Goal: Information Seeking & Learning: Learn about a topic

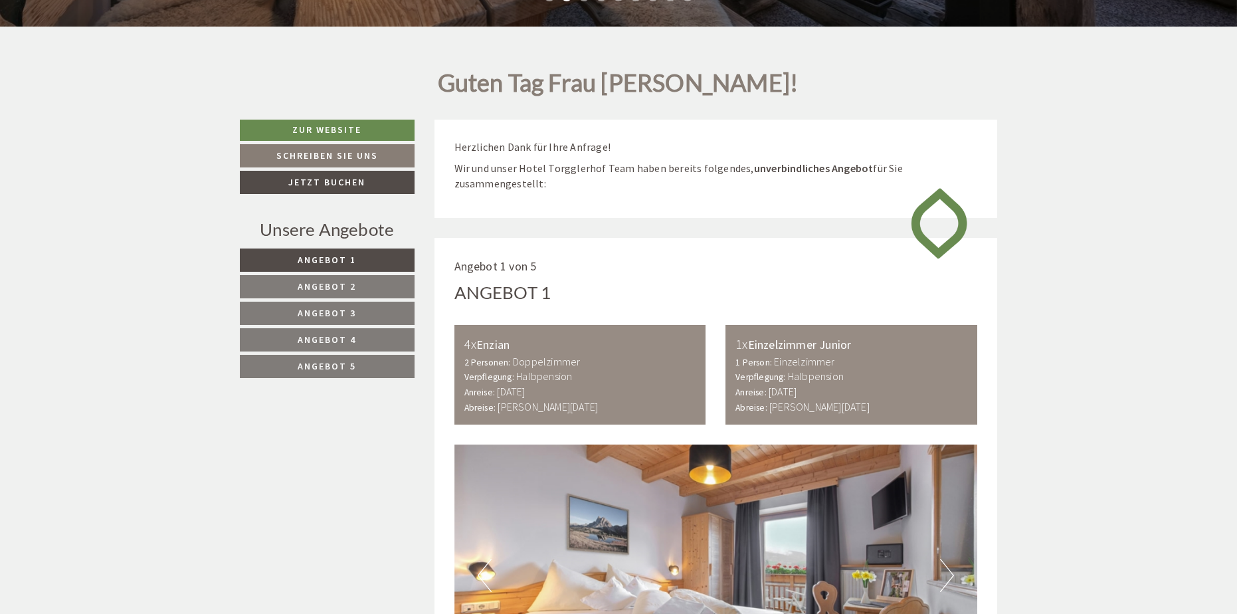
scroll to position [598, 0]
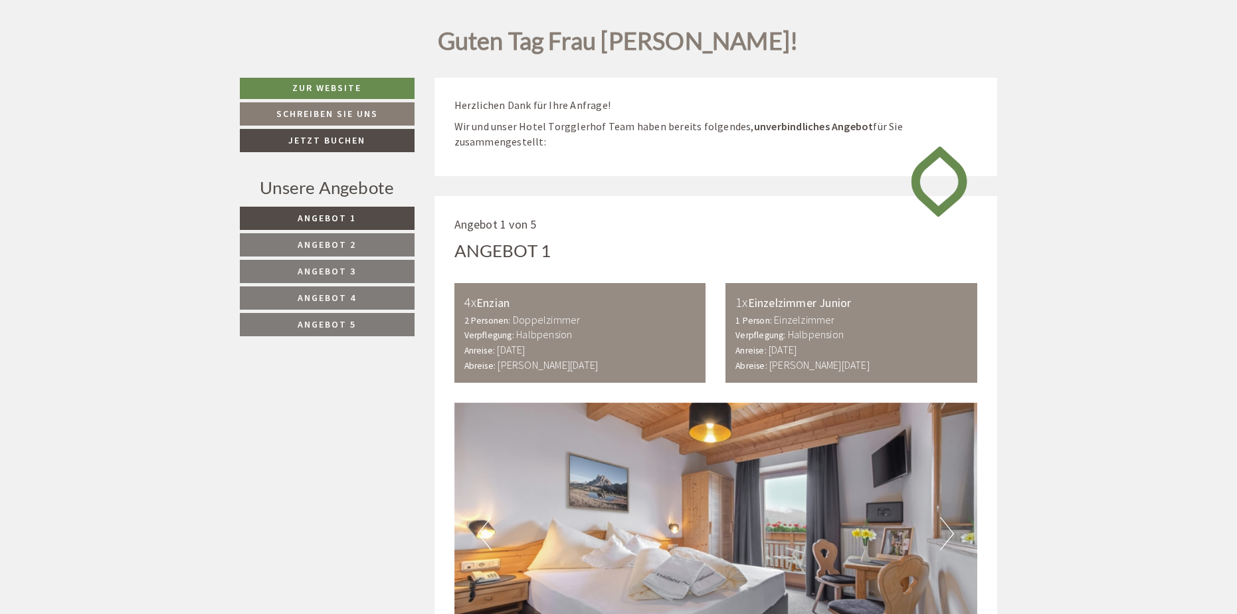
click at [641, 319] on div "2 Personen: Doppelzimmer Verpflegung: Halbpension" at bounding box center [580, 327] width 232 height 31
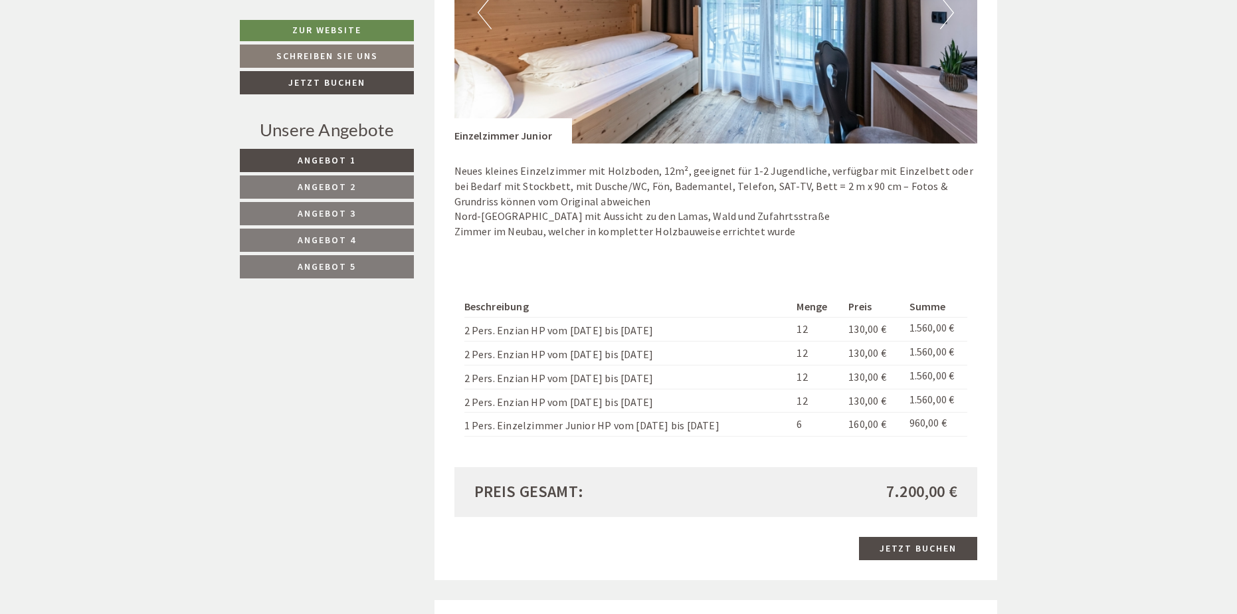
scroll to position [1528, 0]
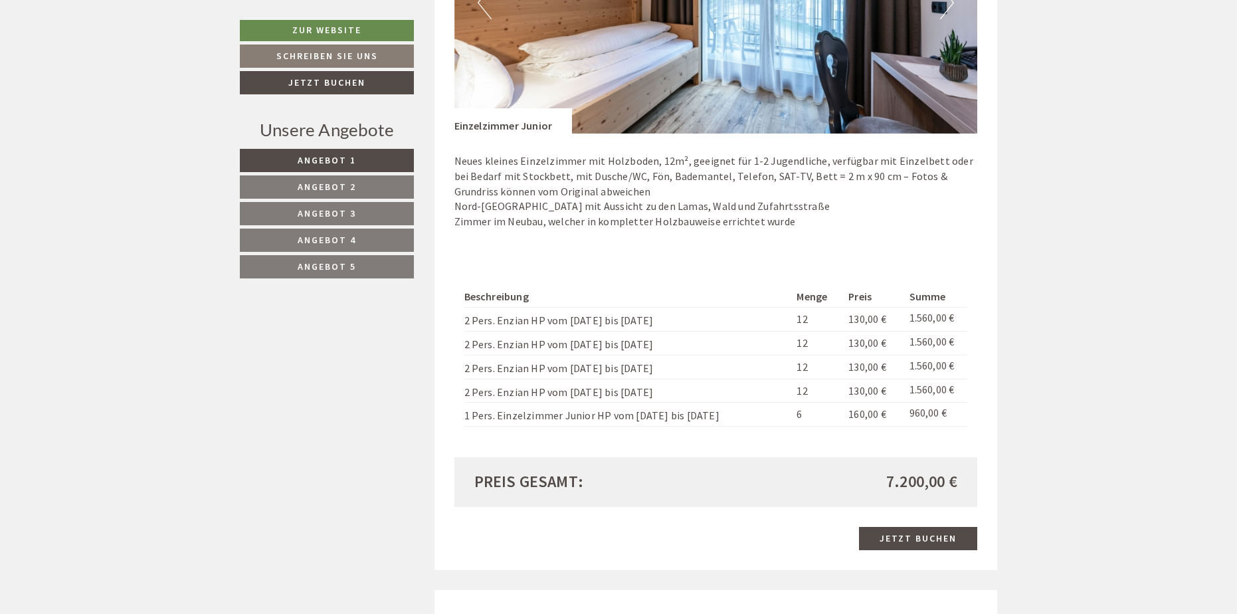
click at [366, 185] on link "Angebot 2" at bounding box center [327, 186] width 174 height 23
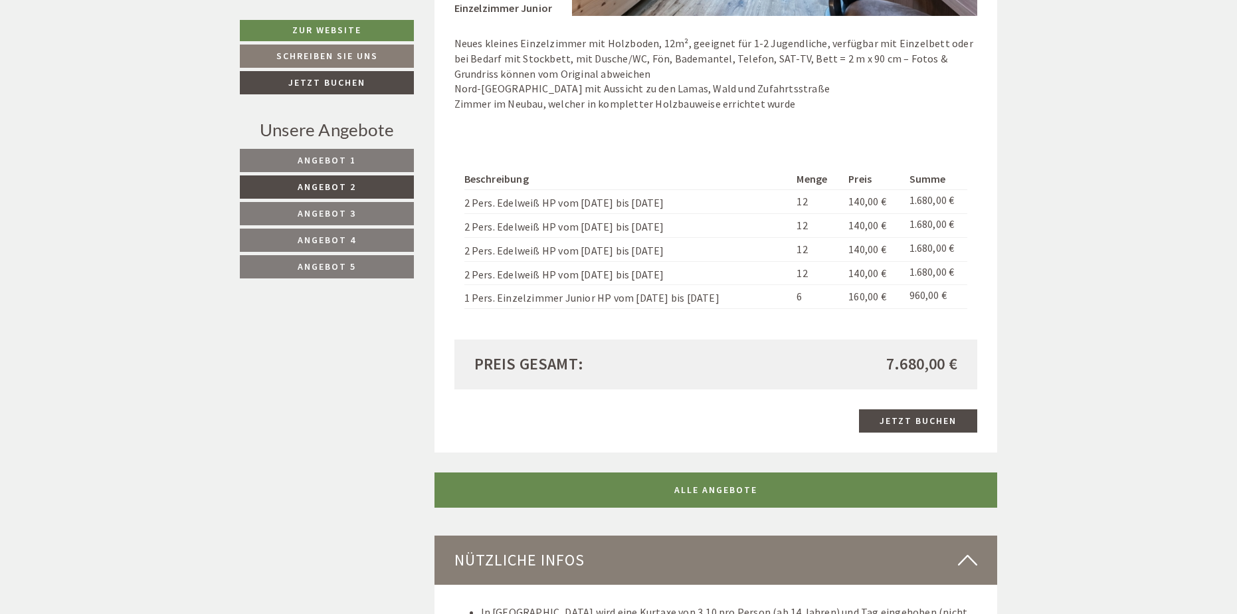
scroll to position [1658, 0]
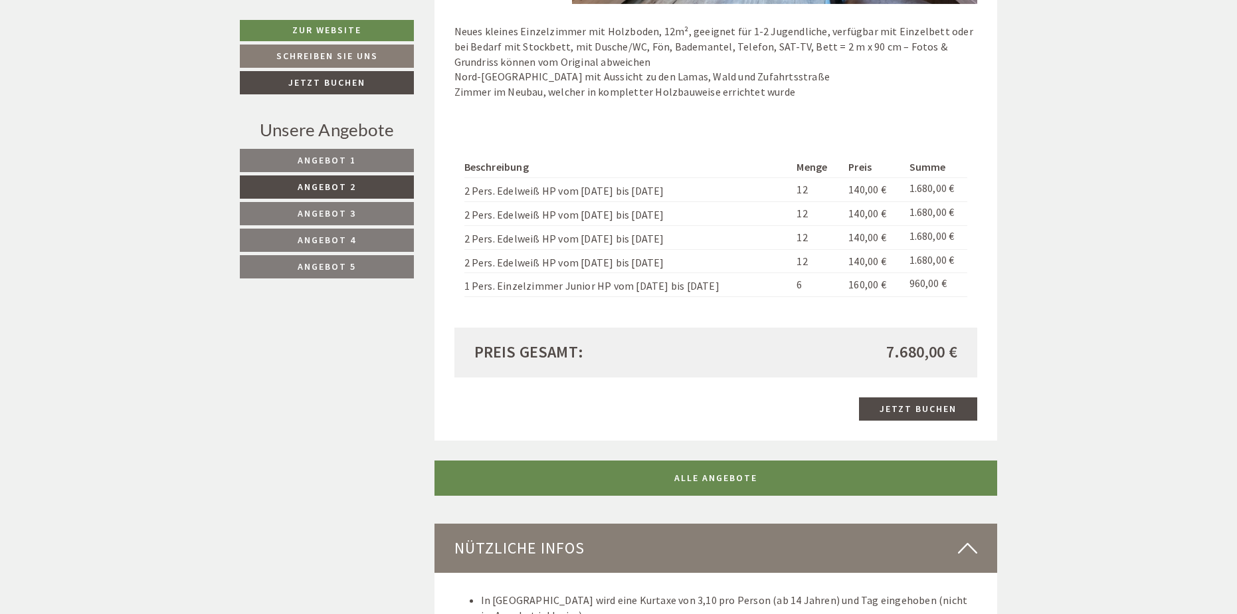
click at [375, 164] on link "Angebot 1" at bounding box center [327, 160] width 174 height 23
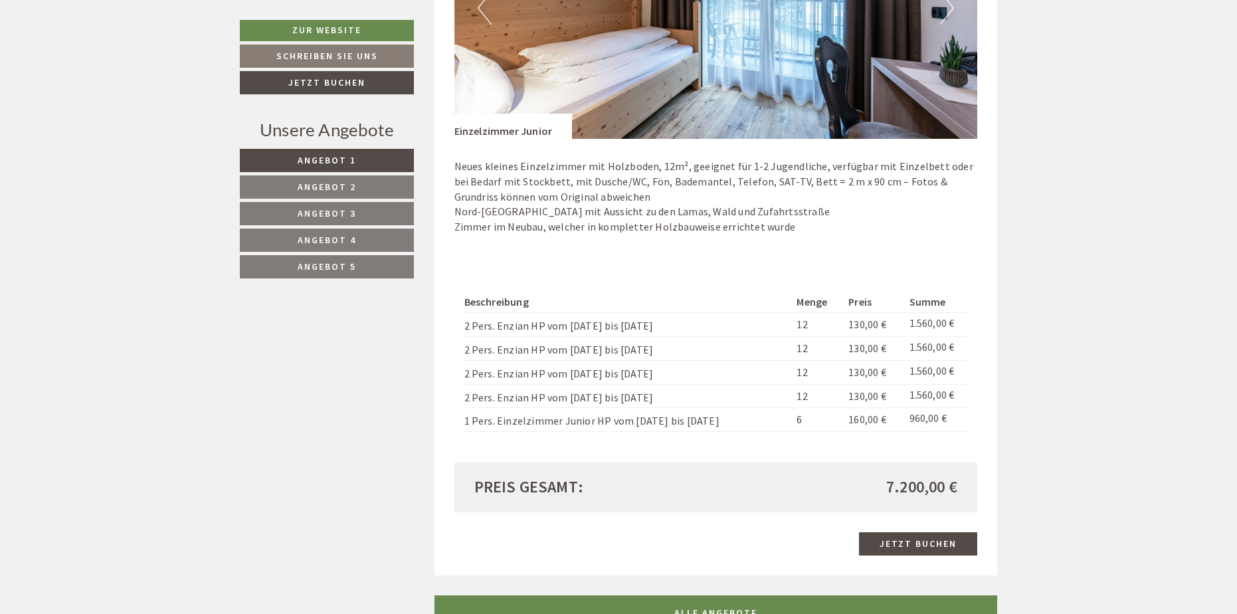
scroll to position [1525, 0]
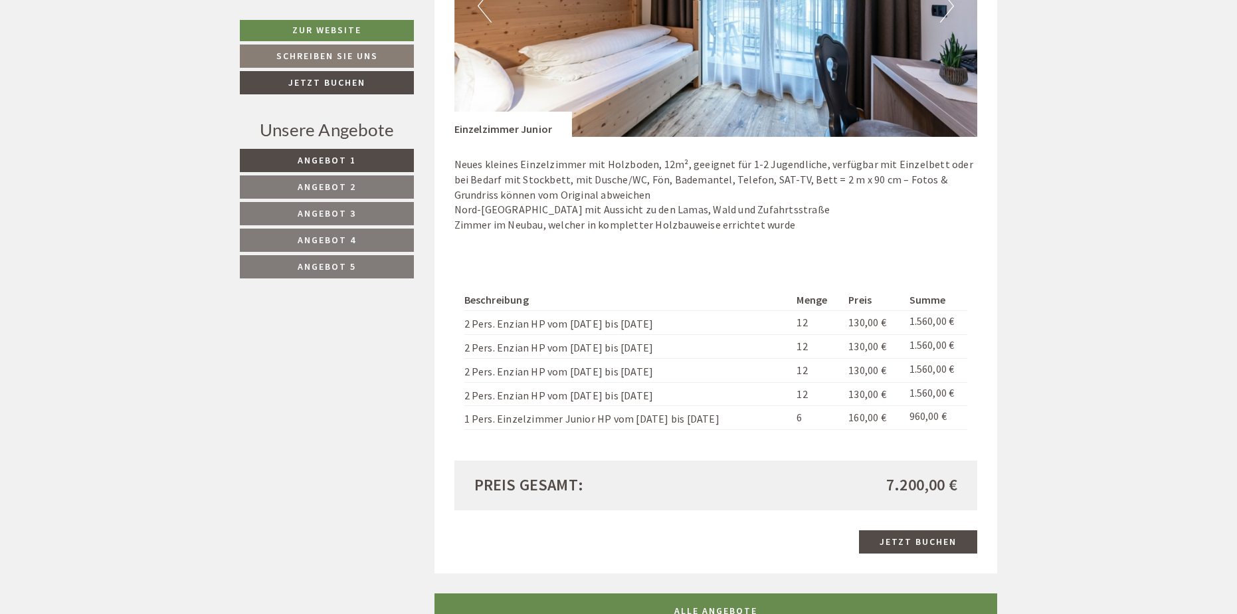
click at [377, 190] on link "Angebot 2" at bounding box center [327, 186] width 174 height 23
click at [385, 211] on link "Angebot 3" at bounding box center [327, 213] width 174 height 23
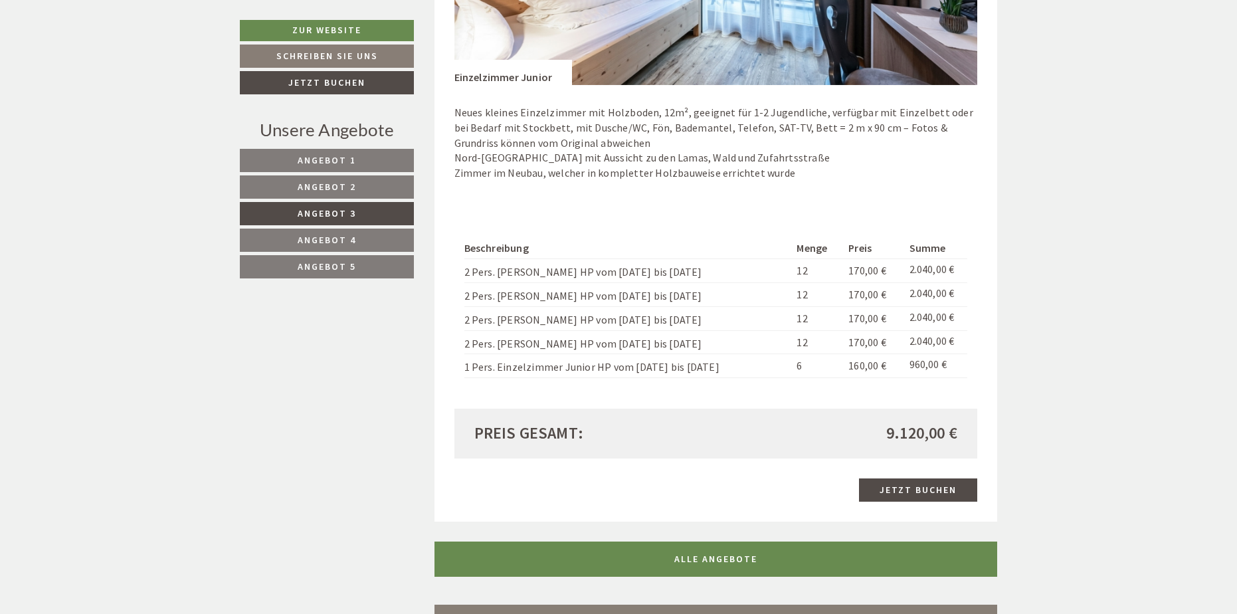
scroll to position [1658, 0]
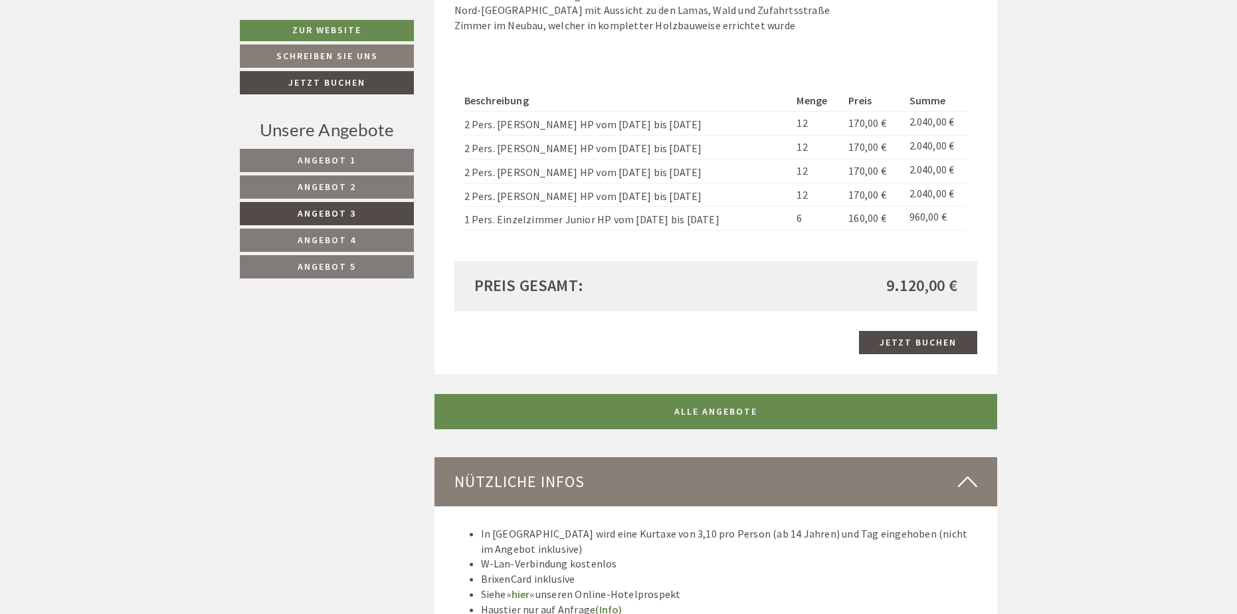
click at [391, 235] on link "Angebot 4" at bounding box center [327, 240] width 174 height 23
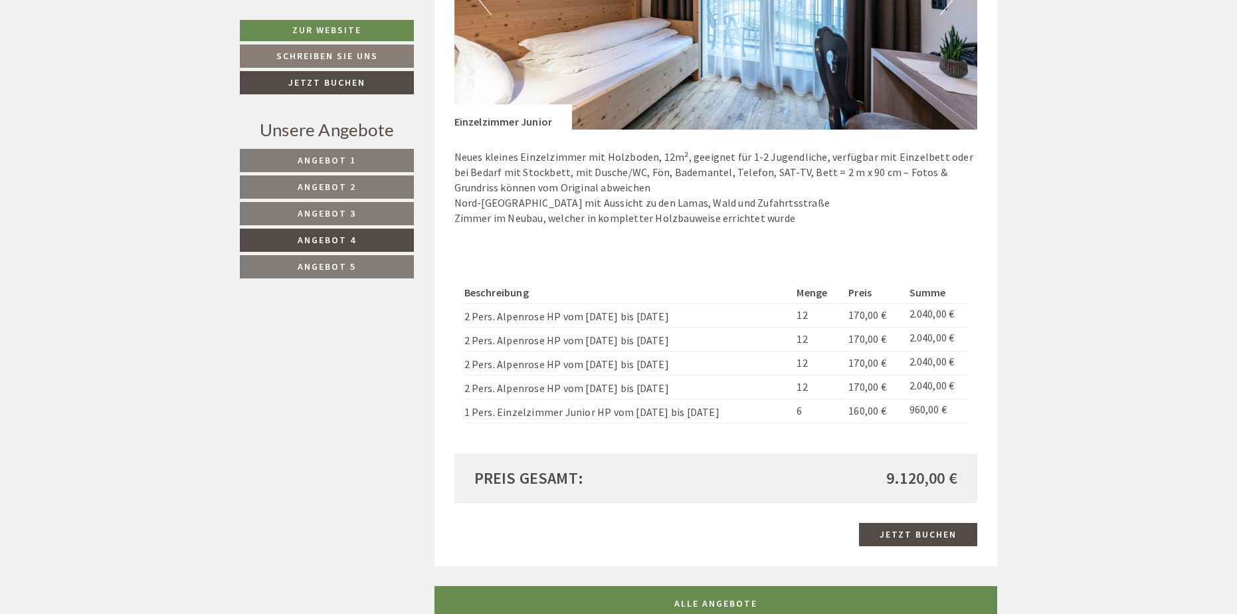
scroll to position [1591, 0]
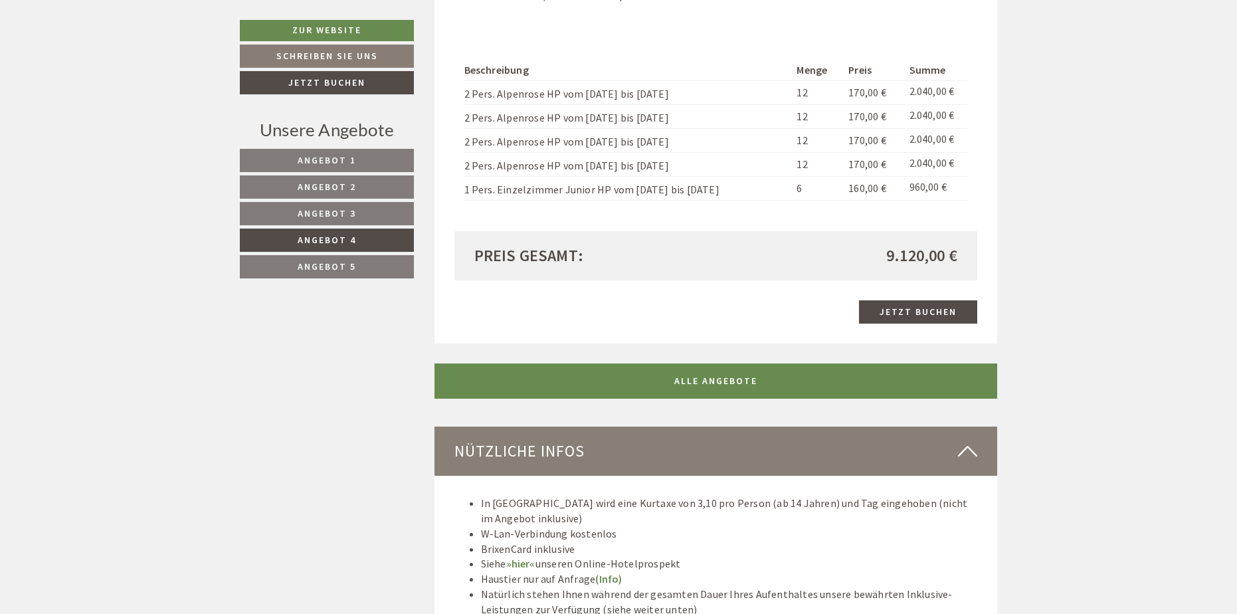
click at [391, 262] on link "Angebot 5" at bounding box center [327, 266] width 174 height 23
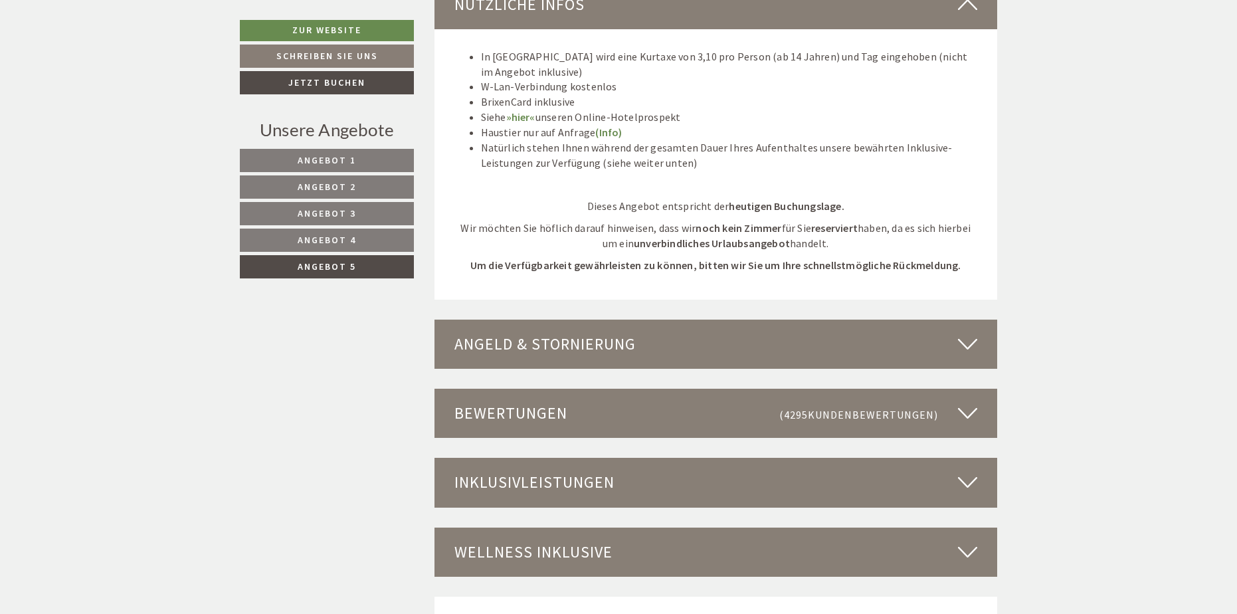
scroll to position [2189, 0]
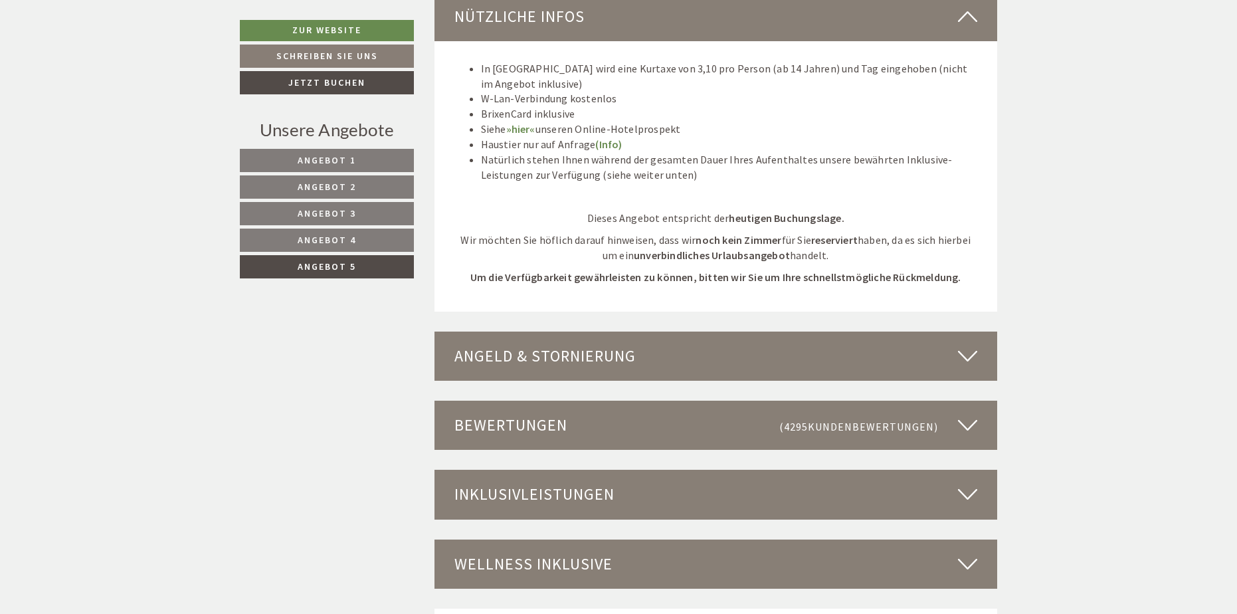
click at [728, 366] on div "Angeld & Stornierung" at bounding box center [716, 356] width 563 height 49
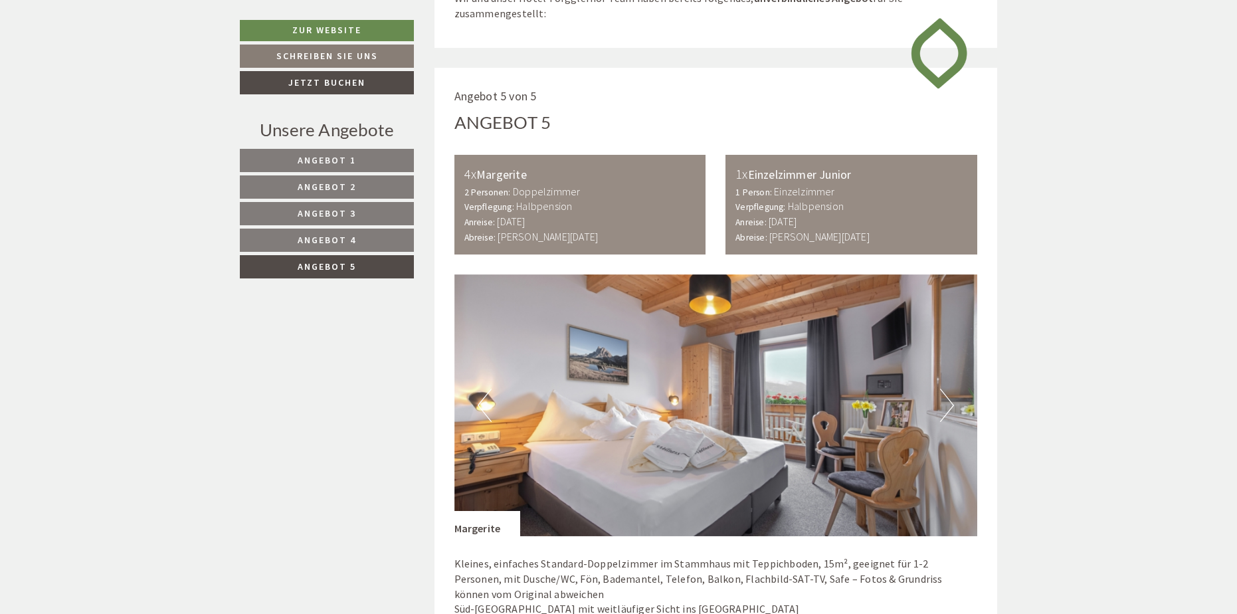
scroll to position [728, 0]
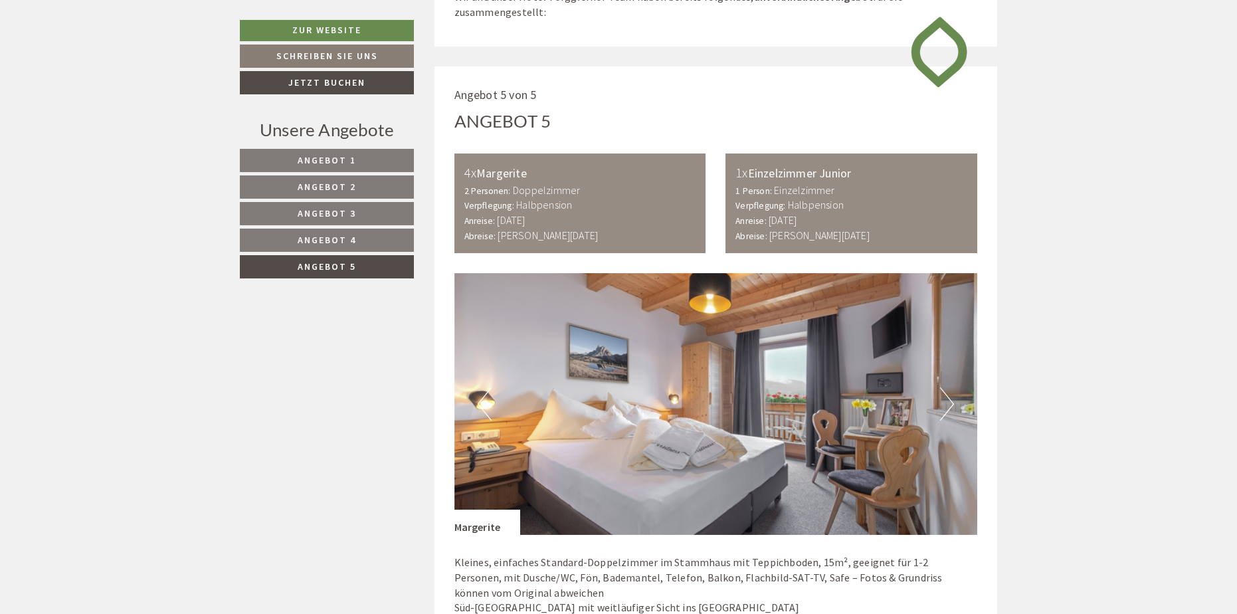
click at [376, 163] on link "Angebot 1" at bounding box center [327, 160] width 174 height 23
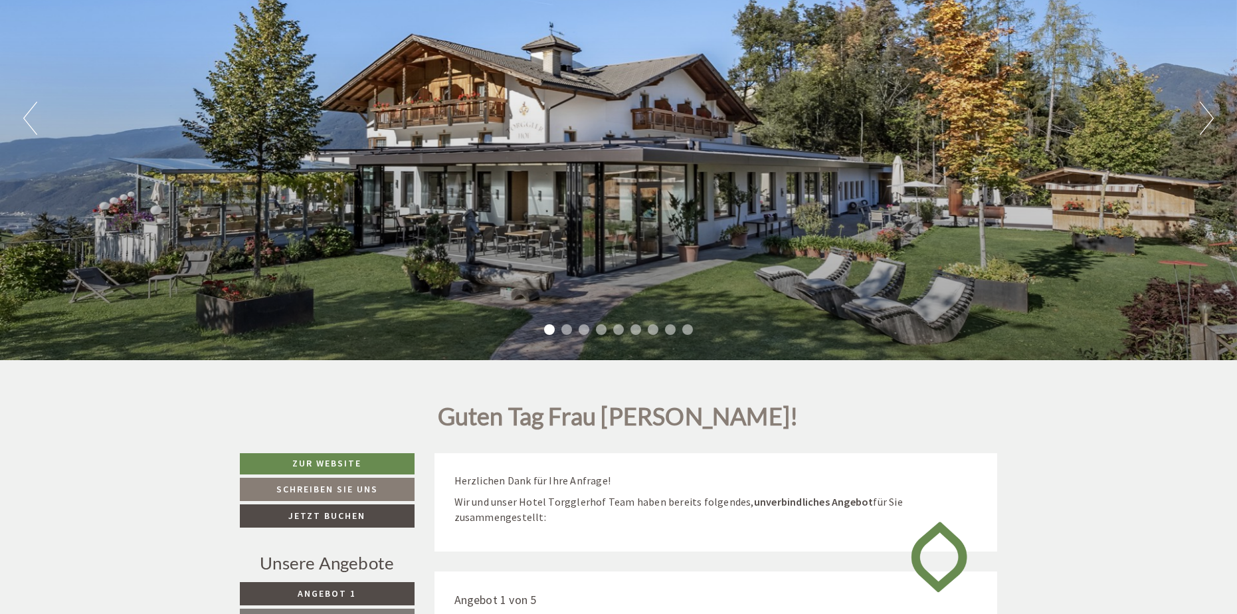
scroll to position [266, 0]
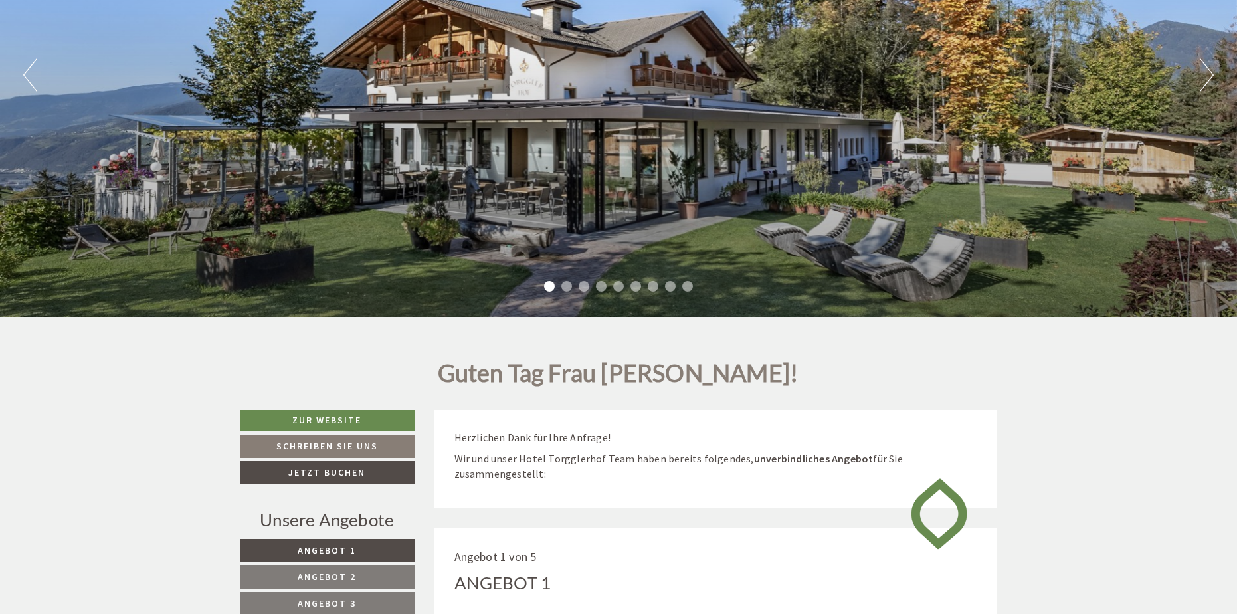
click at [569, 288] on li "2" at bounding box center [566, 286] width 11 height 11
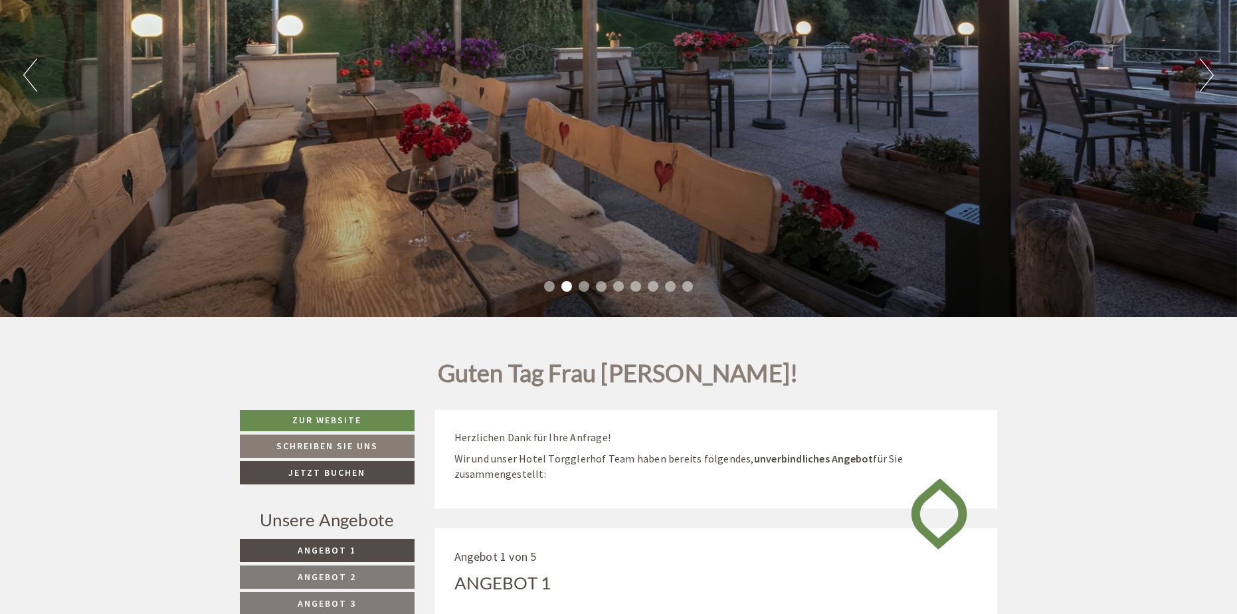
click at [582, 284] on li "3" at bounding box center [584, 286] width 11 height 11
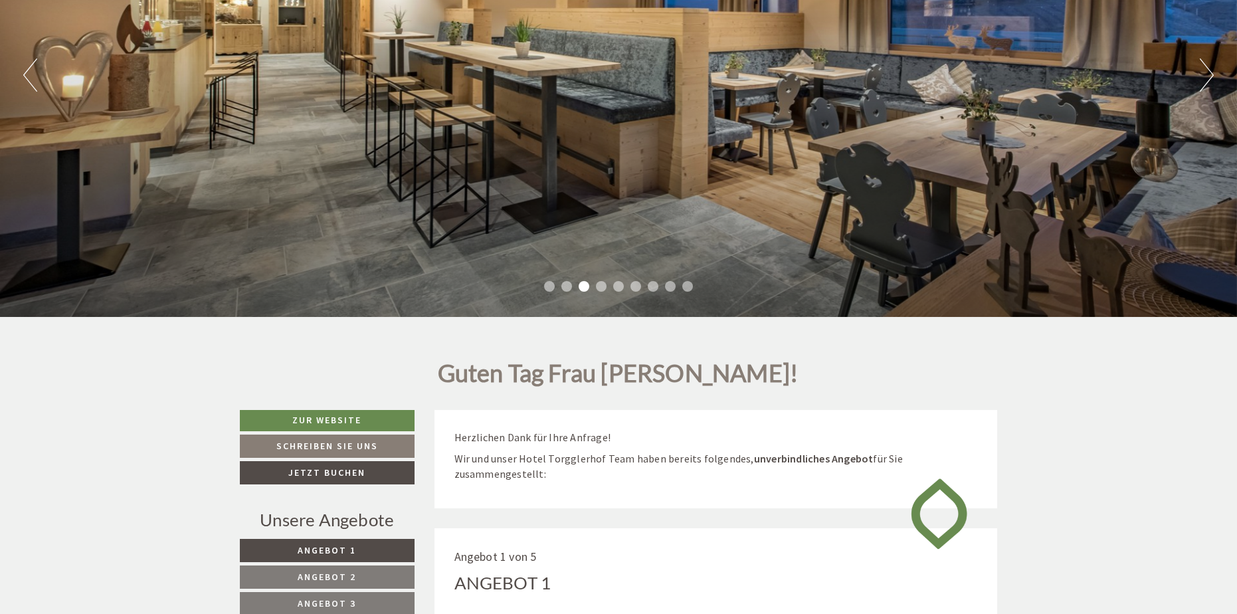
click at [597, 288] on li "4" at bounding box center [601, 286] width 11 height 11
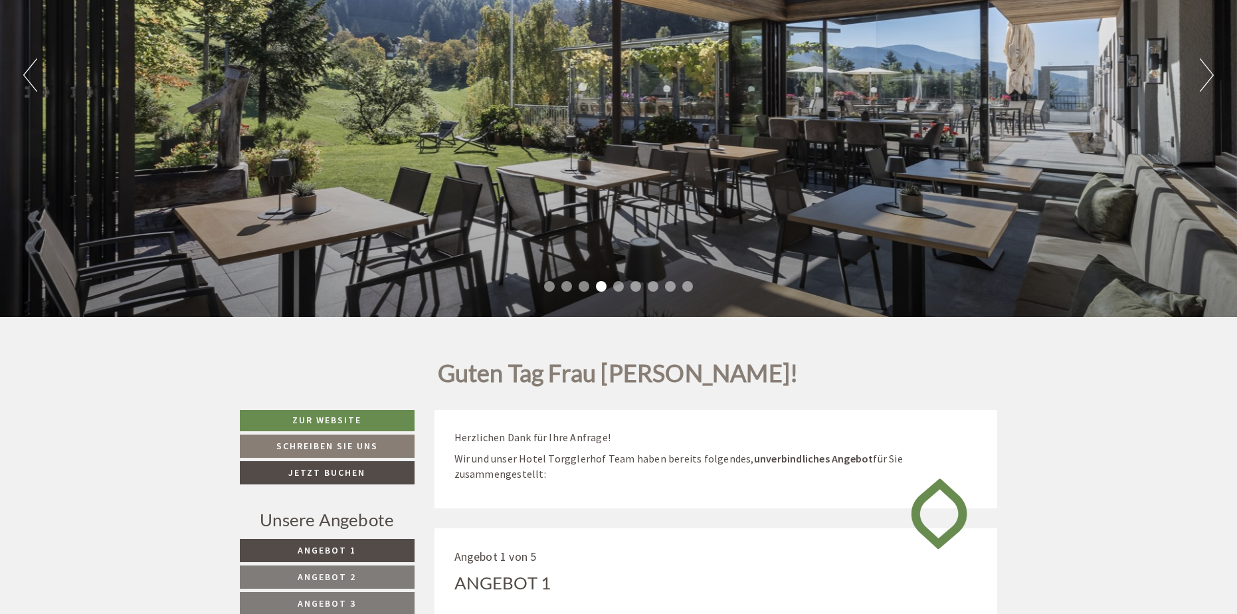
click at [621, 288] on li "5" at bounding box center [618, 286] width 11 height 11
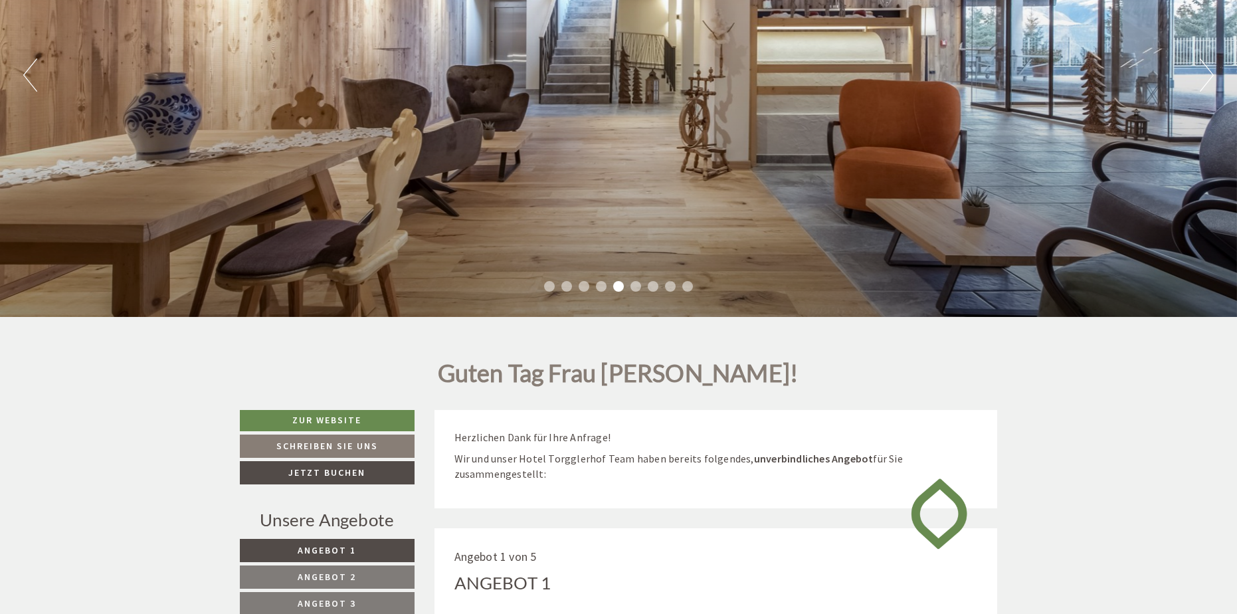
click at [637, 286] on li "6" at bounding box center [636, 286] width 11 height 11
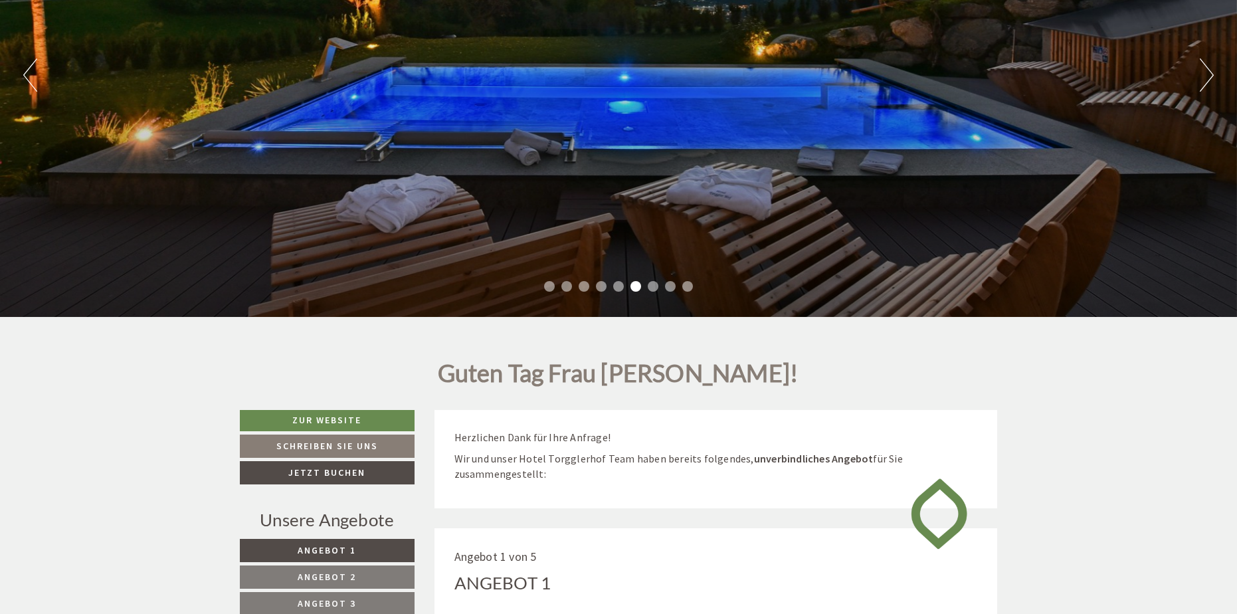
click at [652, 287] on li "7" at bounding box center [653, 286] width 11 height 11
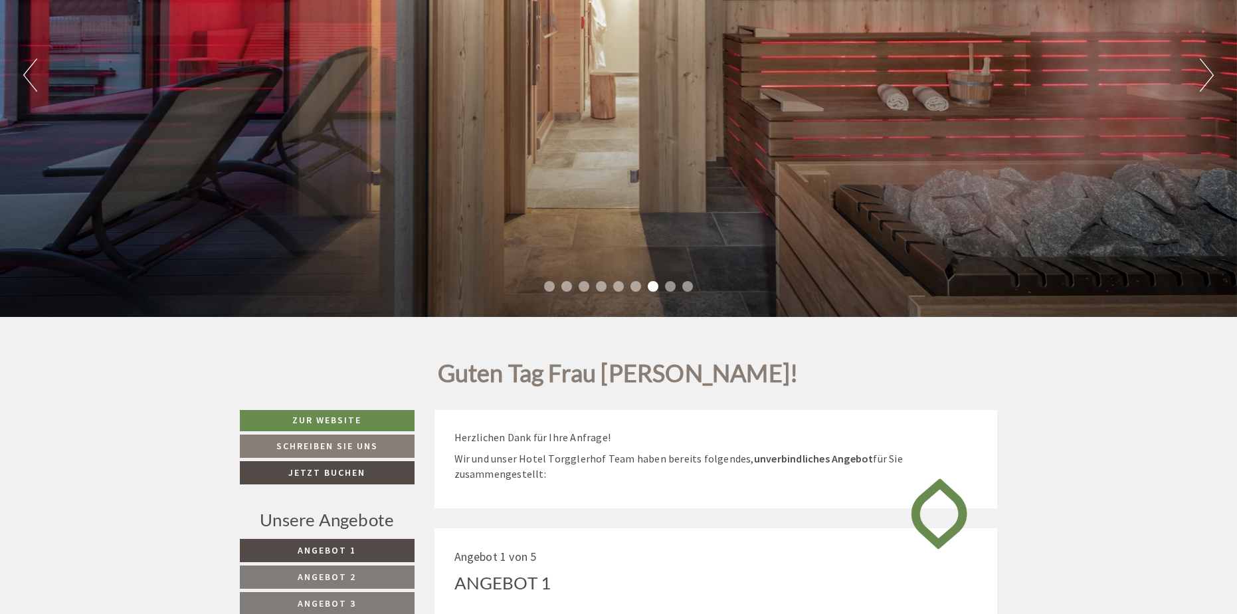
click at [668, 288] on li "8" at bounding box center [670, 286] width 11 height 11
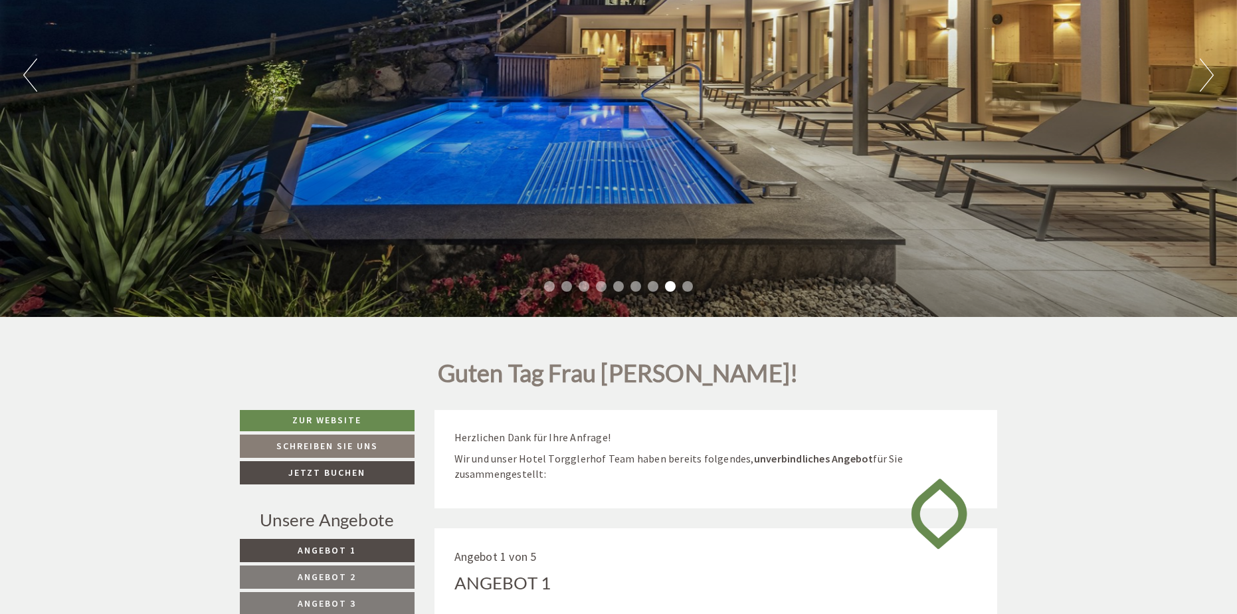
click at [688, 286] on li "9" at bounding box center [687, 286] width 11 height 11
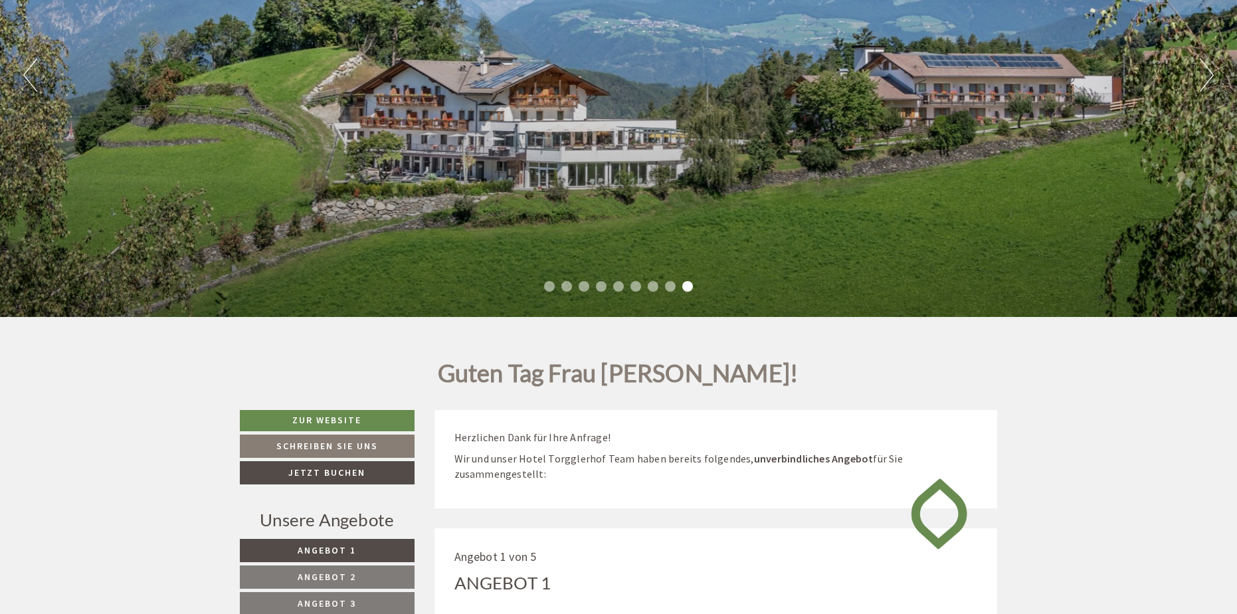
click at [544, 287] on li "1" at bounding box center [549, 286] width 11 height 11
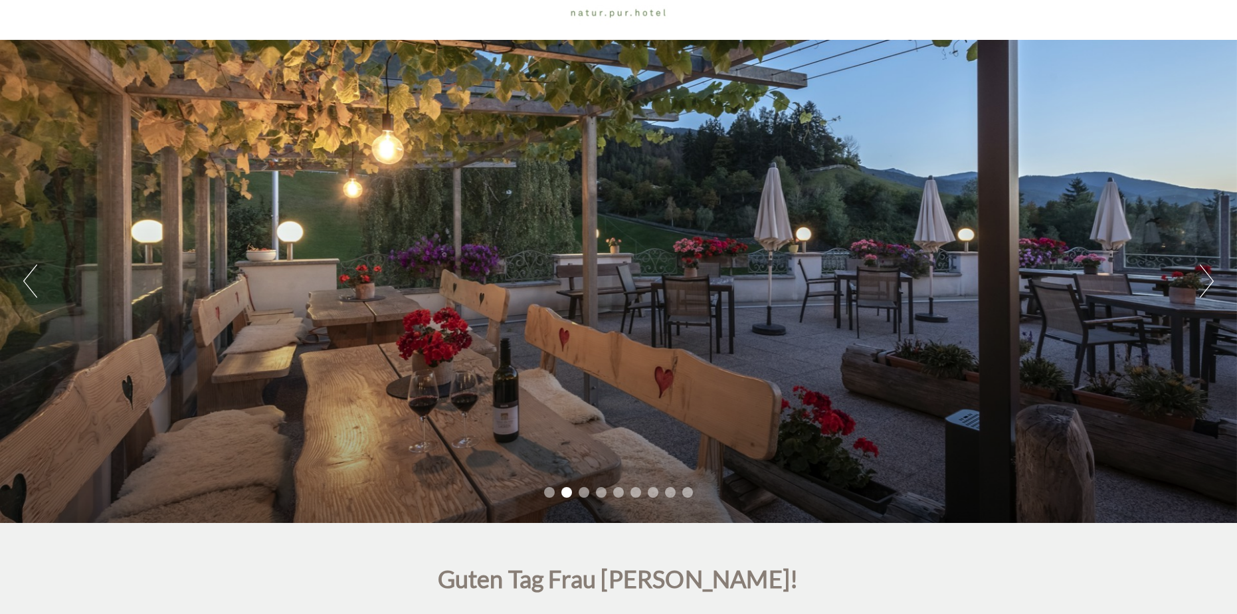
scroll to position [0, 0]
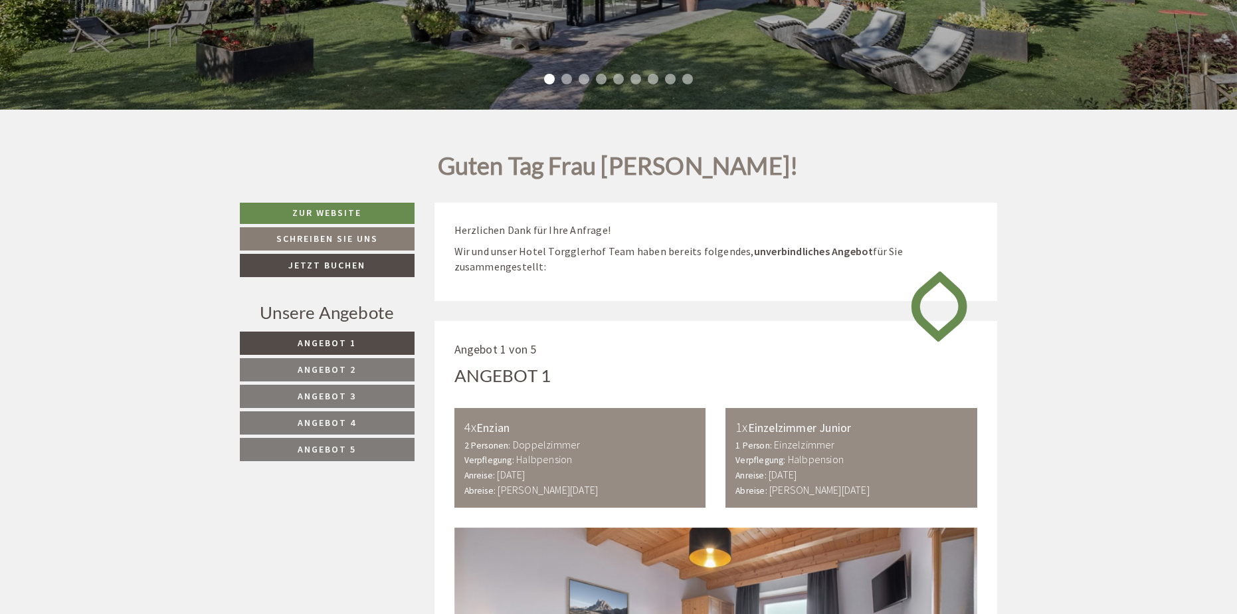
scroll to position [532, 0]
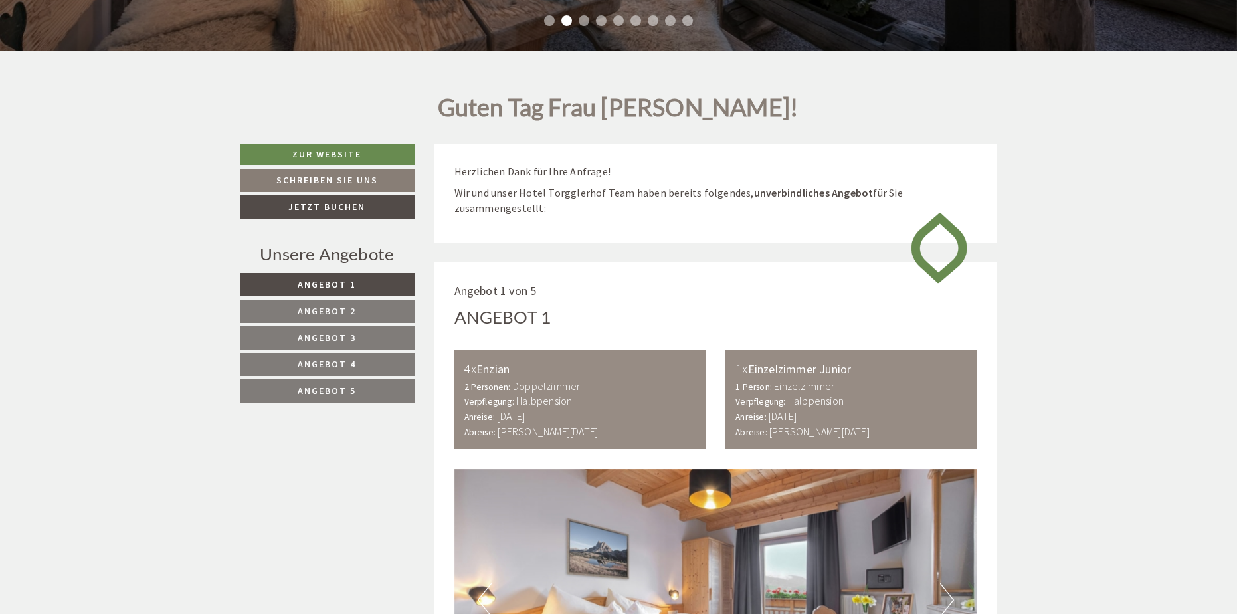
click at [381, 312] on link "Angebot 2" at bounding box center [327, 311] width 175 height 23
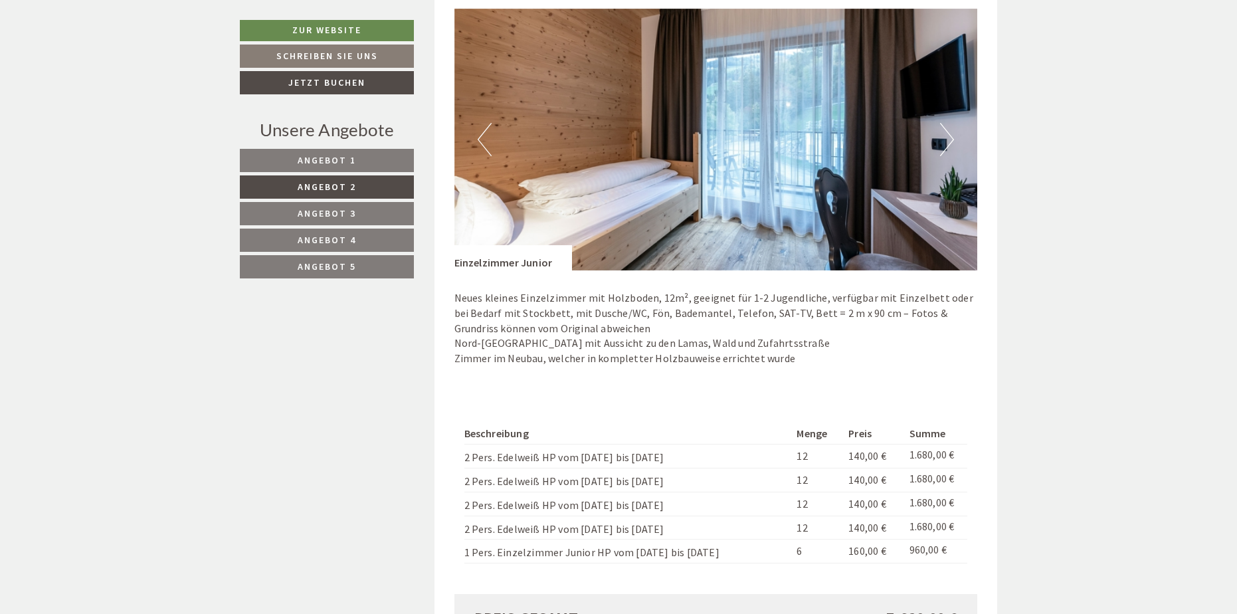
scroll to position [1392, 0]
click at [383, 213] on link "Angebot 3" at bounding box center [327, 213] width 174 height 23
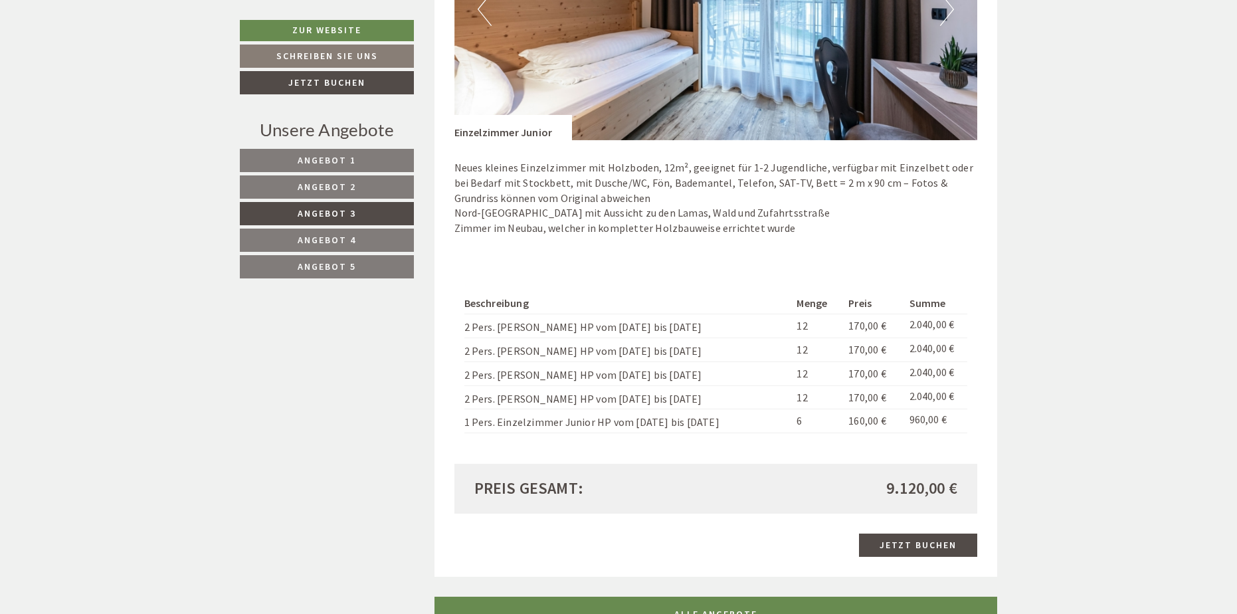
scroll to position [1525, 0]
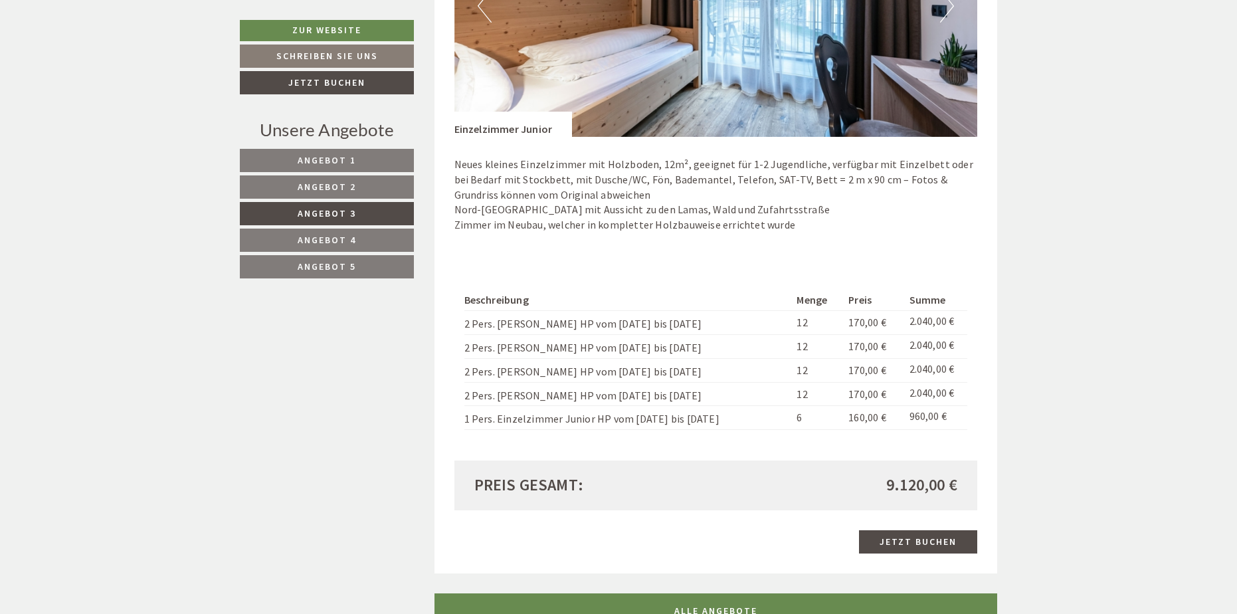
click at [373, 240] on link "Angebot 4" at bounding box center [327, 240] width 174 height 23
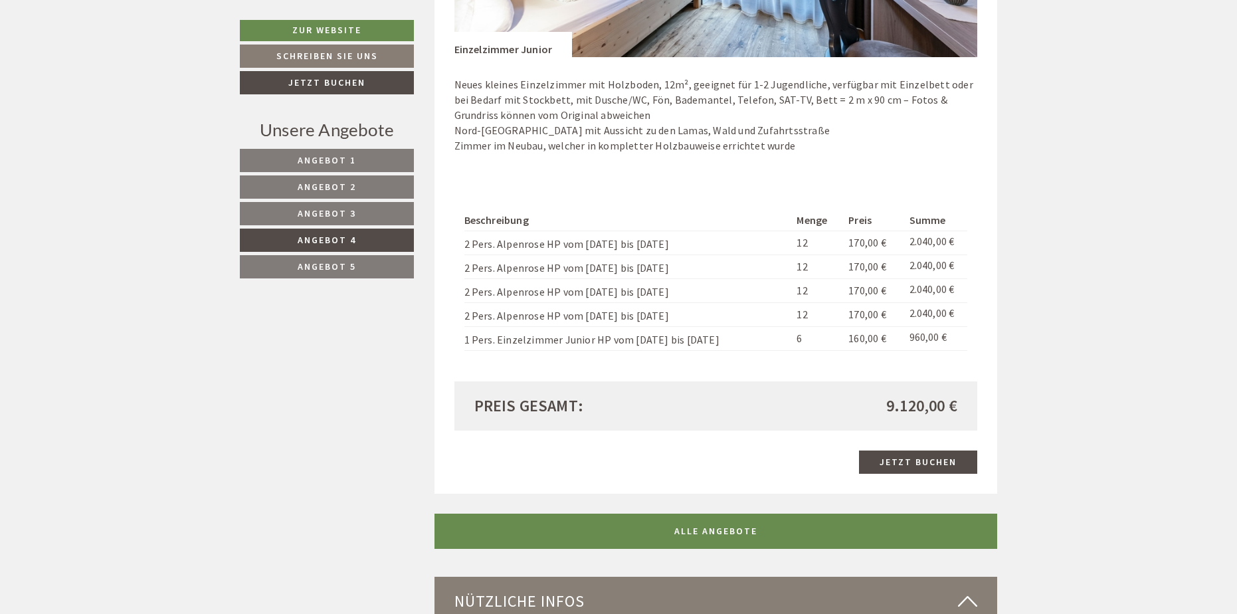
scroll to position [1591, 0]
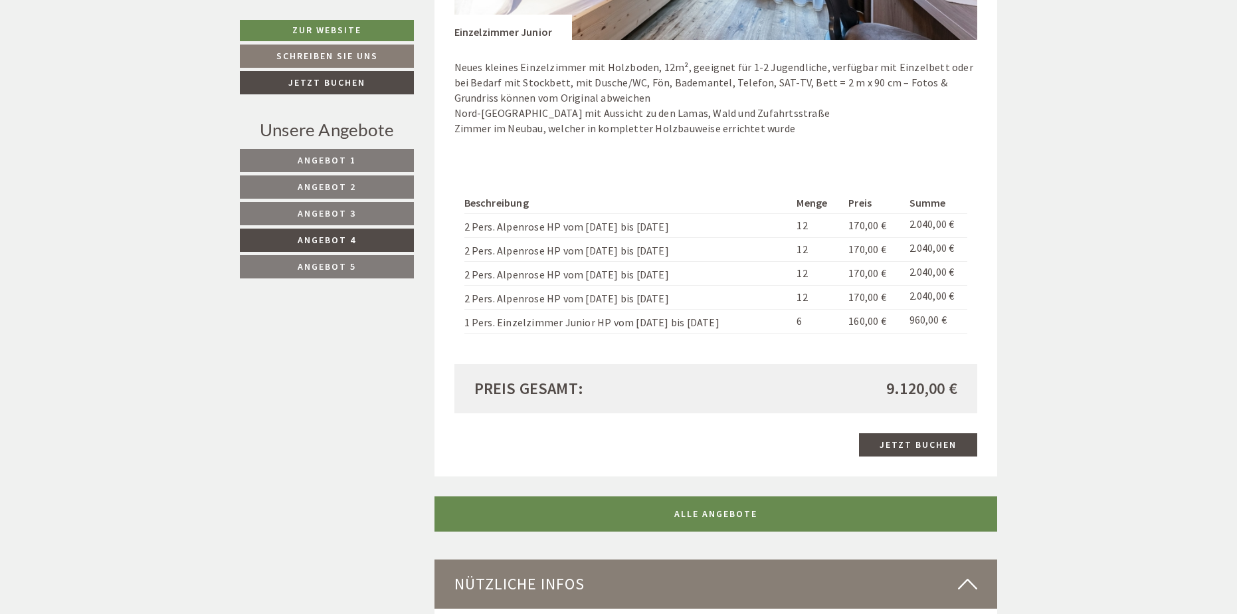
click at [373, 272] on link "Angebot 5" at bounding box center [327, 266] width 174 height 23
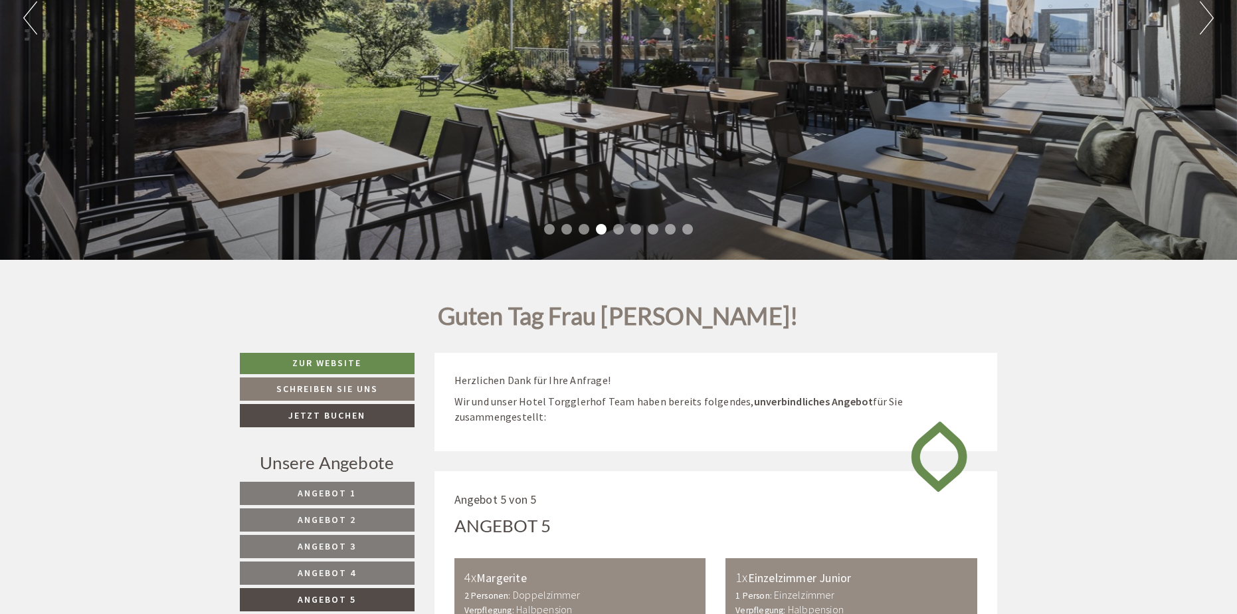
scroll to position [332, 0]
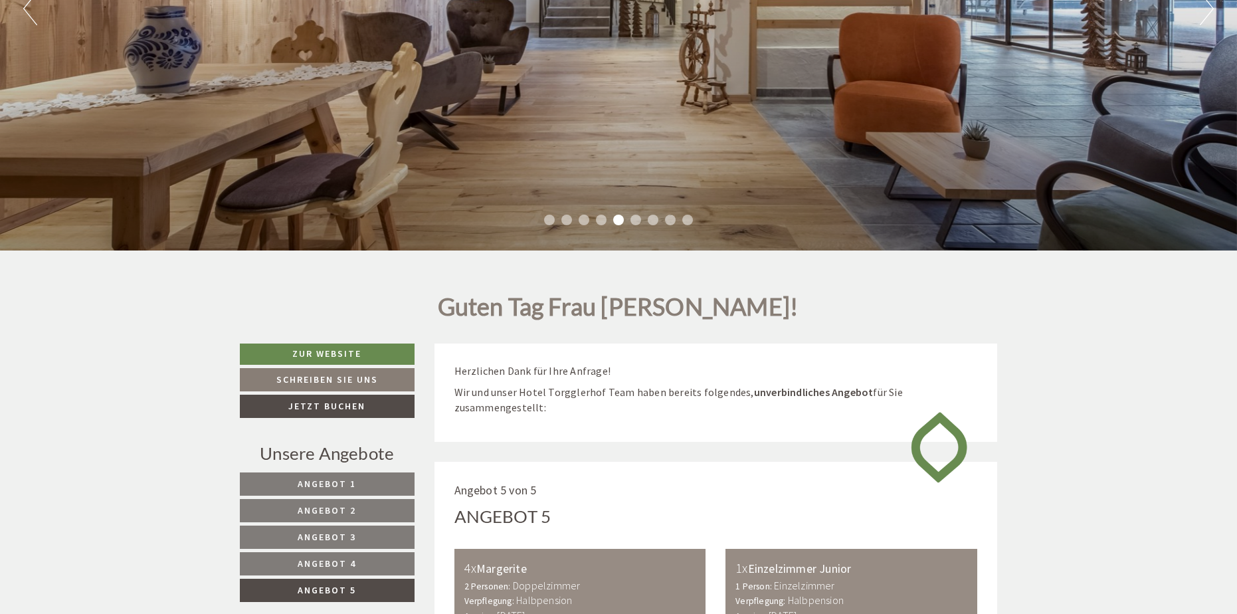
click at [334, 482] on span "Angebot 1" at bounding box center [327, 484] width 58 height 12
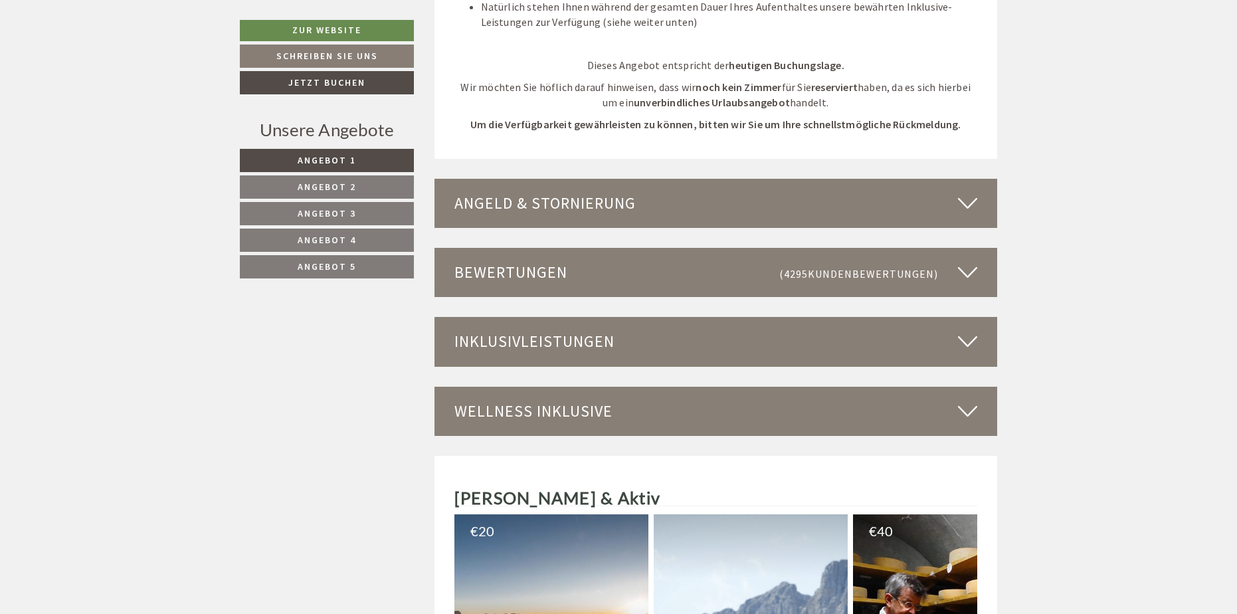
scroll to position [2347, 0]
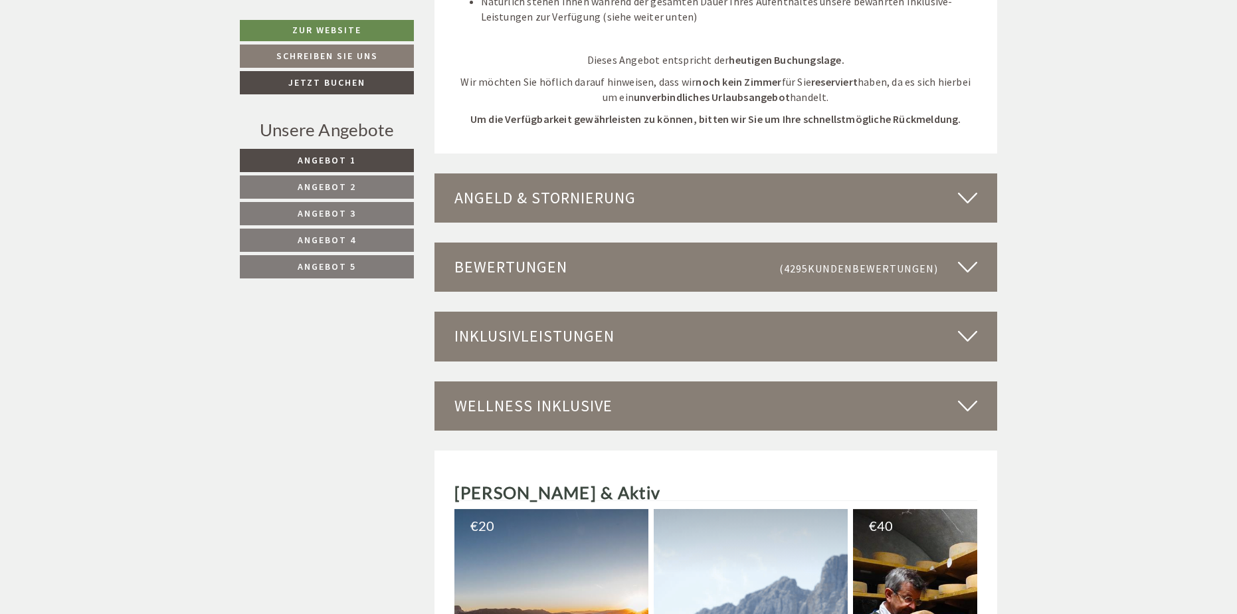
click at [688, 342] on div "Inklusivleistungen" at bounding box center [716, 336] width 563 height 49
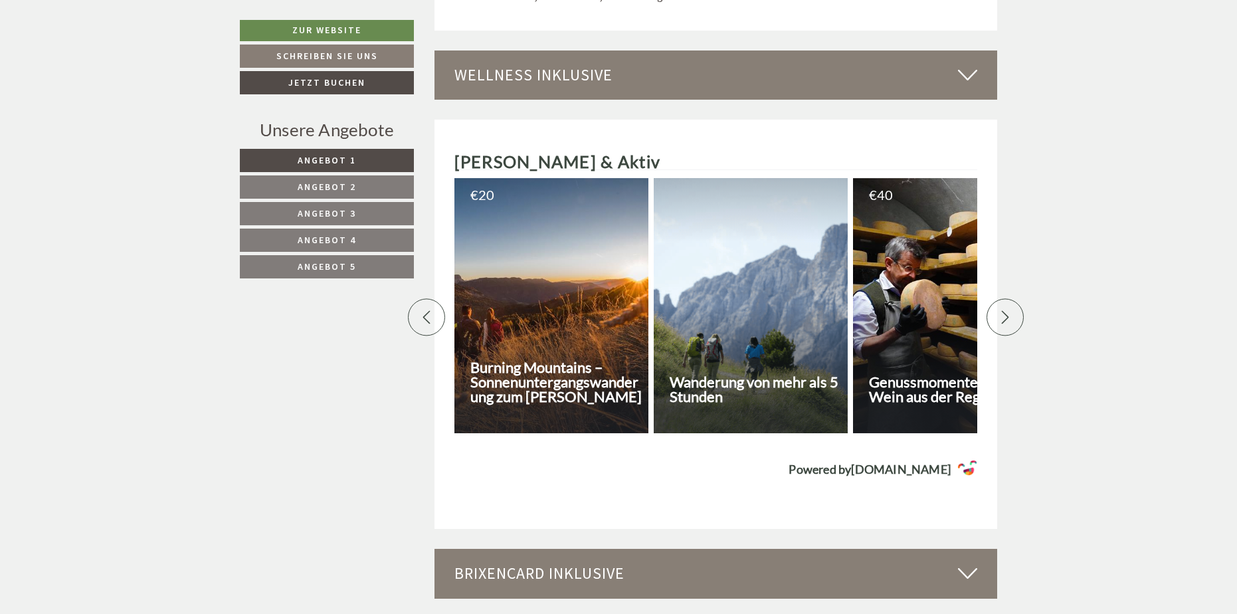
scroll to position [3809, 0]
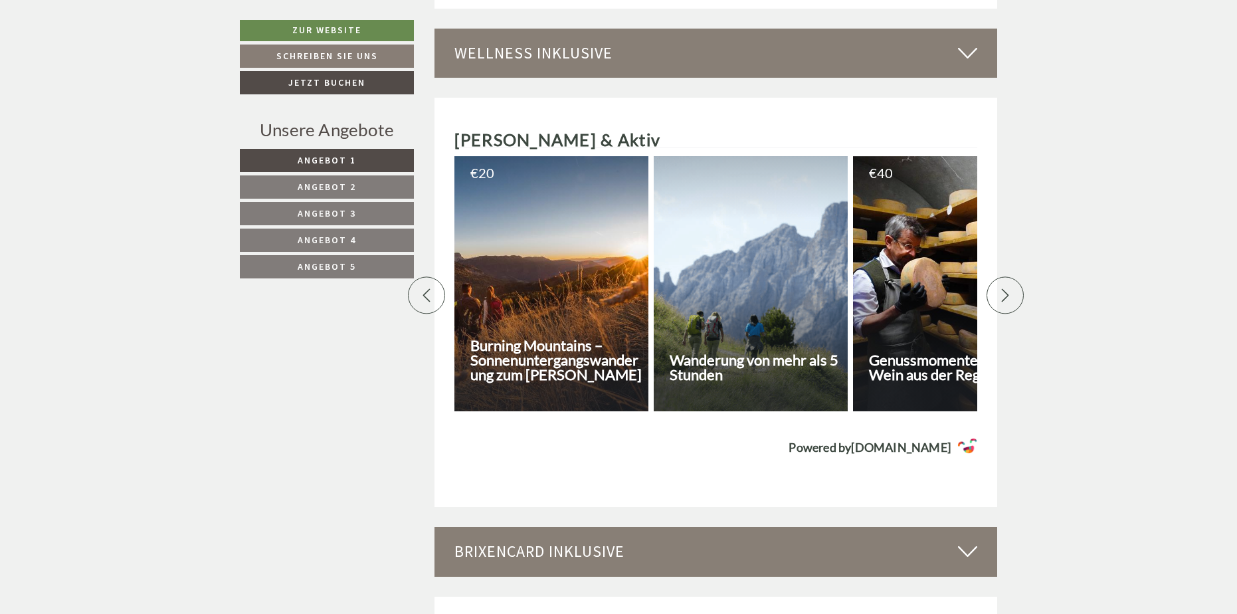
click at [1004, 288] on icon at bounding box center [1005, 294] width 13 height 13
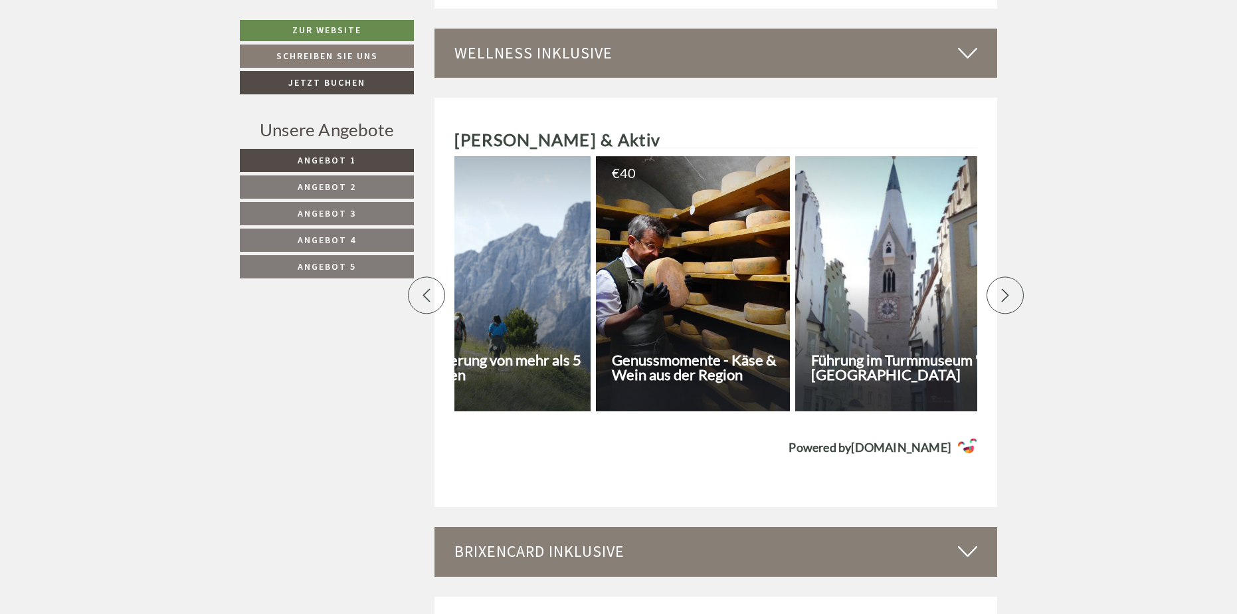
scroll to position [0, 465]
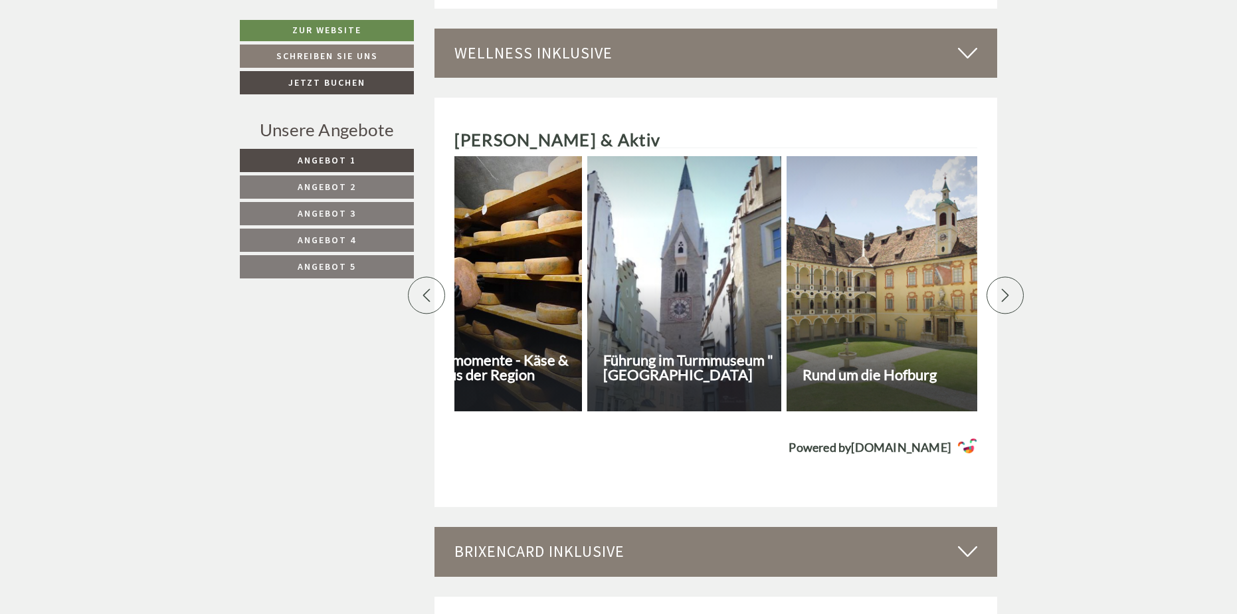
click at [1004, 288] on icon at bounding box center [1005, 294] width 13 height 13
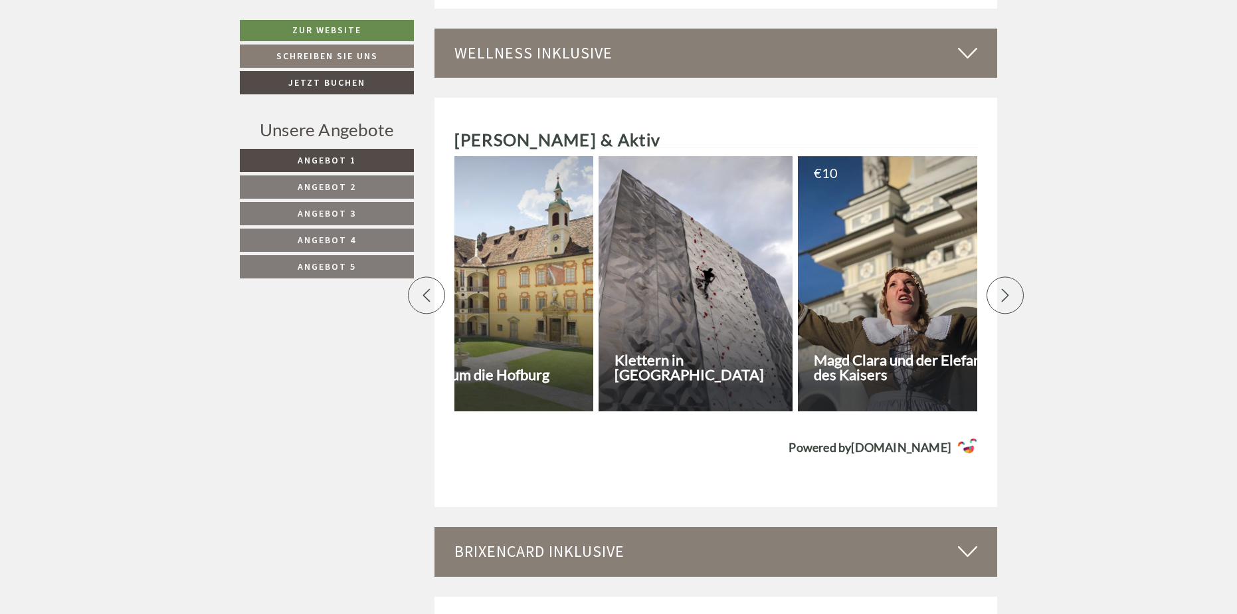
scroll to position [0, 930]
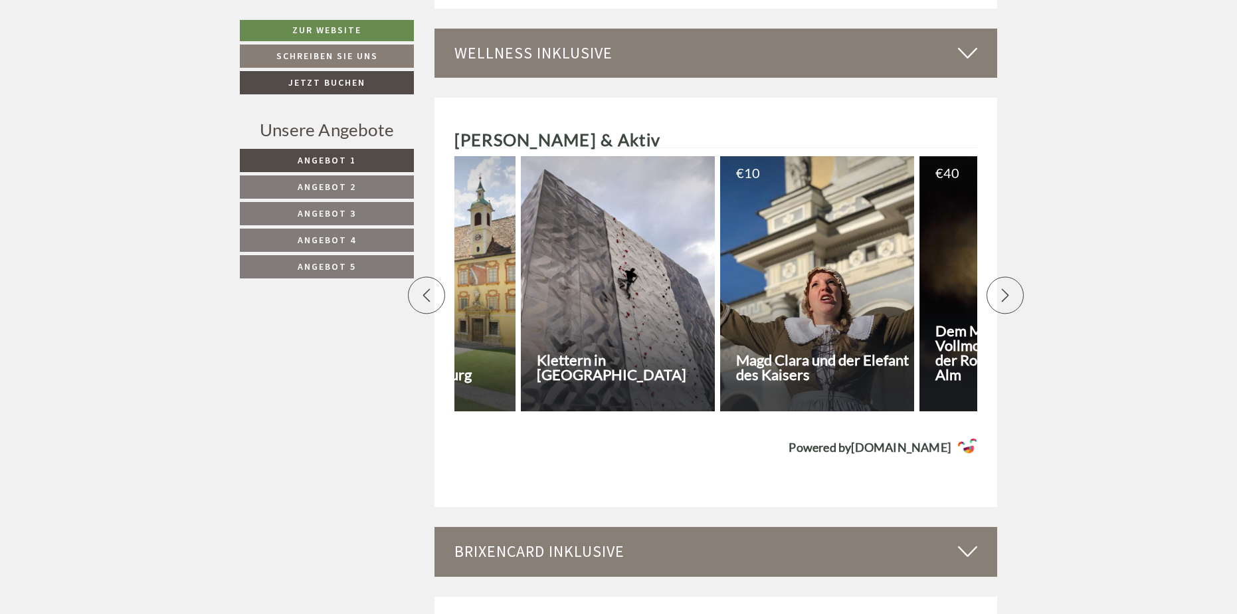
click at [1004, 288] on icon at bounding box center [1005, 294] width 13 height 13
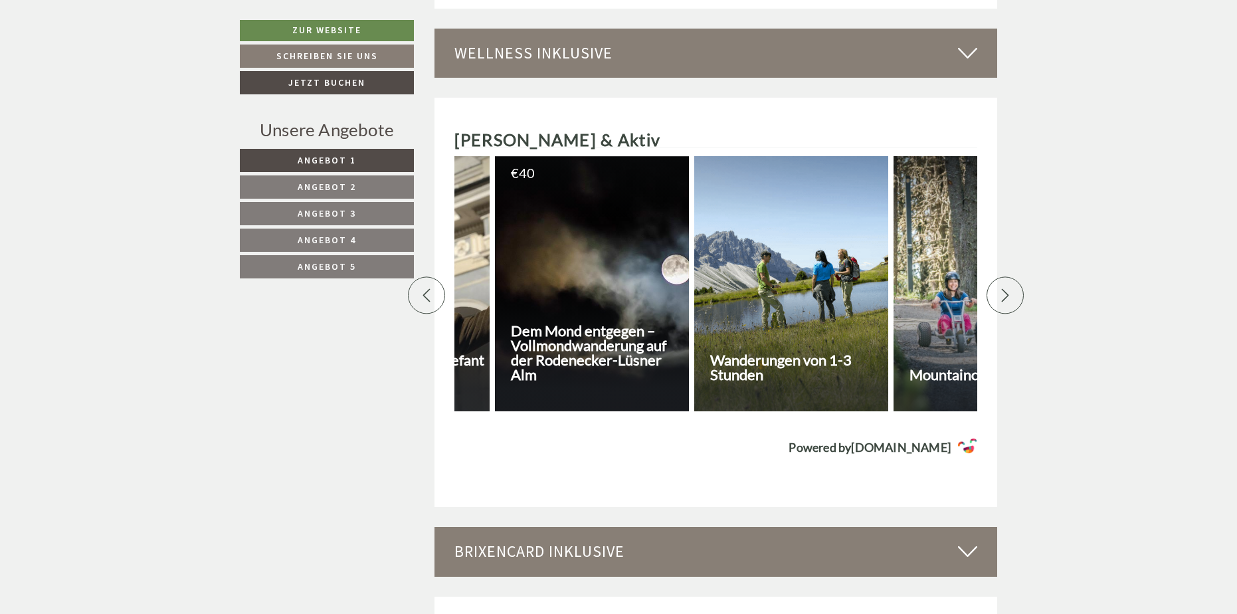
scroll to position [0, 1395]
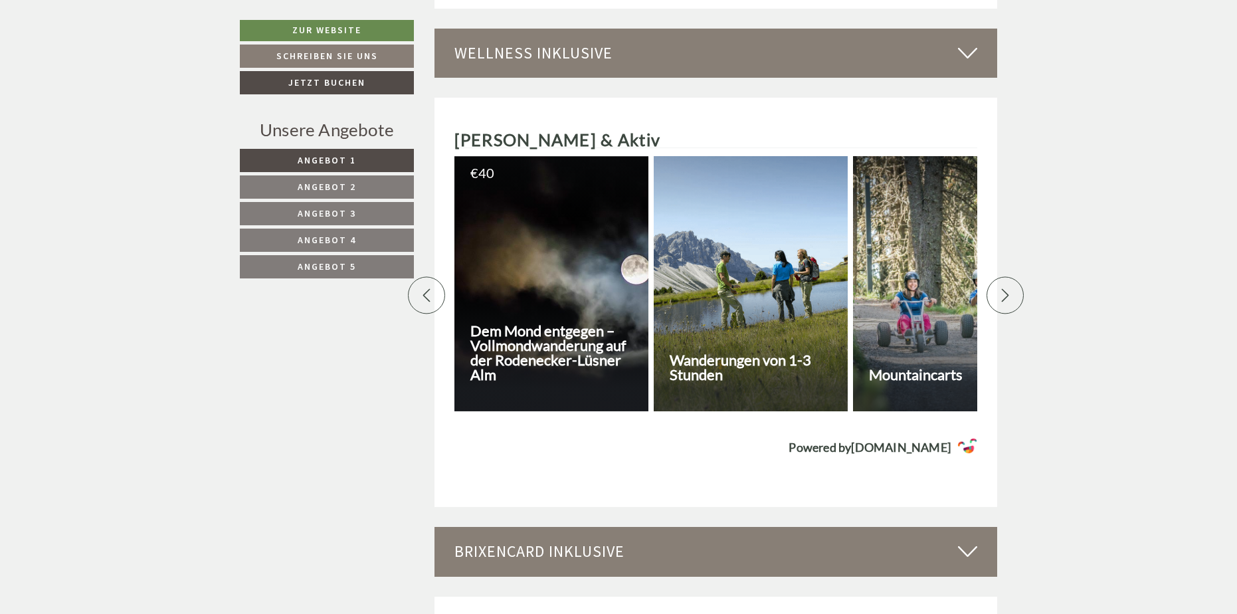
click at [1004, 288] on icon at bounding box center [1005, 294] width 13 height 13
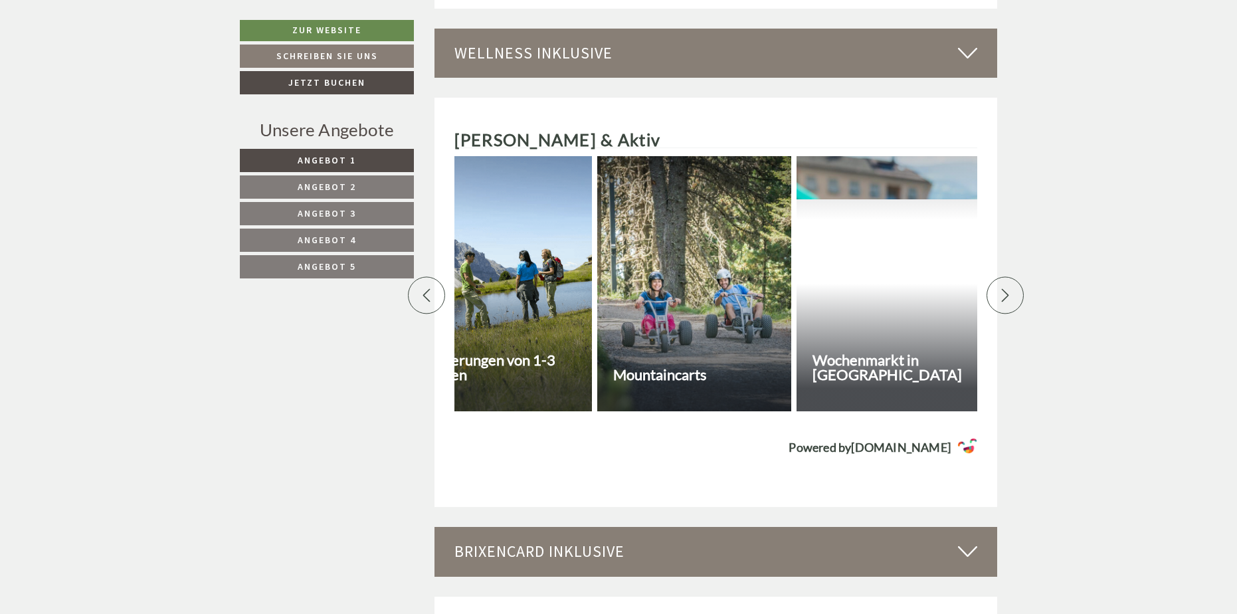
scroll to position [0, 1860]
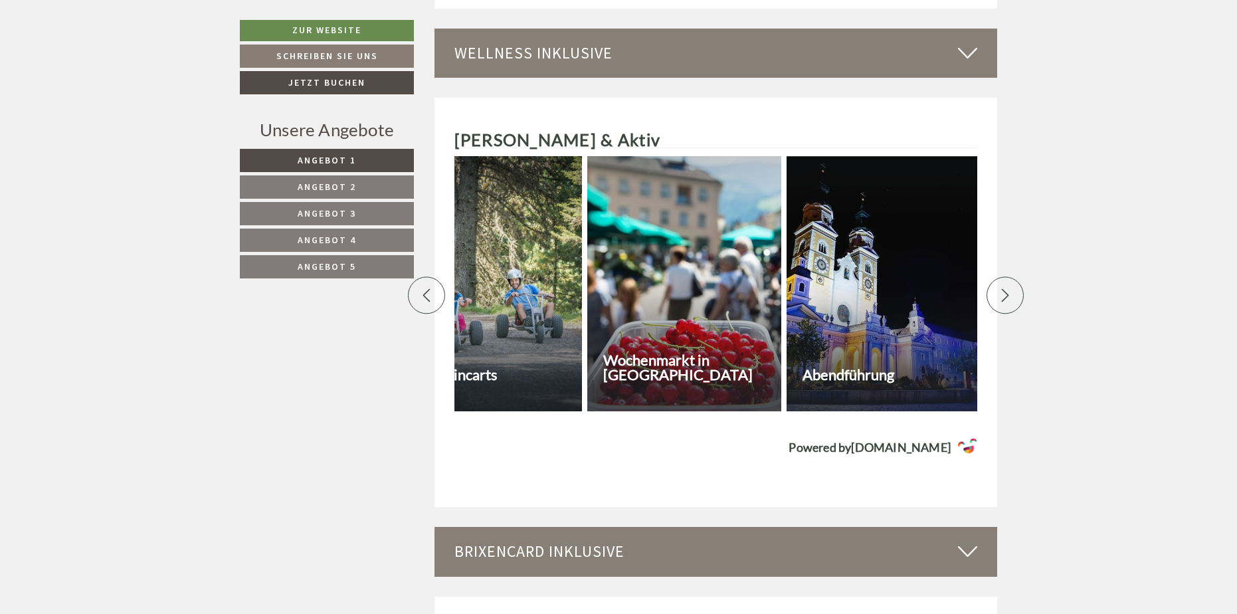
click at [1004, 288] on icon at bounding box center [1005, 294] width 13 height 13
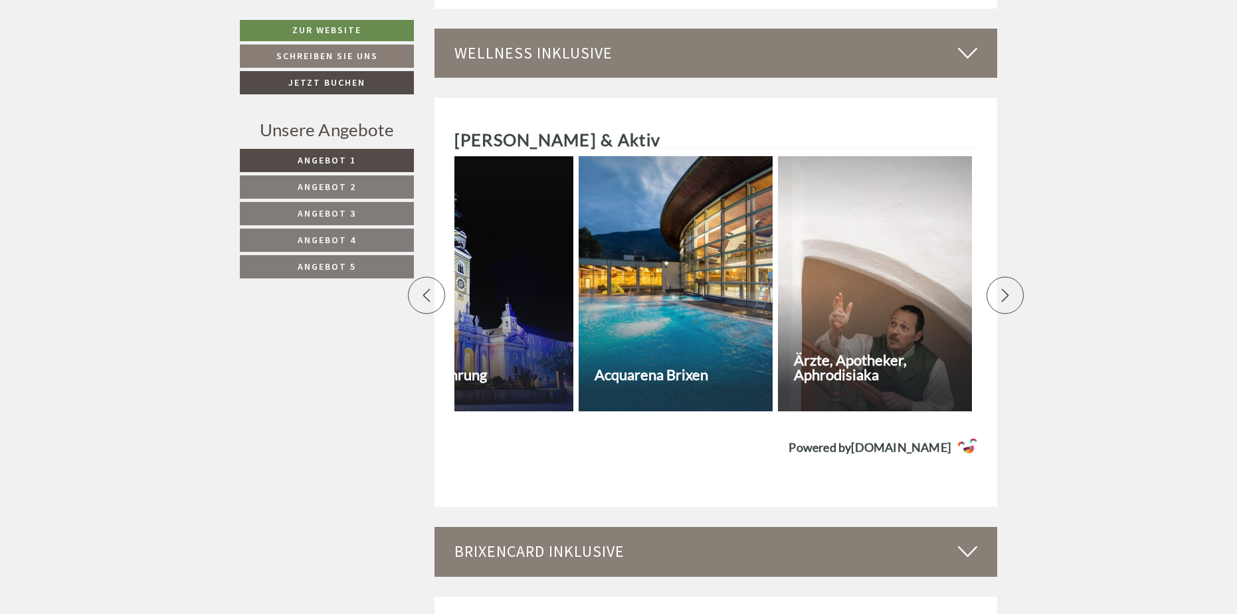
scroll to position [0, 2326]
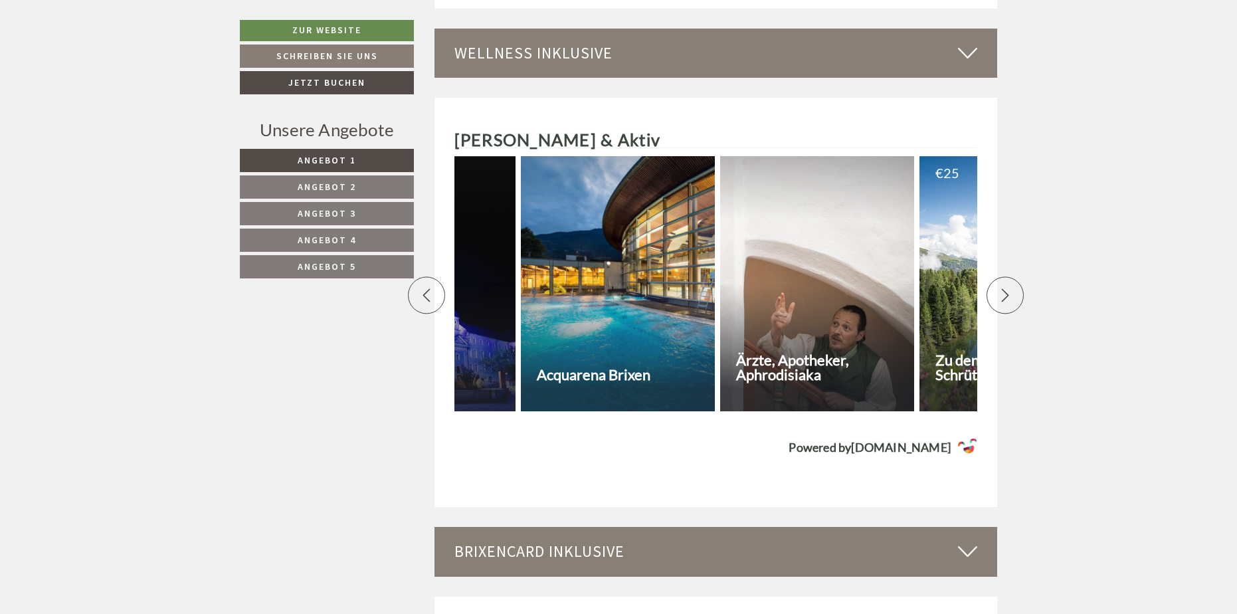
click at [1004, 288] on icon at bounding box center [1005, 294] width 13 height 13
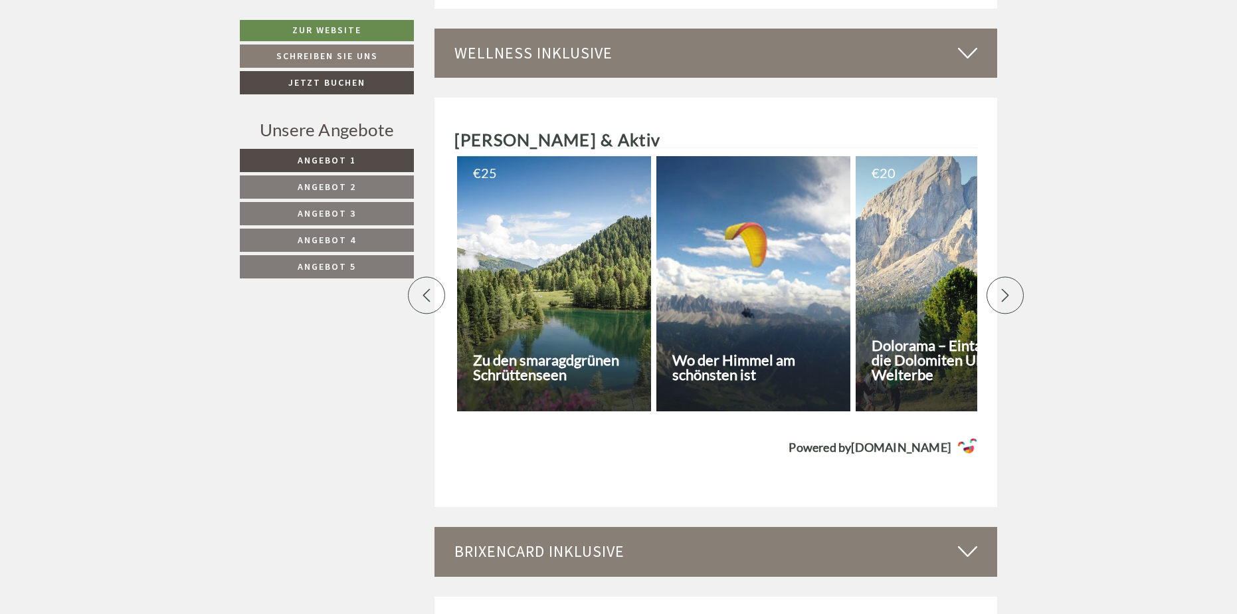
scroll to position [0, 2791]
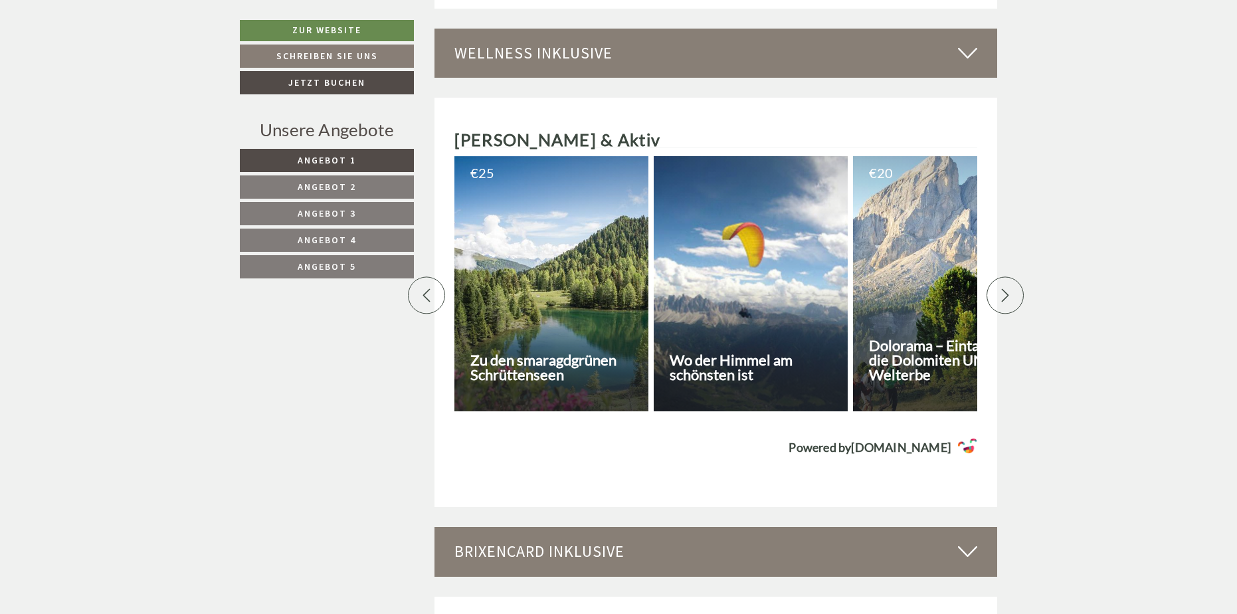
click at [1004, 288] on icon at bounding box center [1005, 294] width 13 height 13
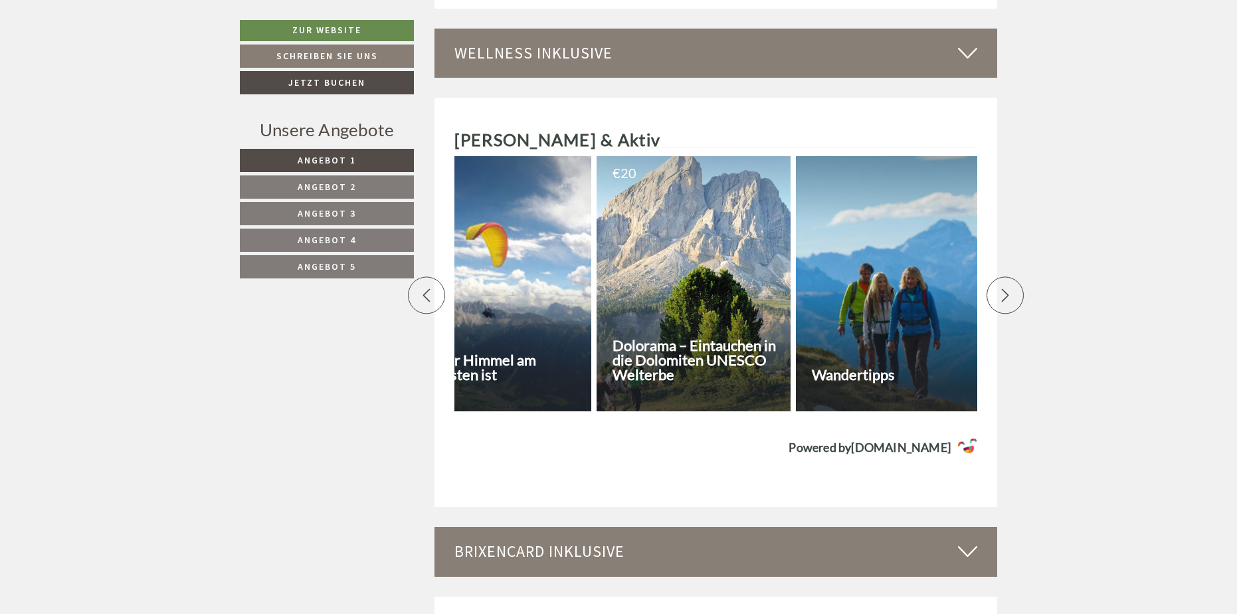
scroll to position [0, 3256]
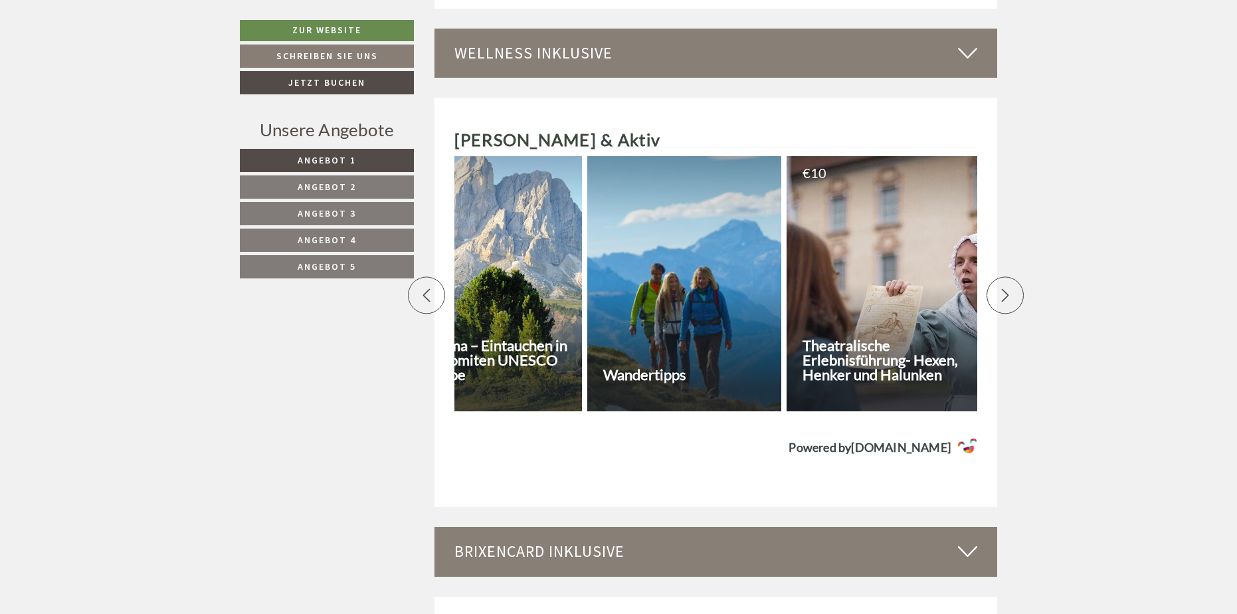
click at [1004, 288] on icon at bounding box center [1005, 294] width 13 height 13
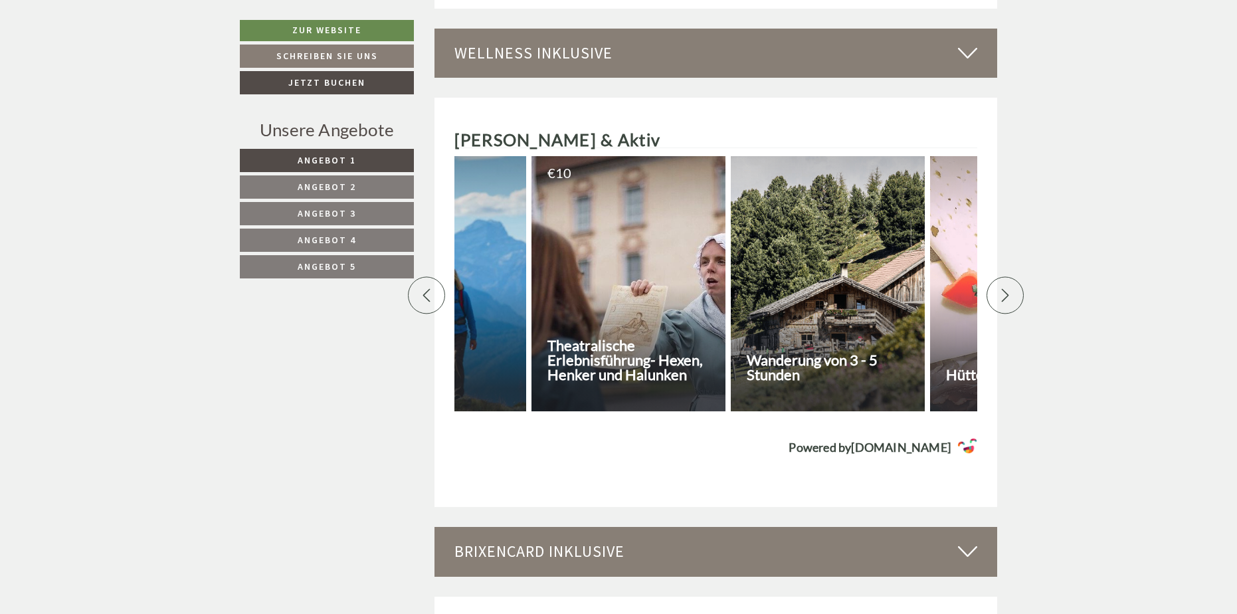
scroll to position [0, 3721]
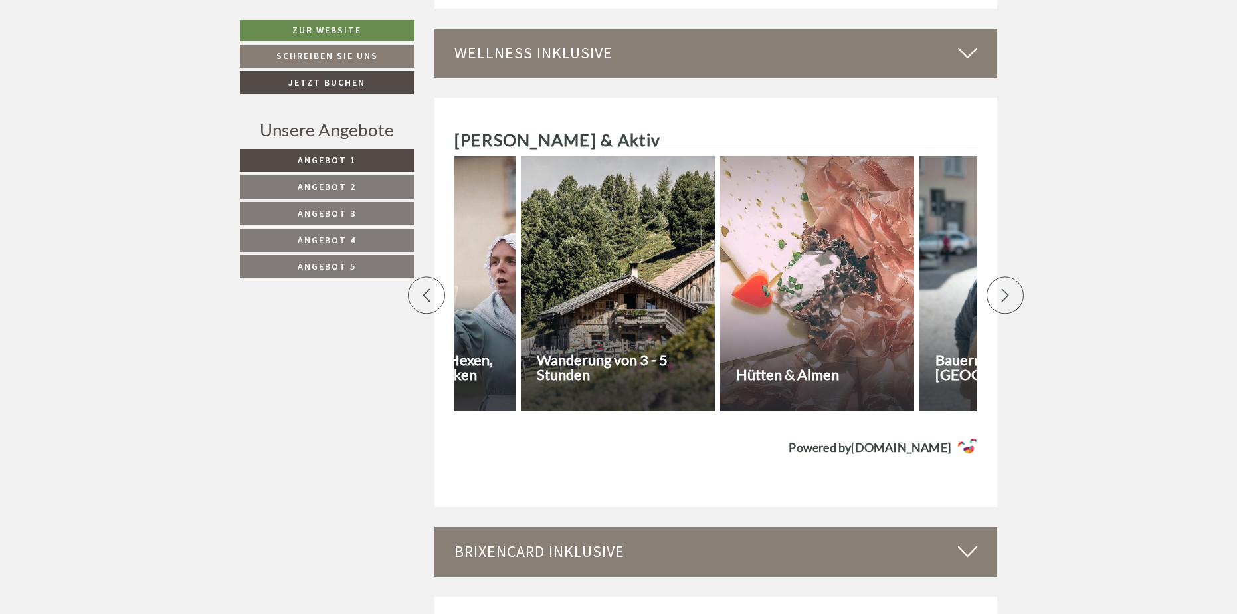
click at [1004, 288] on icon at bounding box center [1005, 294] width 13 height 13
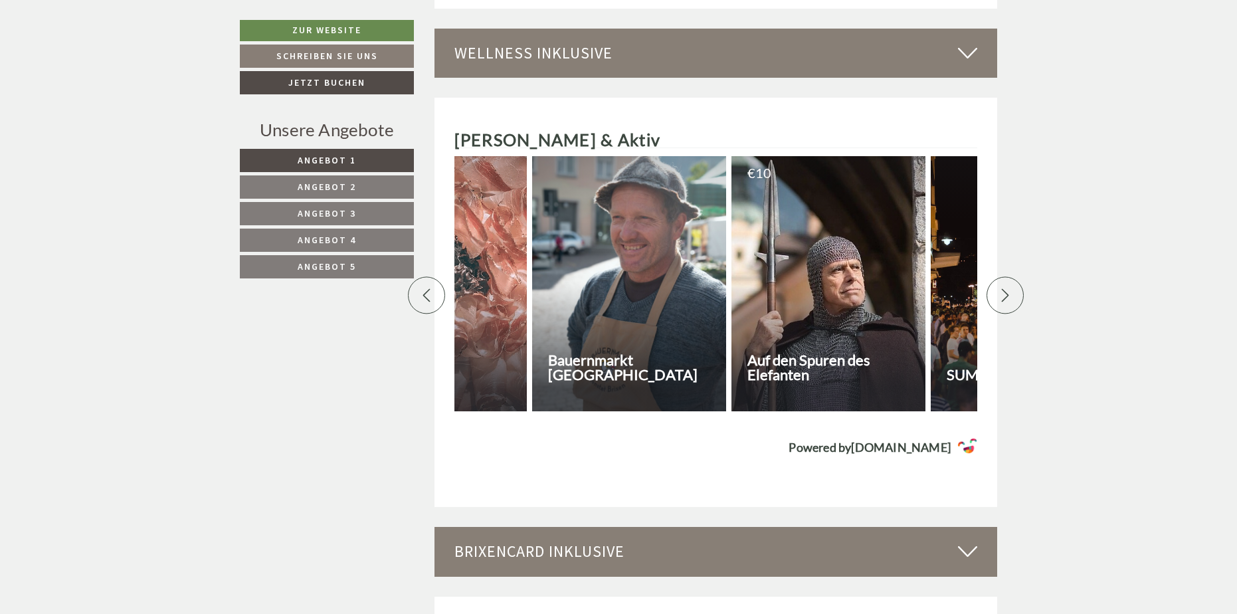
scroll to position [0, 4186]
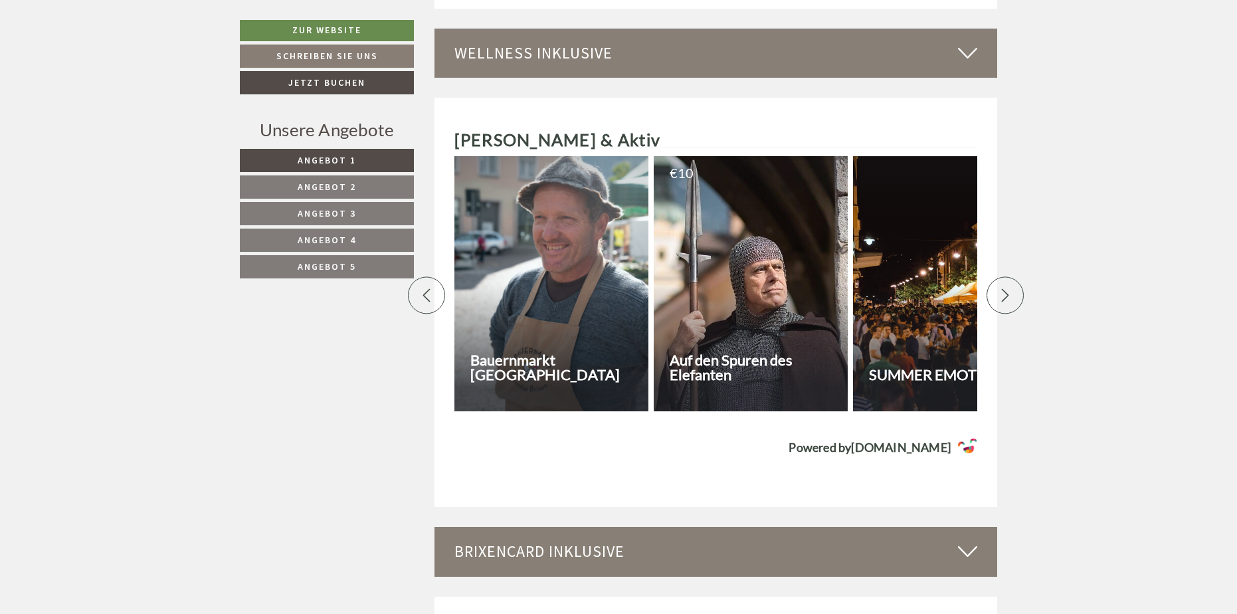
click at [1004, 288] on icon at bounding box center [1005, 294] width 13 height 13
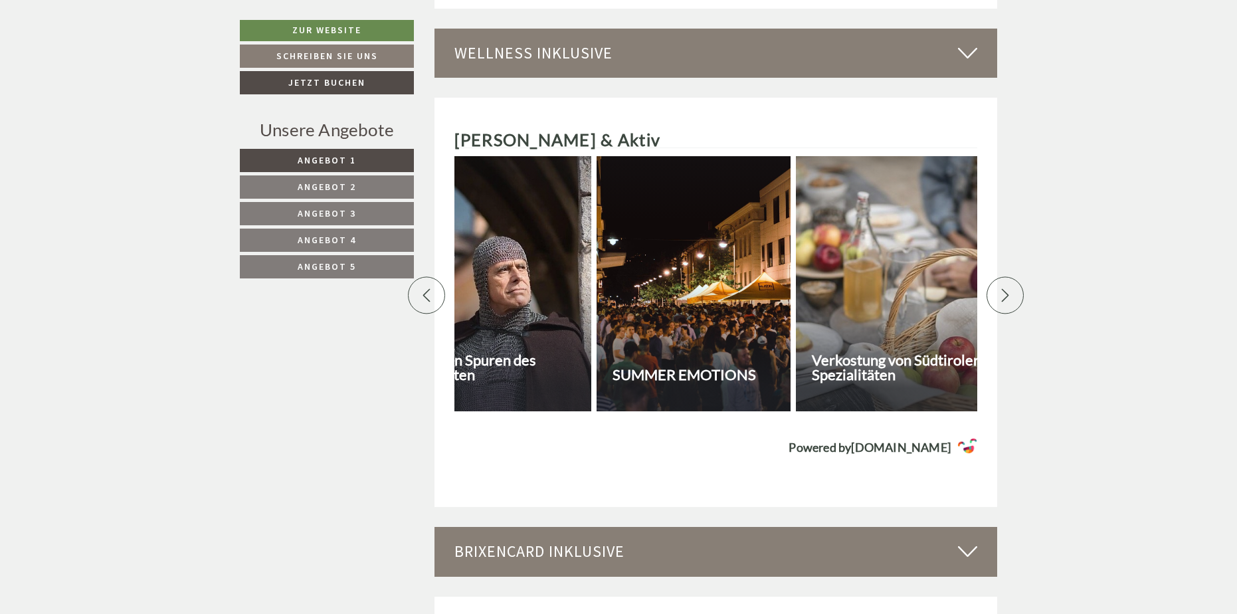
scroll to position [0, 4651]
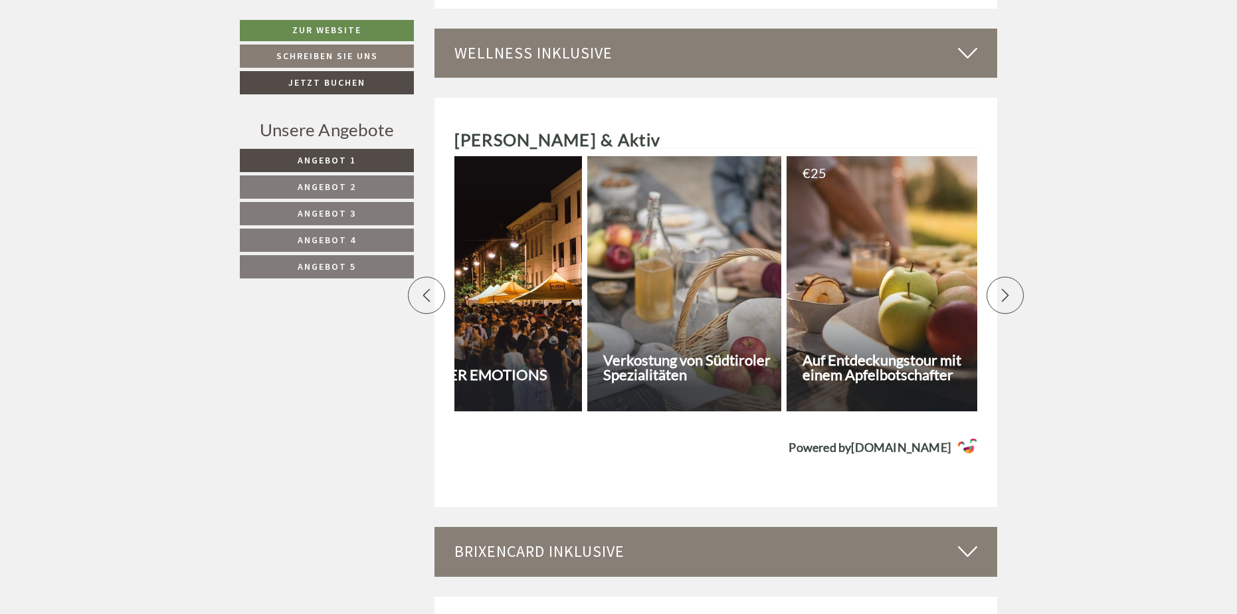
click at [1004, 288] on icon at bounding box center [1005, 294] width 13 height 13
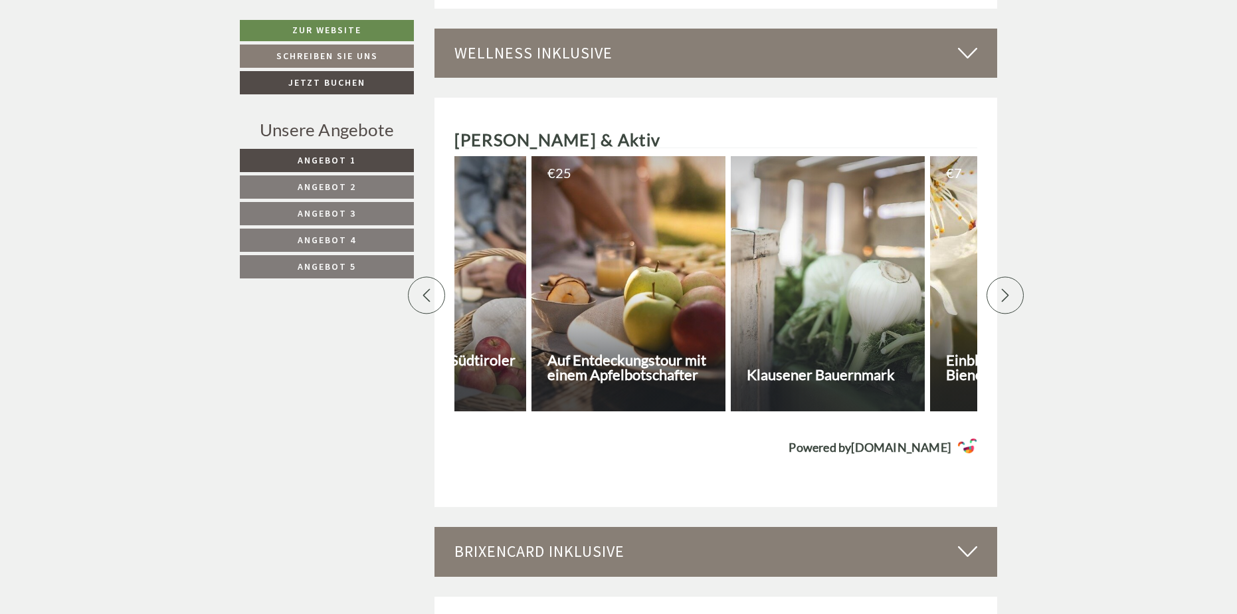
scroll to position [0, 5116]
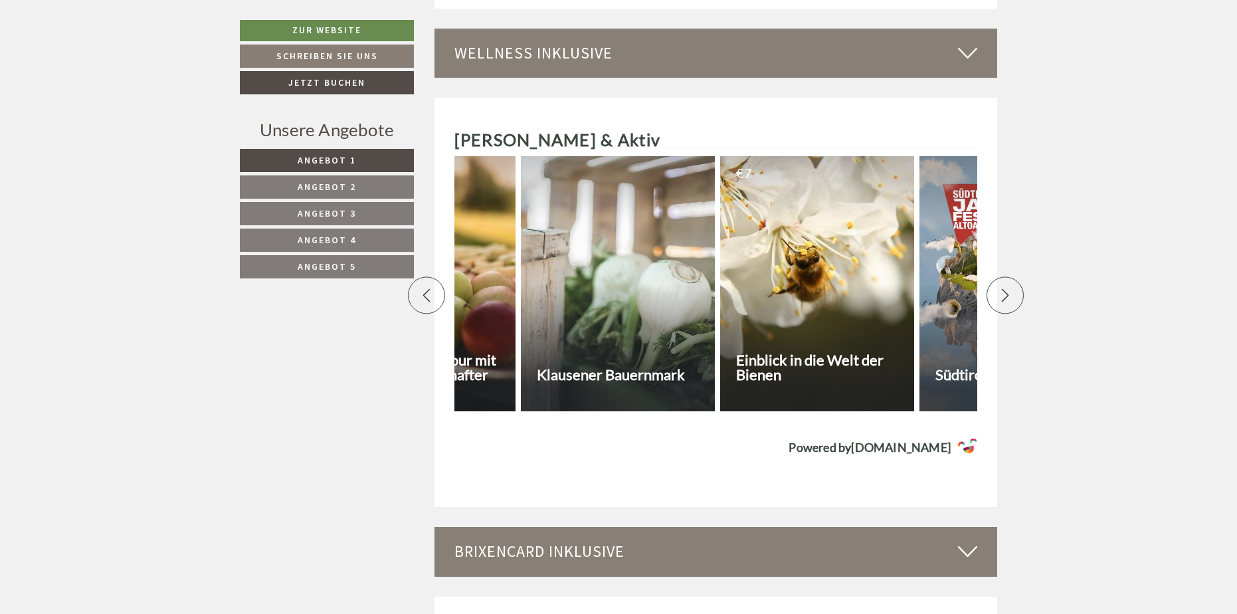
click at [1004, 288] on icon at bounding box center [1005, 294] width 13 height 13
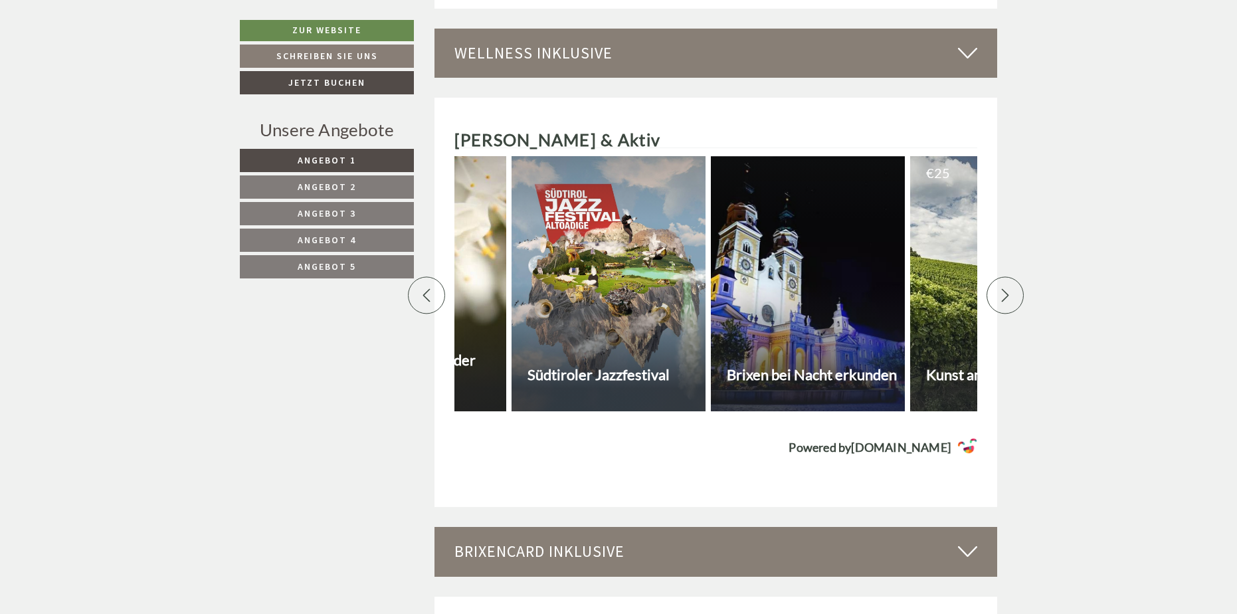
scroll to position [0, 5581]
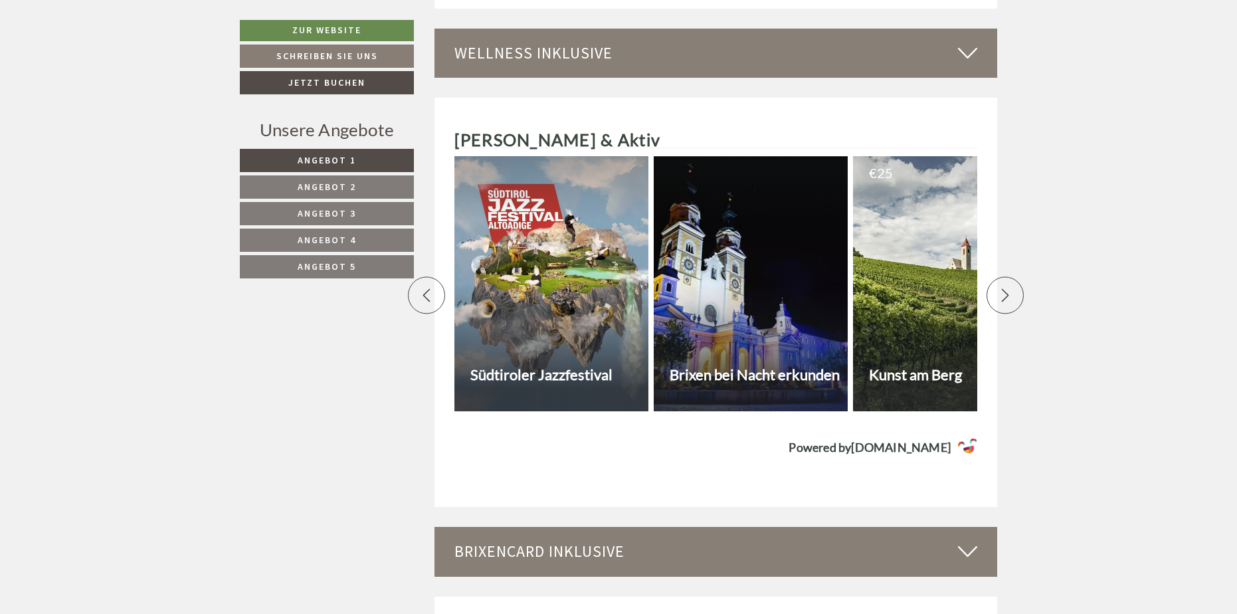
click at [1004, 288] on icon at bounding box center [1005, 294] width 13 height 13
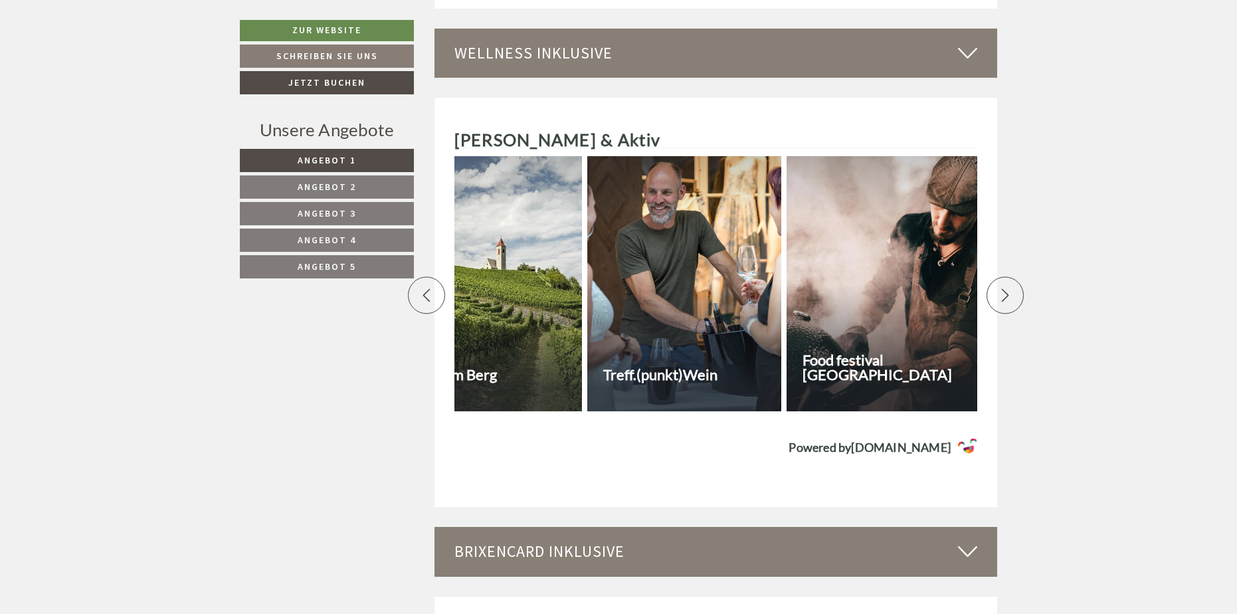
click at [1004, 288] on icon at bounding box center [1005, 294] width 13 height 13
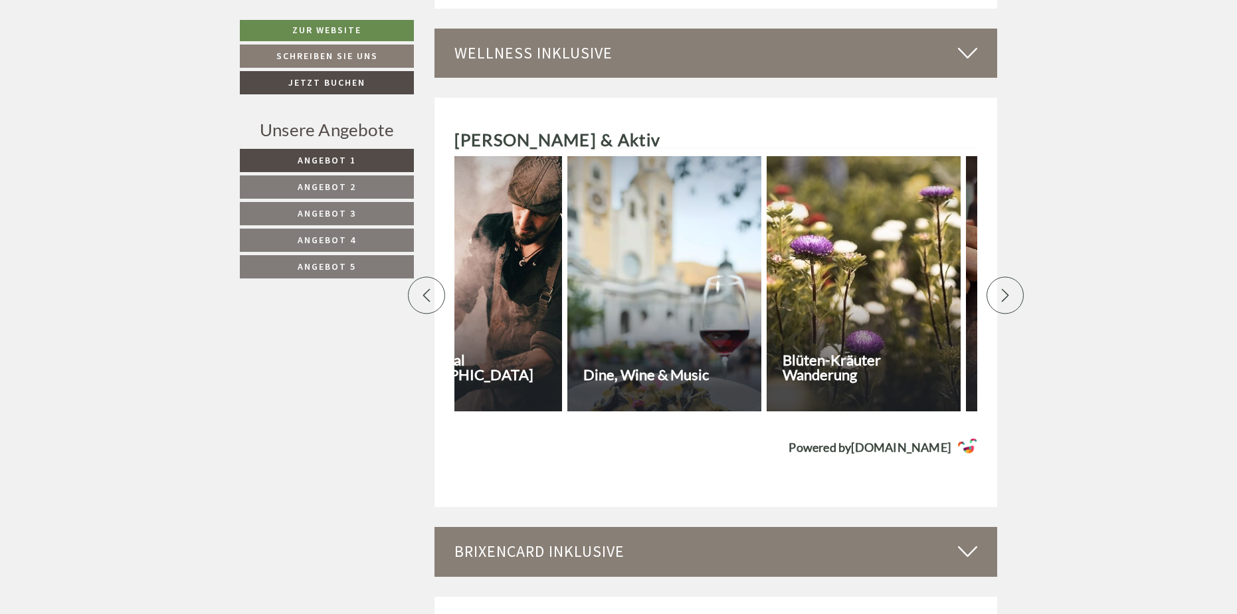
scroll to position [0, 6511]
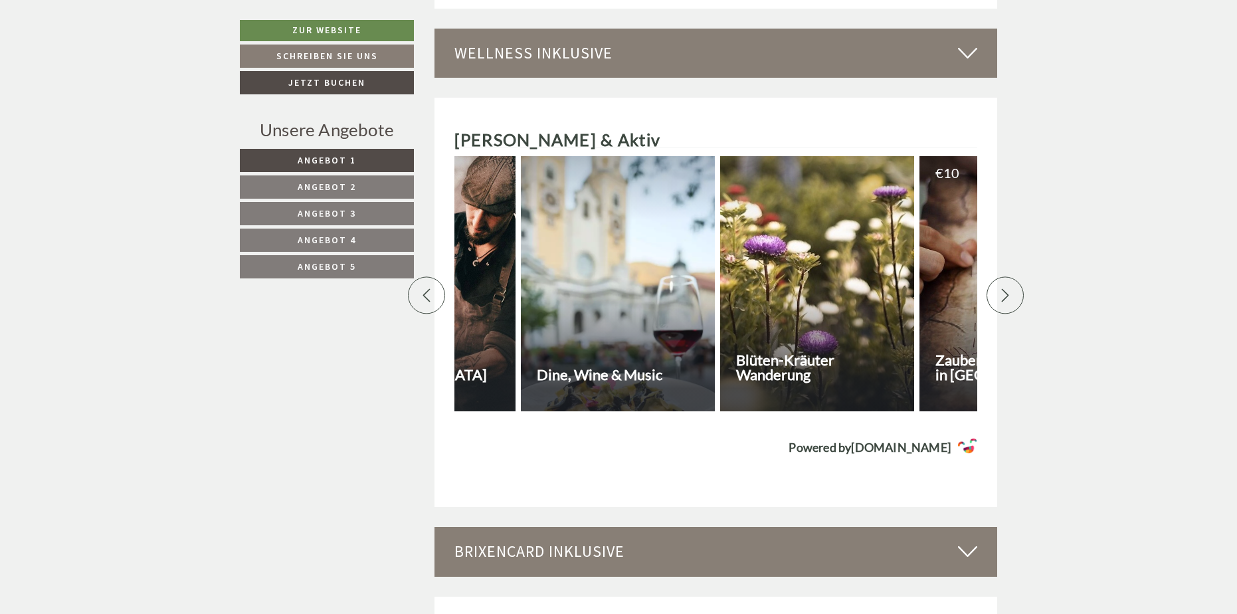
click at [1004, 288] on icon at bounding box center [1005, 294] width 13 height 13
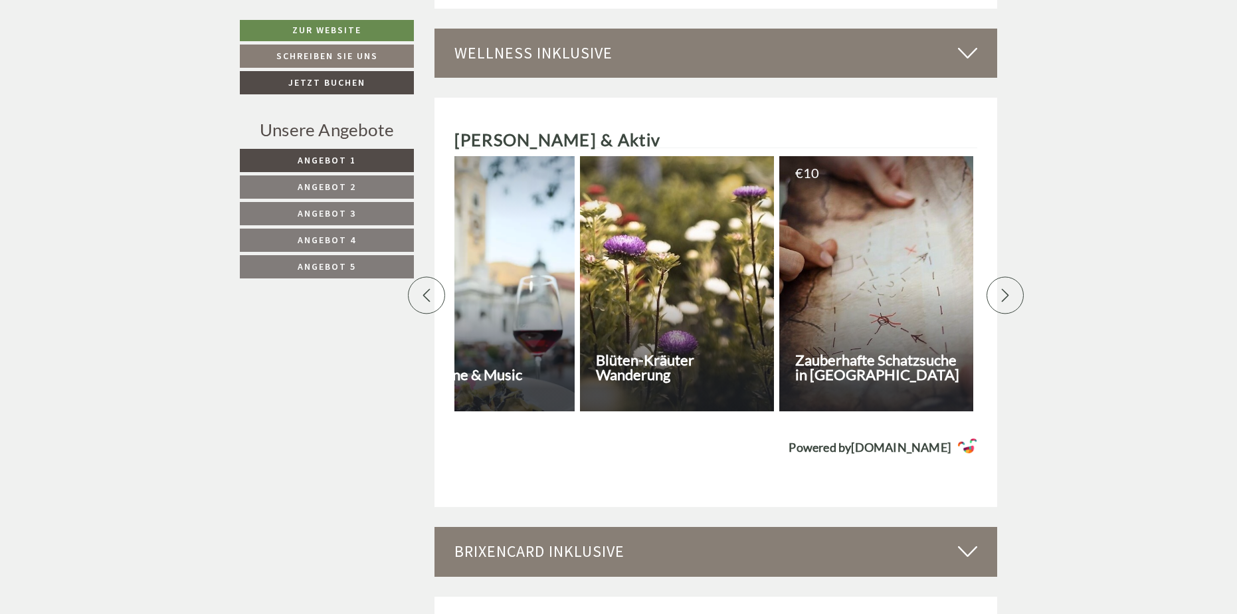
scroll to position [0, 6652]
click at [422, 288] on icon at bounding box center [426, 294] width 13 height 13
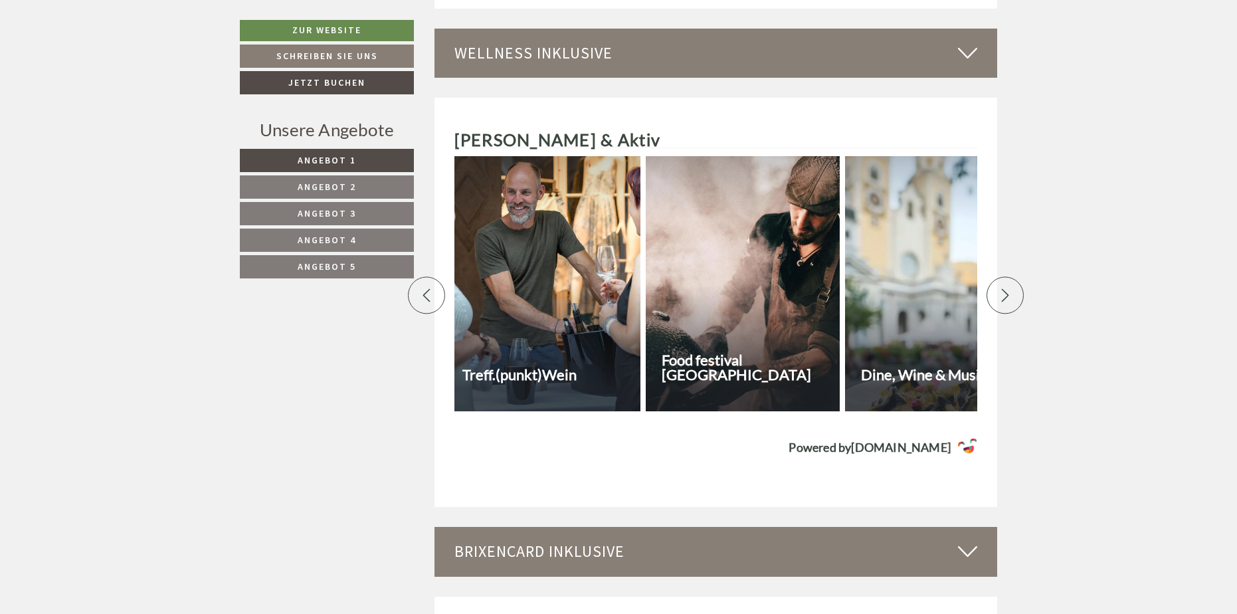
click at [422, 288] on icon at bounding box center [426, 294] width 13 height 13
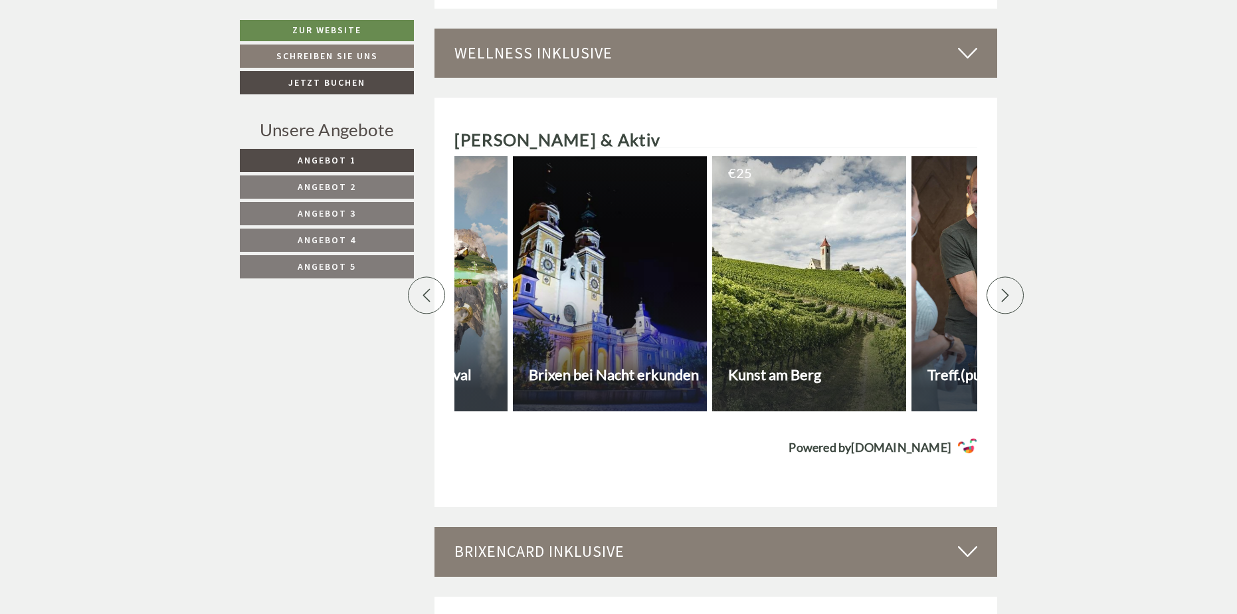
click at [422, 288] on icon at bounding box center [426, 294] width 13 height 13
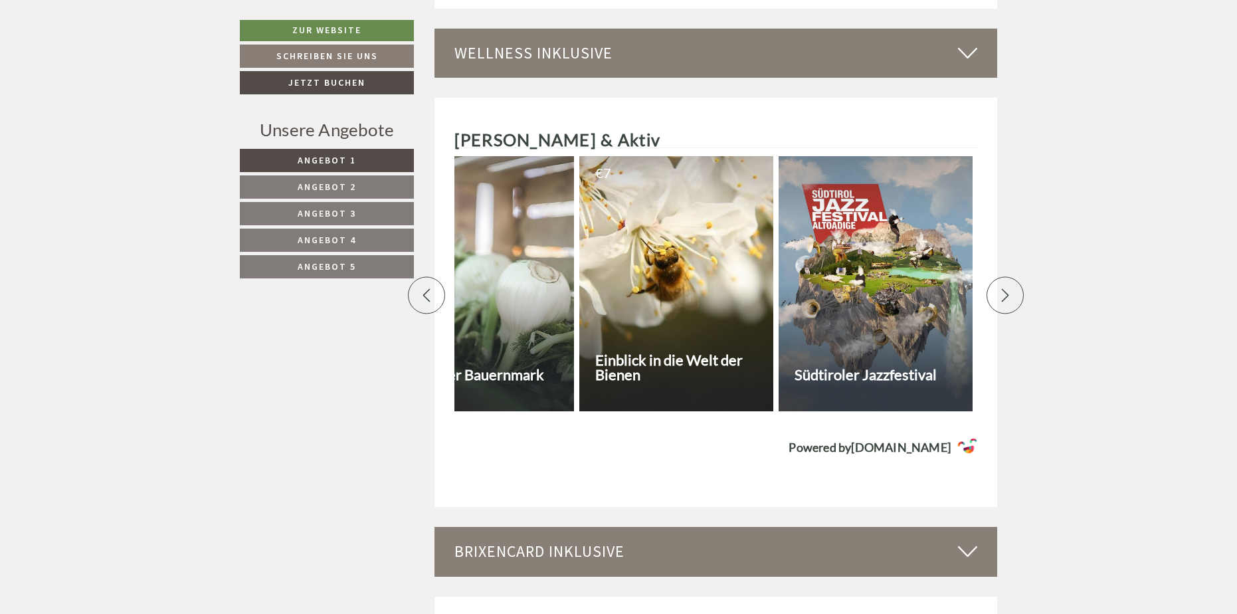
click at [422, 288] on icon at bounding box center [426, 294] width 13 height 13
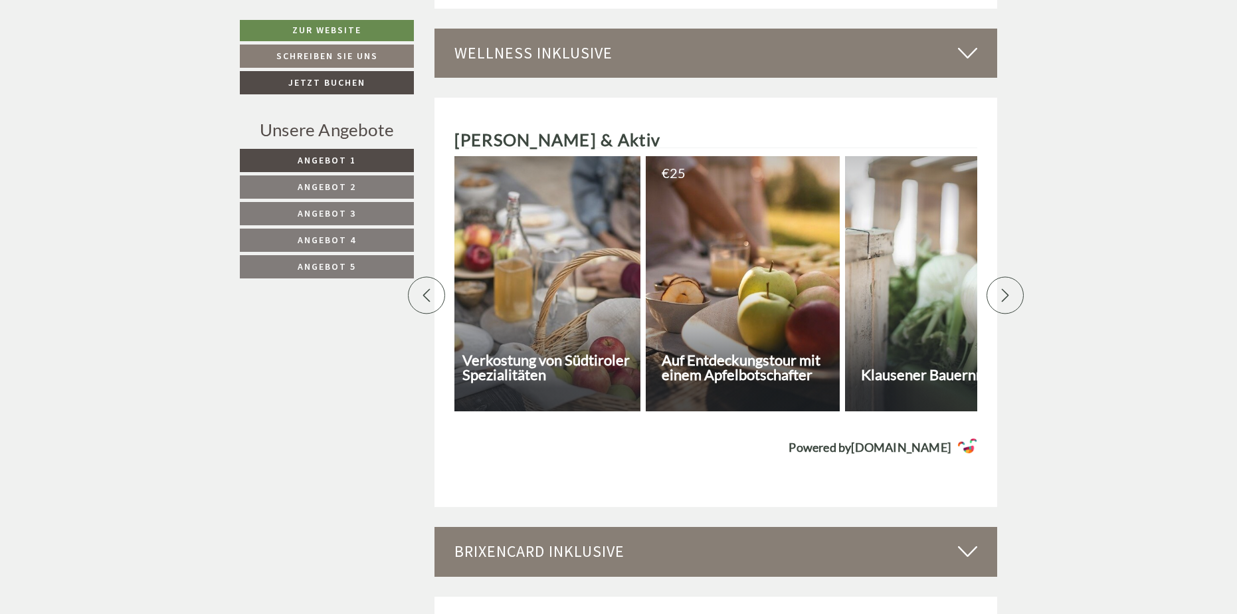
click at [422, 288] on icon at bounding box center [426, 294] width 13 height 13
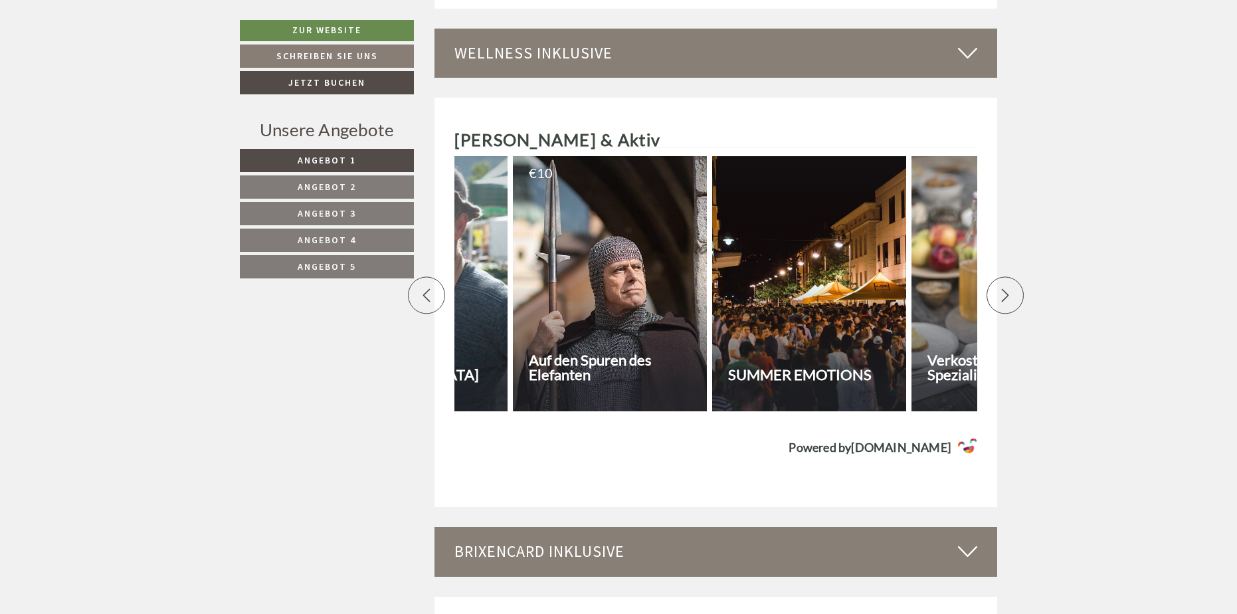
click at [422, 288] on icon at bounding box center [426, 294] width 13 height 13
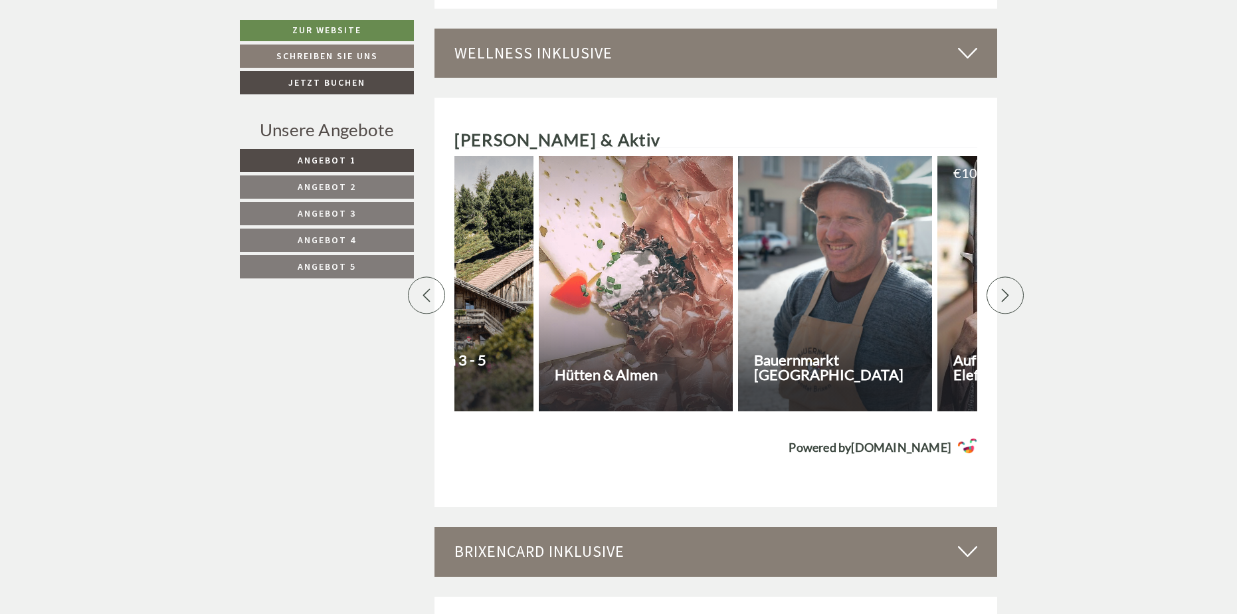
scroll to position [0, 3862]
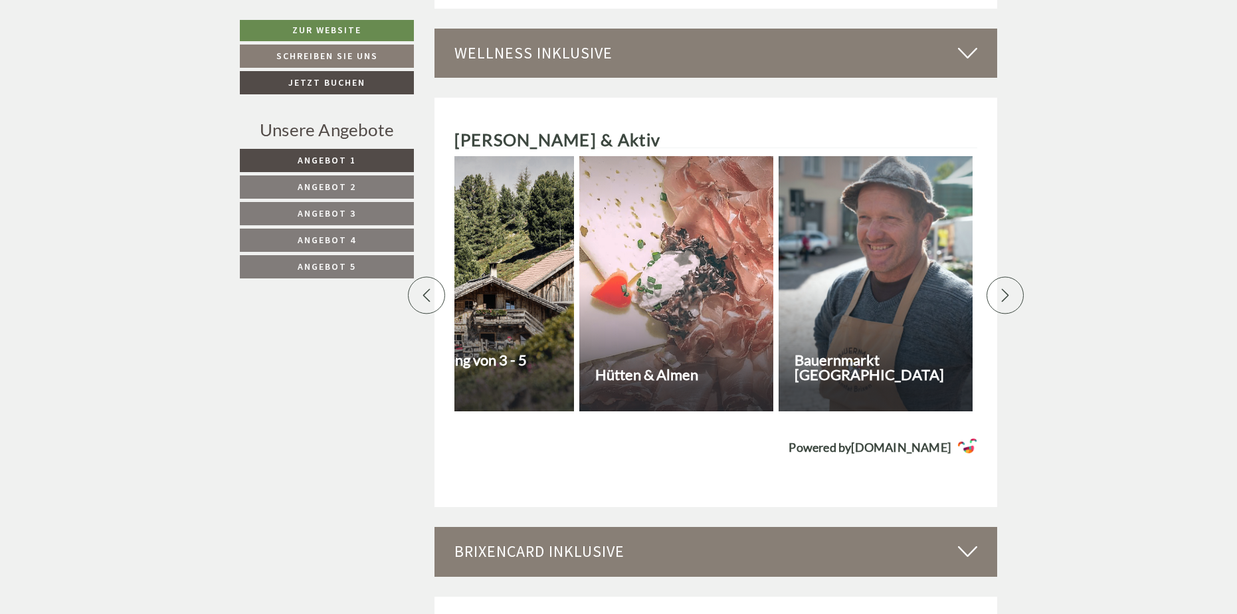
click at [422, 288] on icon at bounding box center [426, 294] width 13 height 13
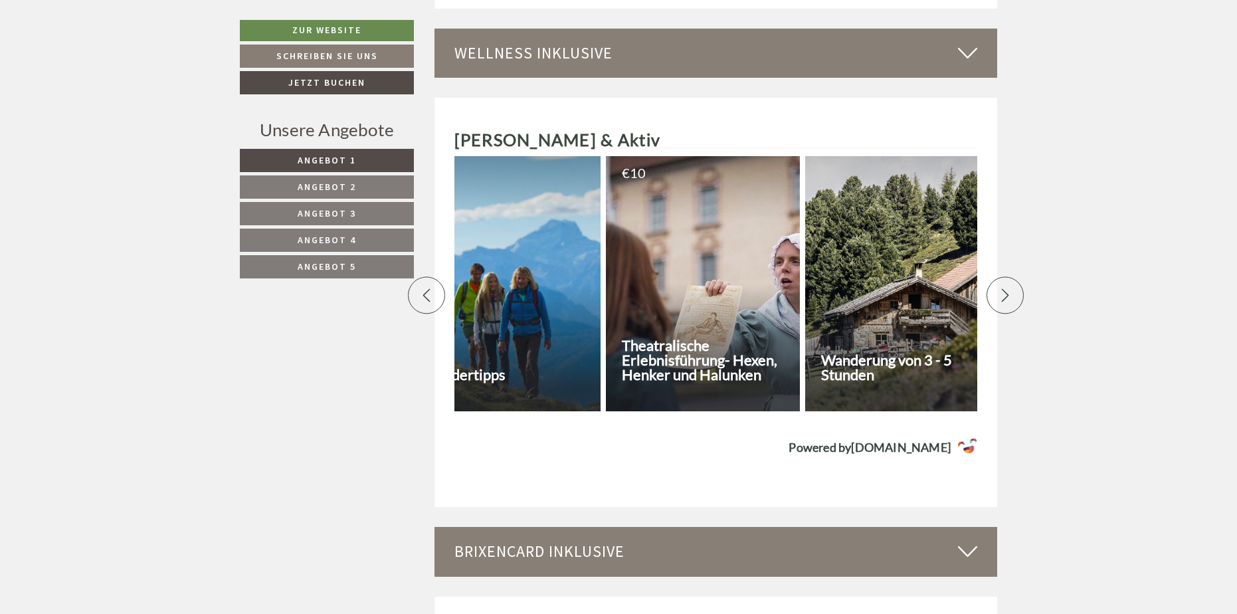
scroll to position [0, 3397]
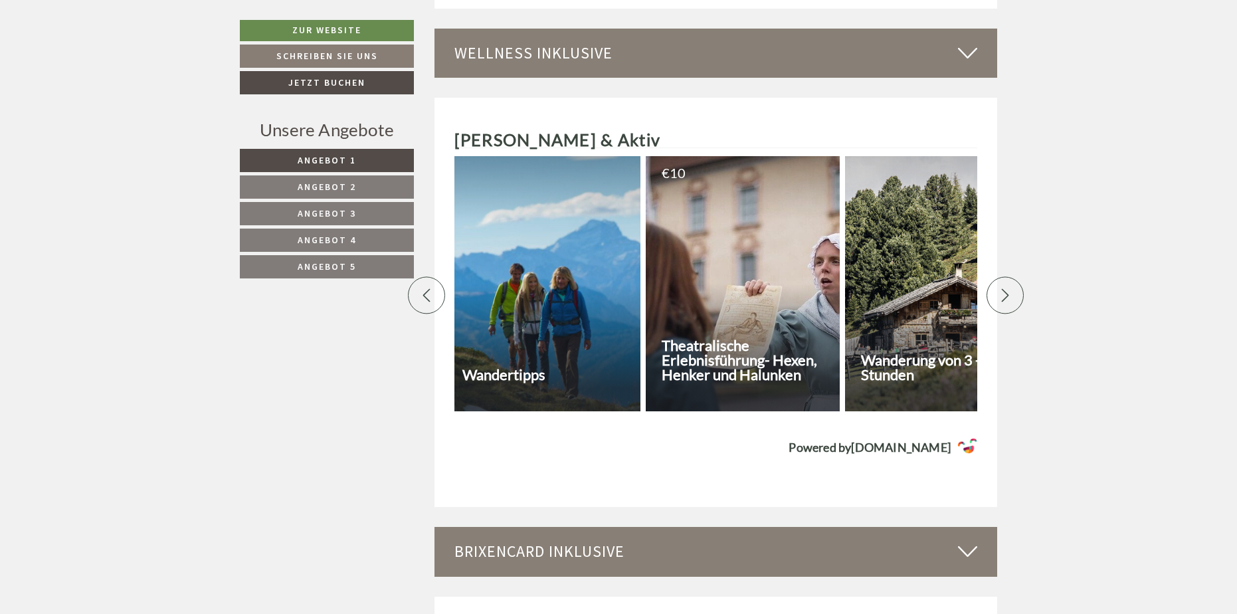
click at [918, 297] on div at bounding box center [942, 283] width 194 height 255
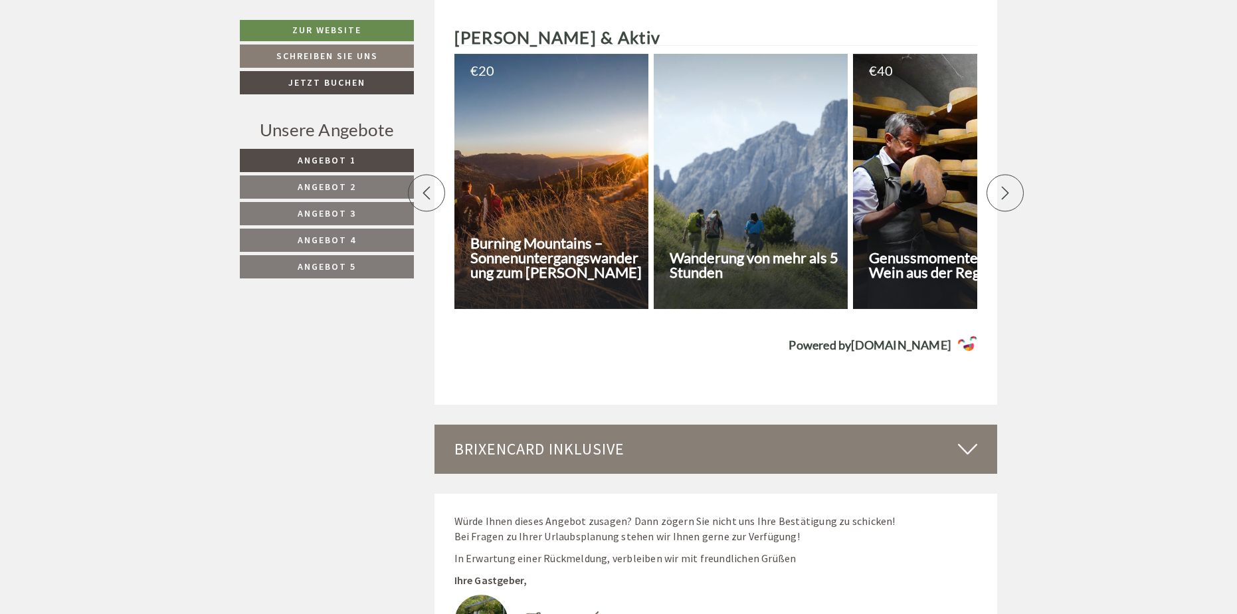
click at [423, 186] on icon at bounding box center [426, 192] width 13 height 13
click at [1001, 186] on icon at bounding box center [1005, 192] width 13 height 13
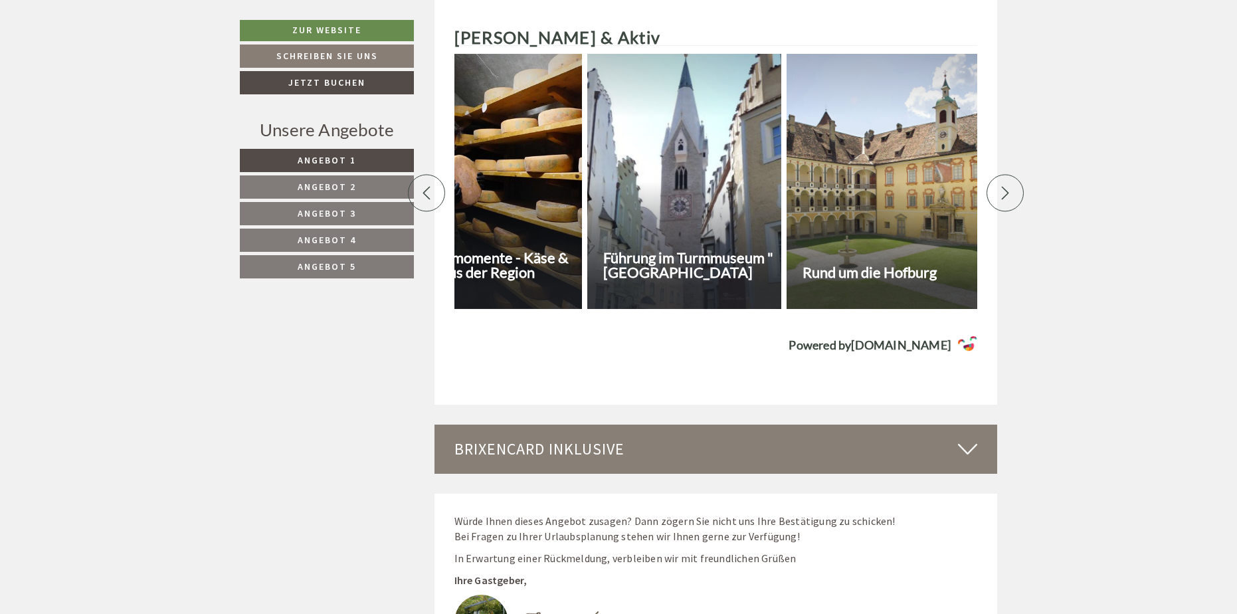
click at [1001, 186] on icon at bounding box center [1005, 192] width 13 height 13
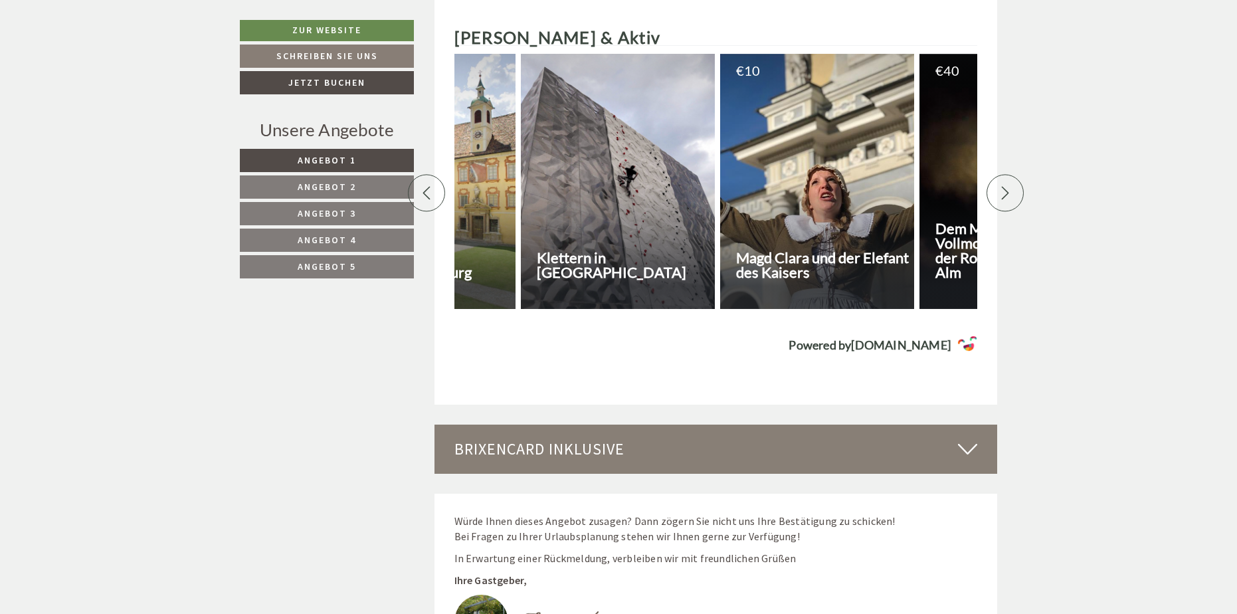
click at [1001, 186] on icon at bounding box center [1005, 192] width 13 height 13
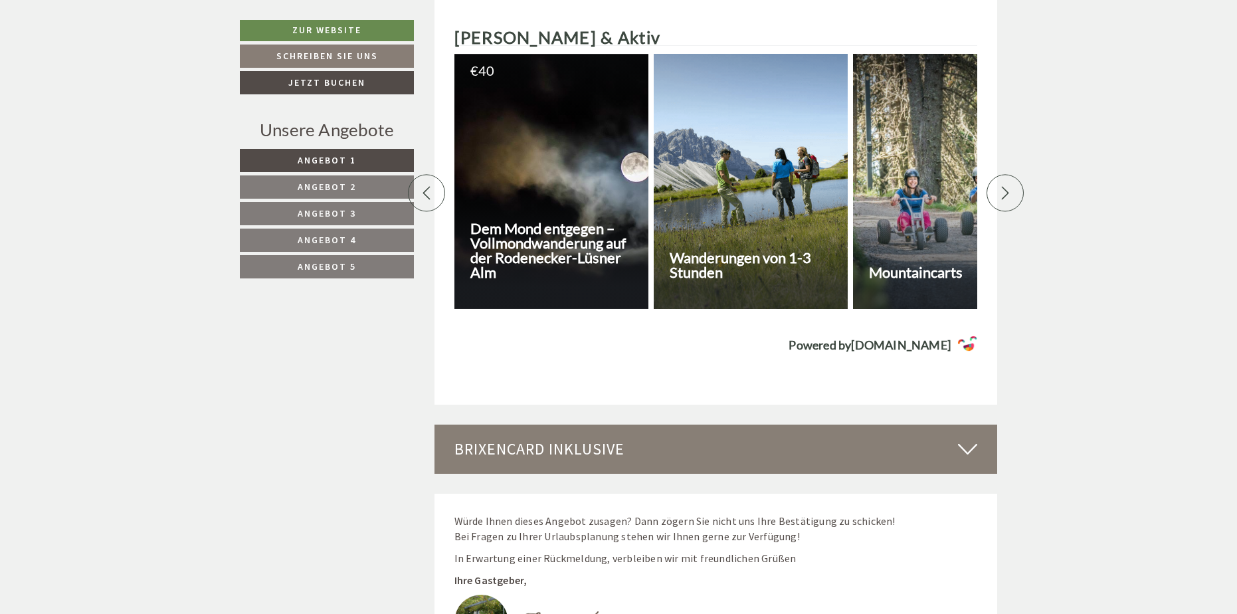
click at [1001, 186] on icon at bounding box center [1005, 192] width 13 height 13
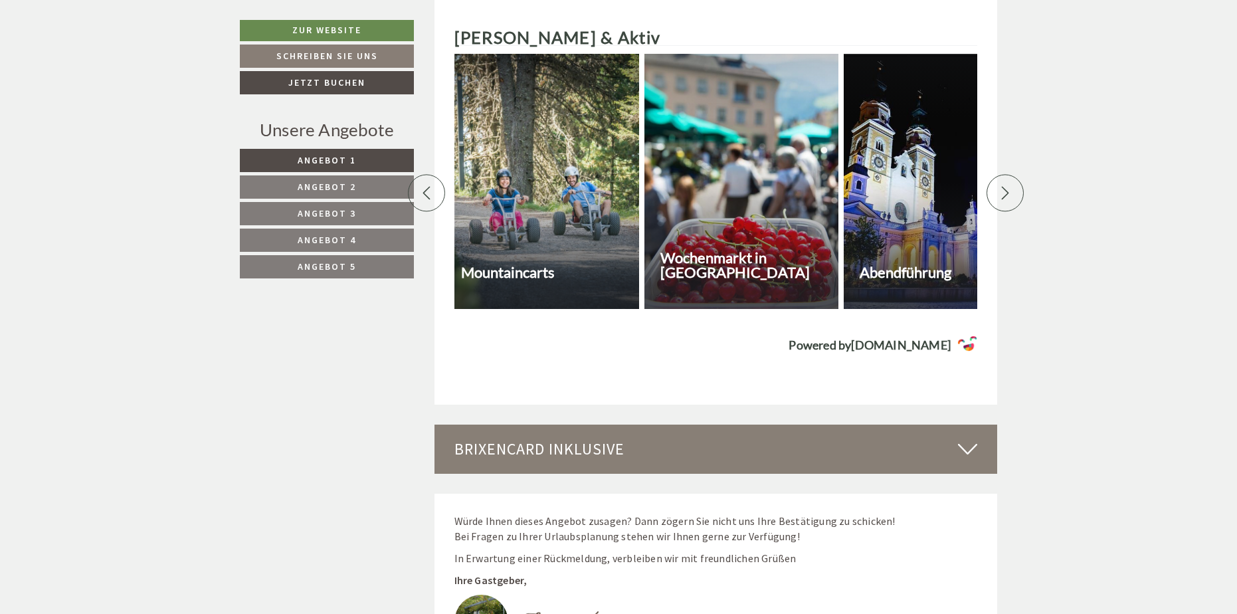
scroll to position [0, 1860]
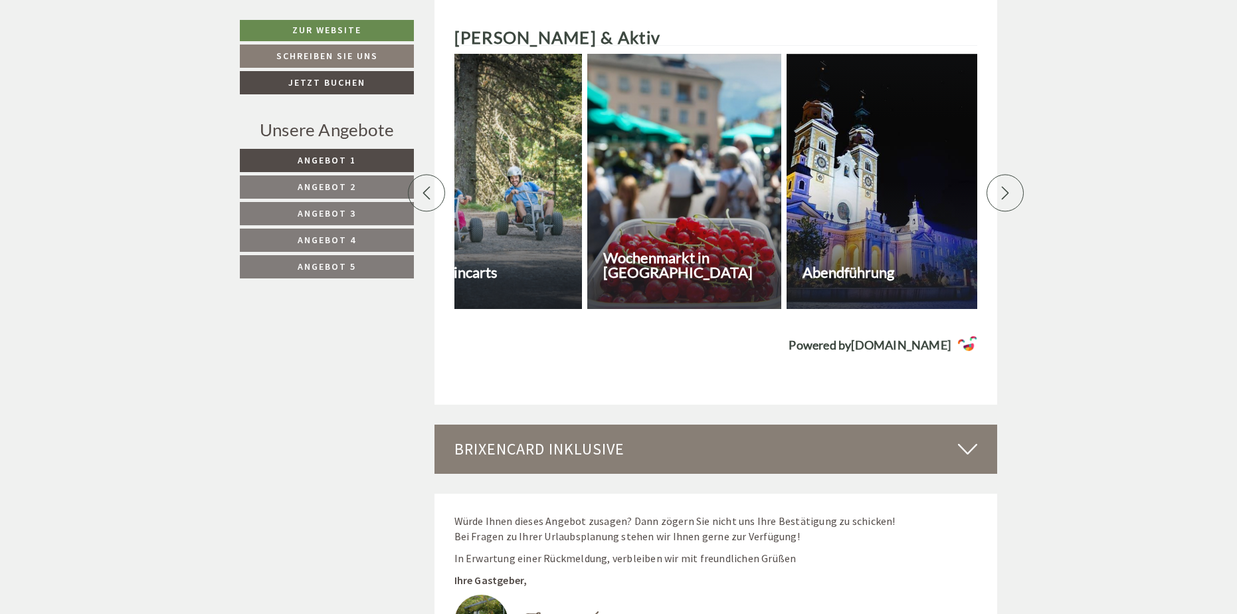
click at [1001, 186] on icon at bounding box center [1005, 192] width 13 height 13
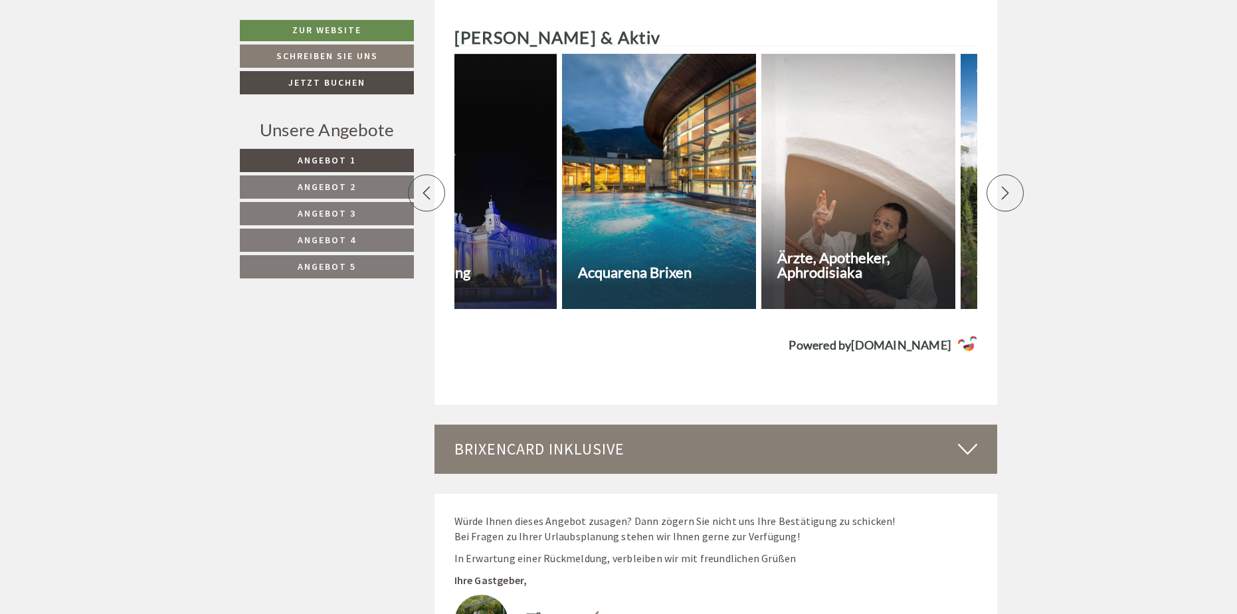
scroll to position [0, 2326]
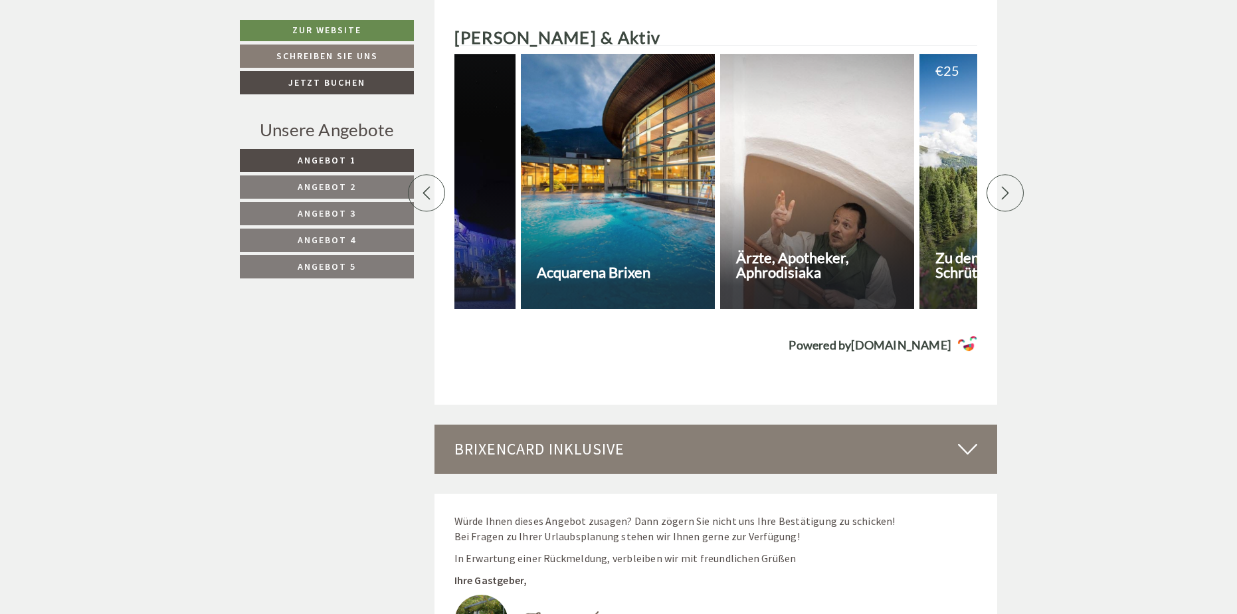
click at [1001, 186] on icon at bounding box center [1005, 192] width 13 height 13
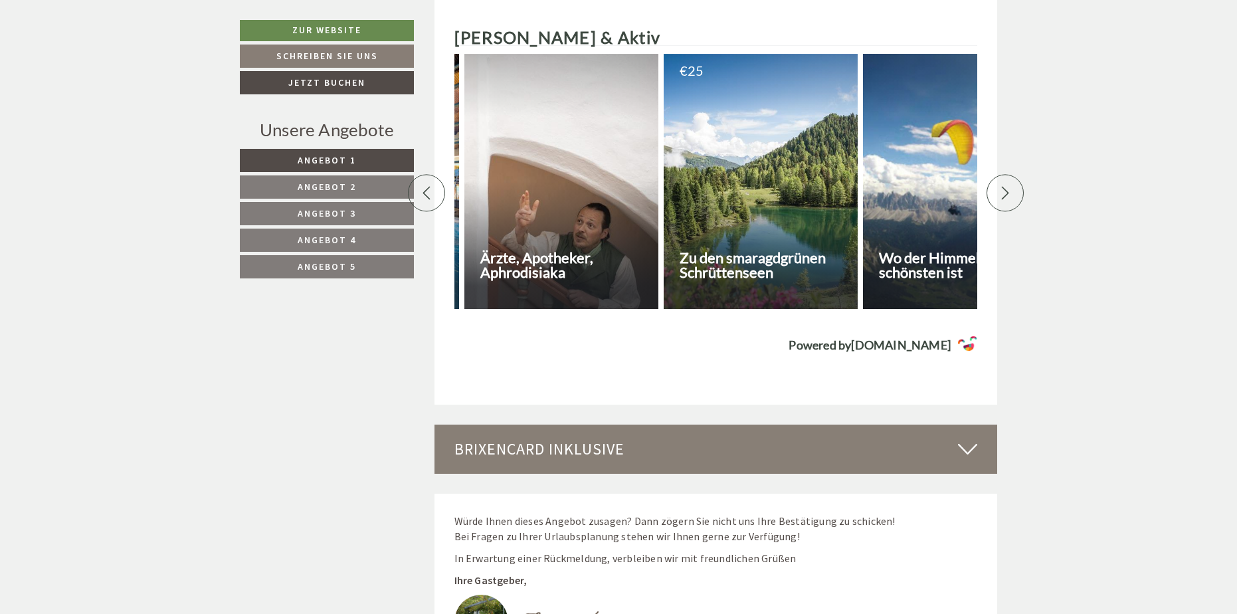
scroll to position [0, 2791]
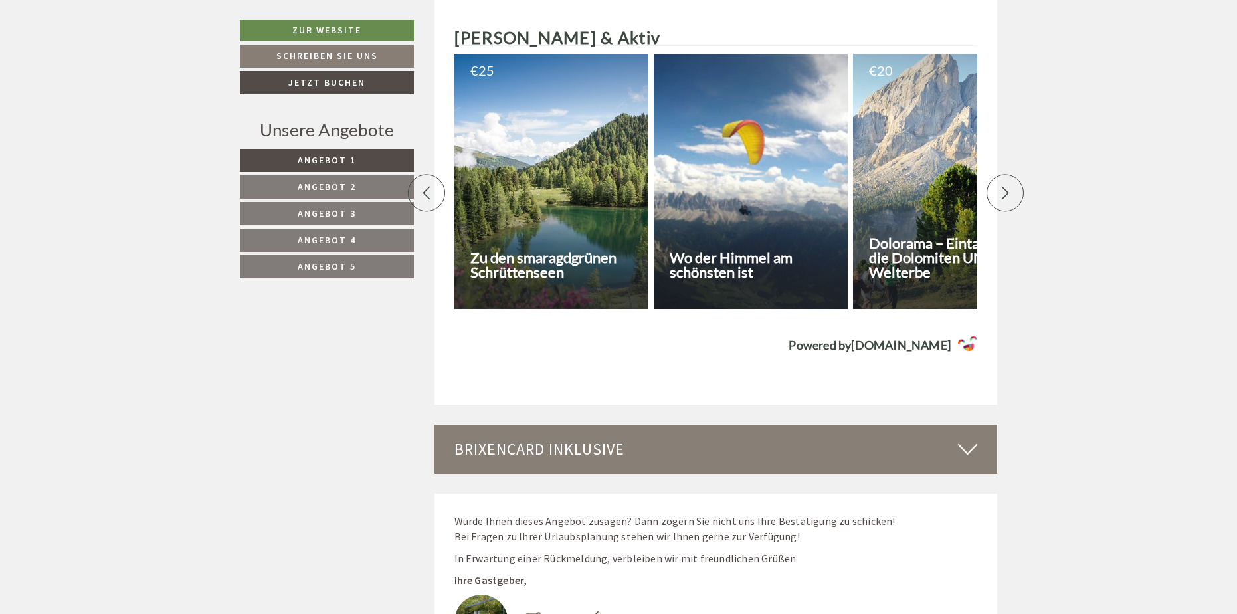
click at [1001, 186] on icon at bounding box center [1005, 192] width 13 height 13
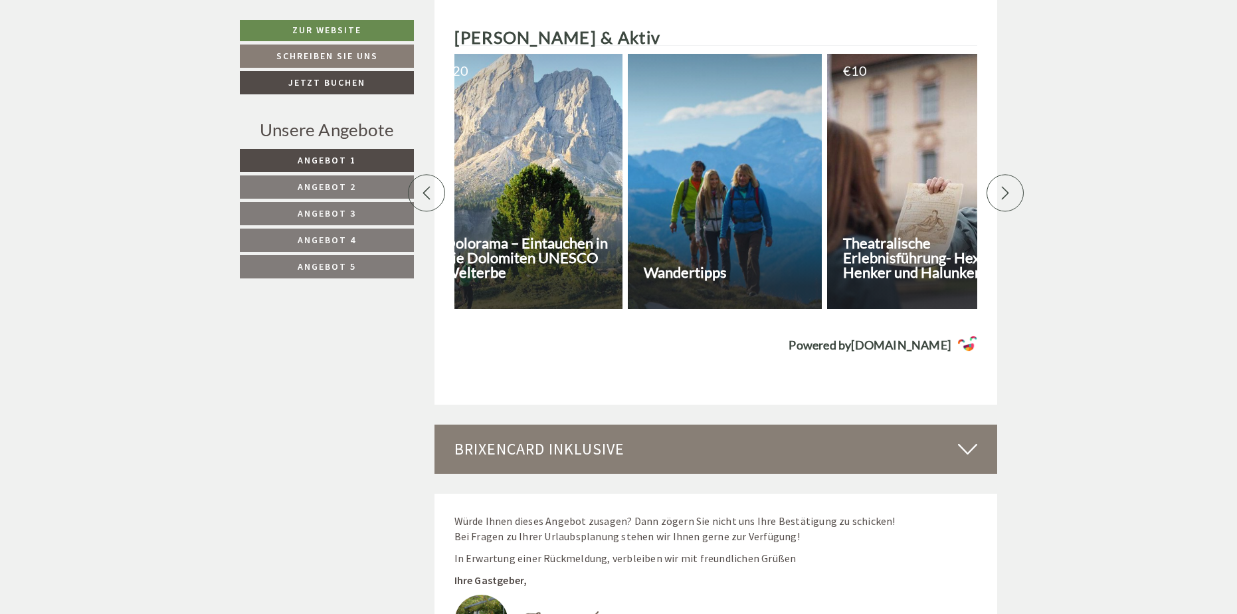
scroll to position [0, 3256]
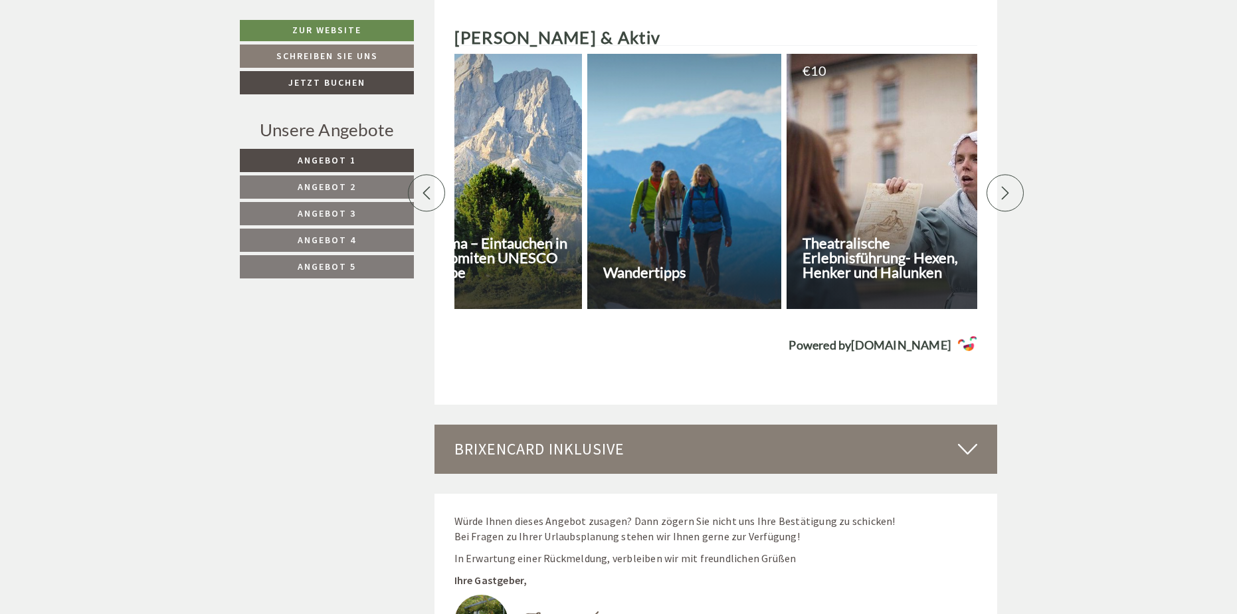
click at [1001, 186] on icon at bounding box center [1005, 192] width 13 height 13
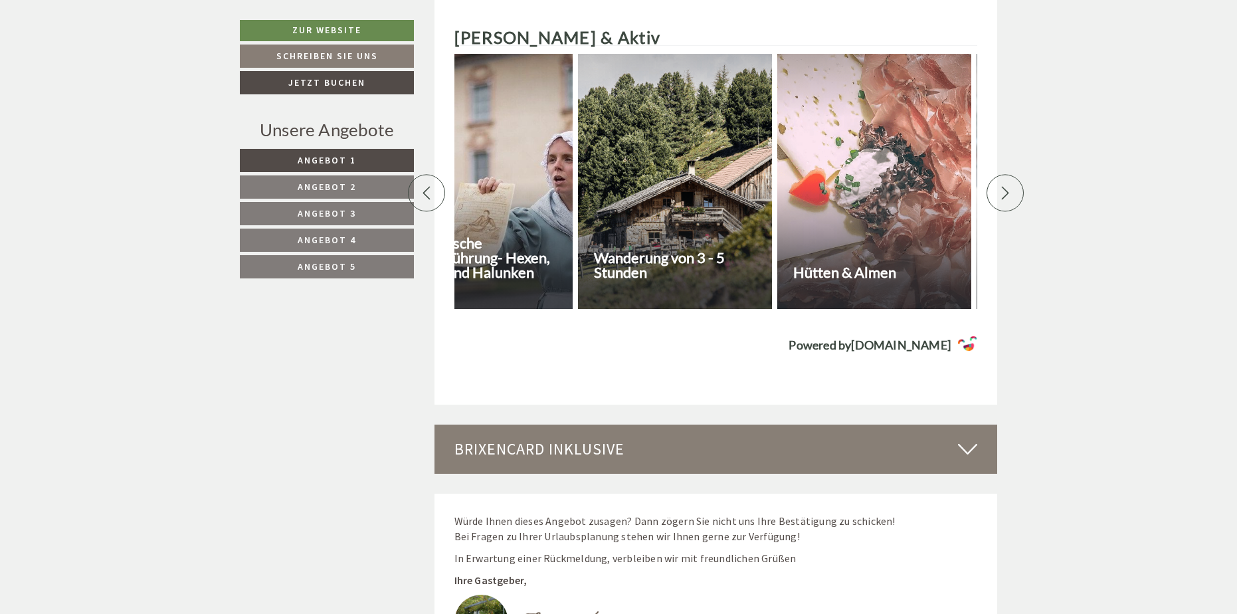
scroll to position [0, 3721]
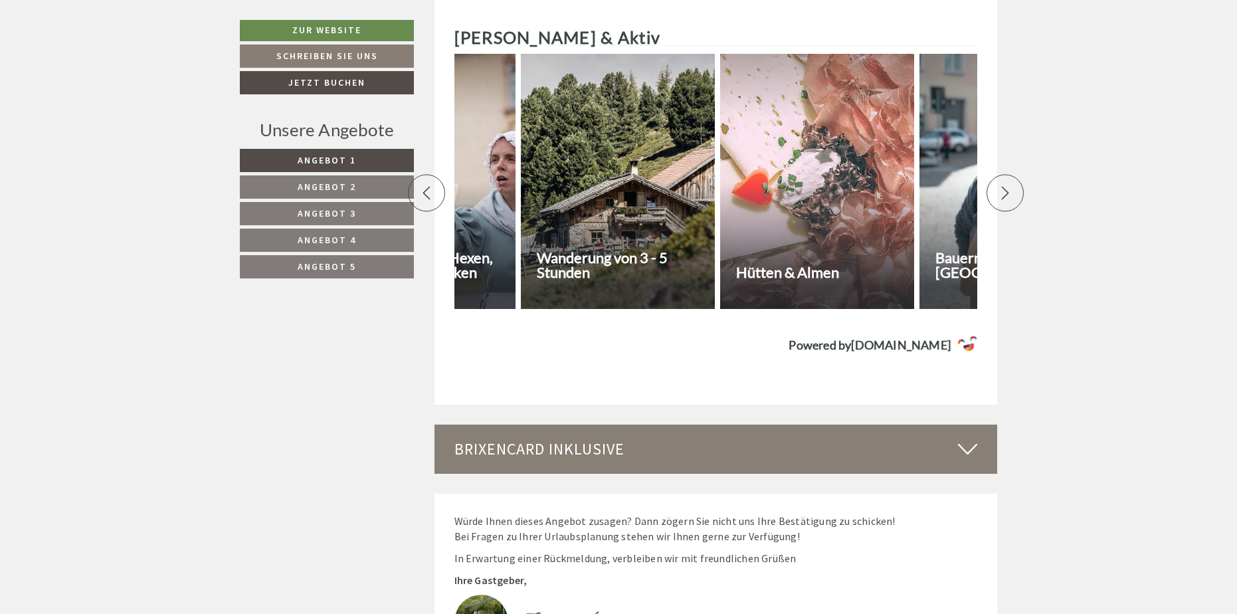
click at [435, 181] on div at bounding box center [426, 192] width 37 height 37
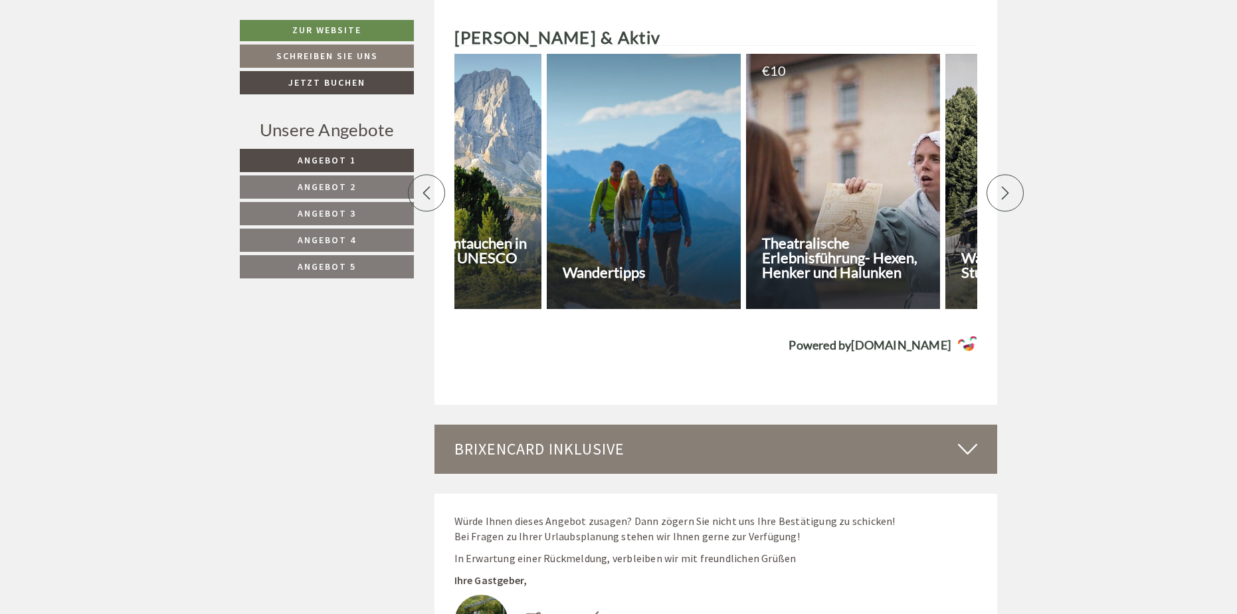
scroll to position [0, 3256]
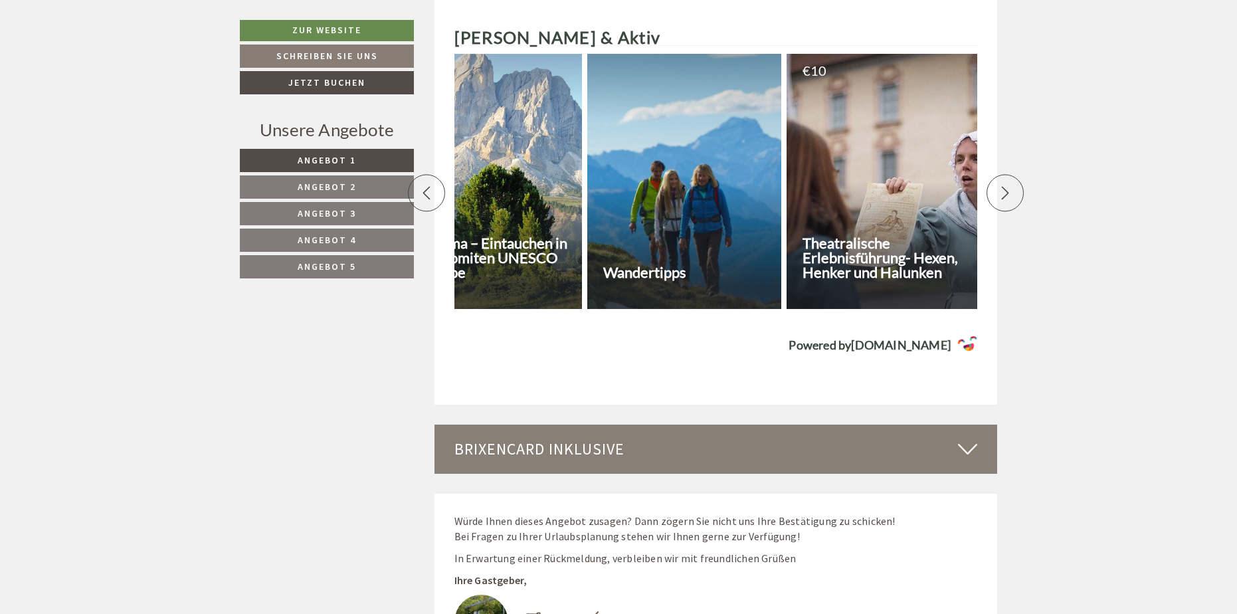
click at [1006, 190] on div at bounding box center [1005, 192] width 37 height 37
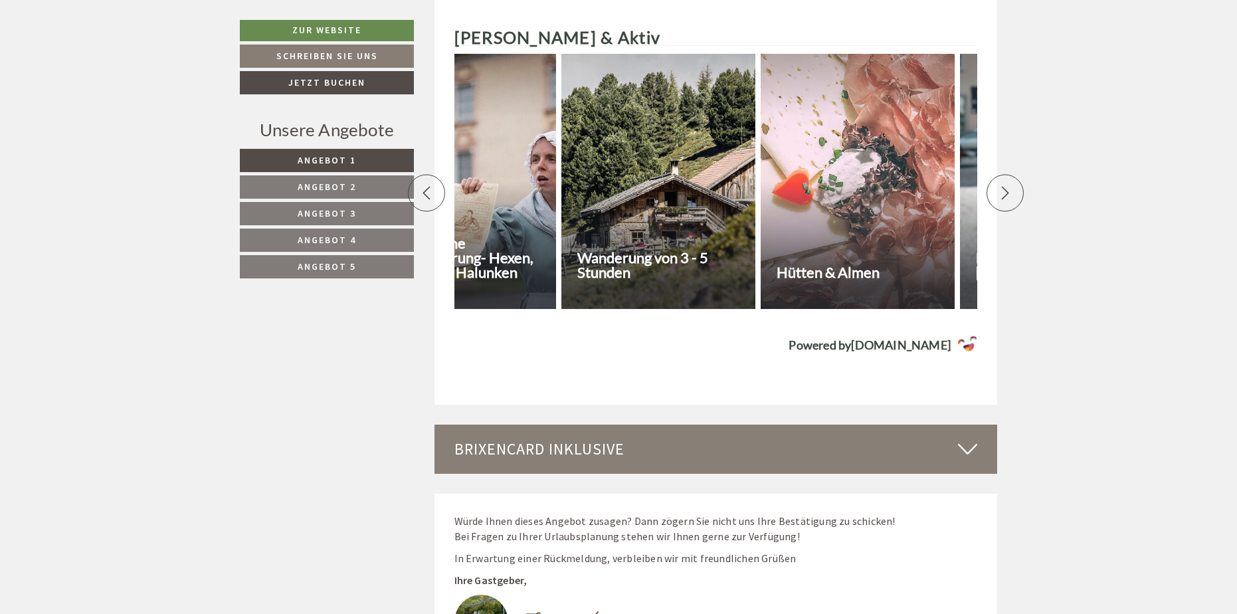
scroll to position [0, 3721]
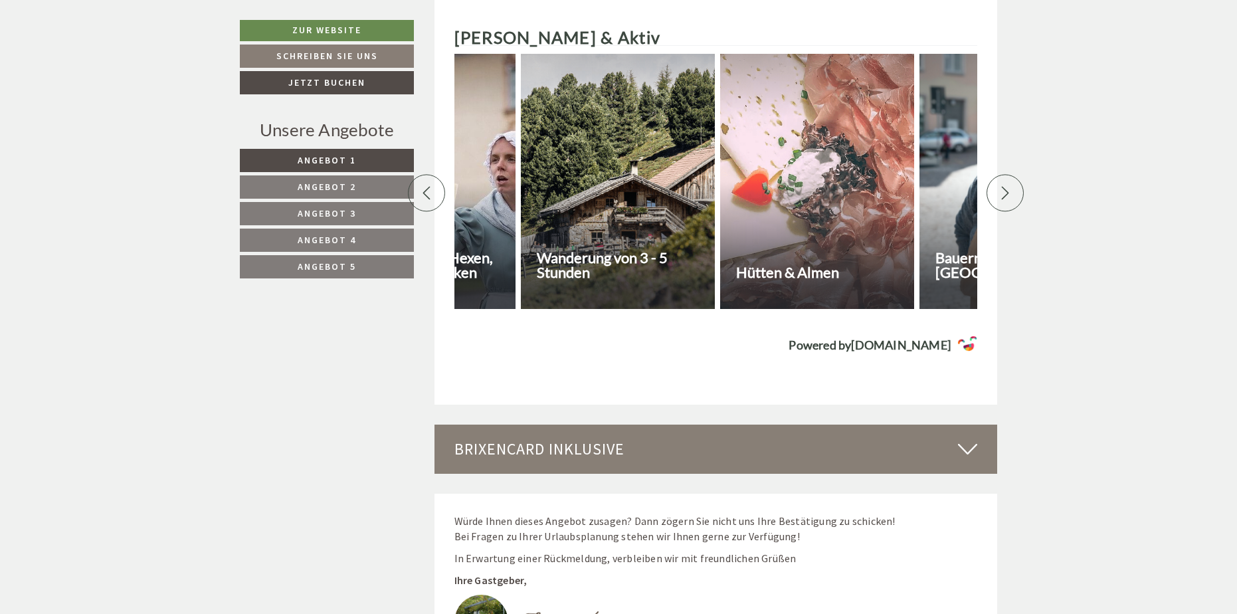
click at [1006, 190] on div at bounding box center [1005, 192] width 37 height 37
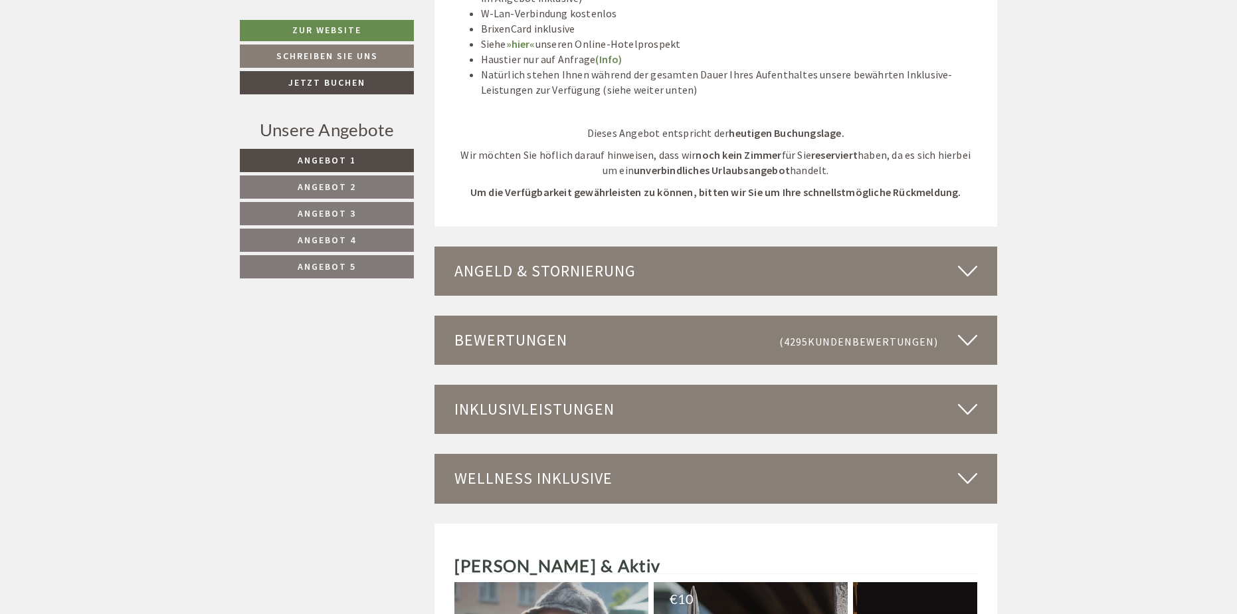
scroll to position [4919, 0]
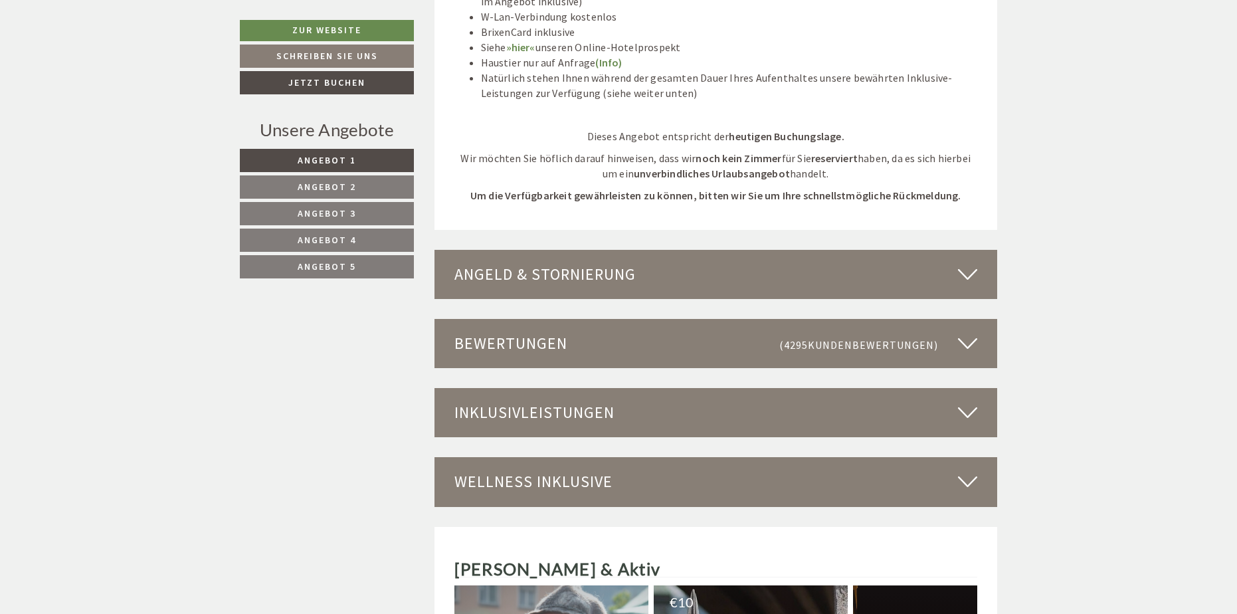
click at [725, 467] on div "Wellness inklusive" at bounding box center [716, 481] width 563 height 49
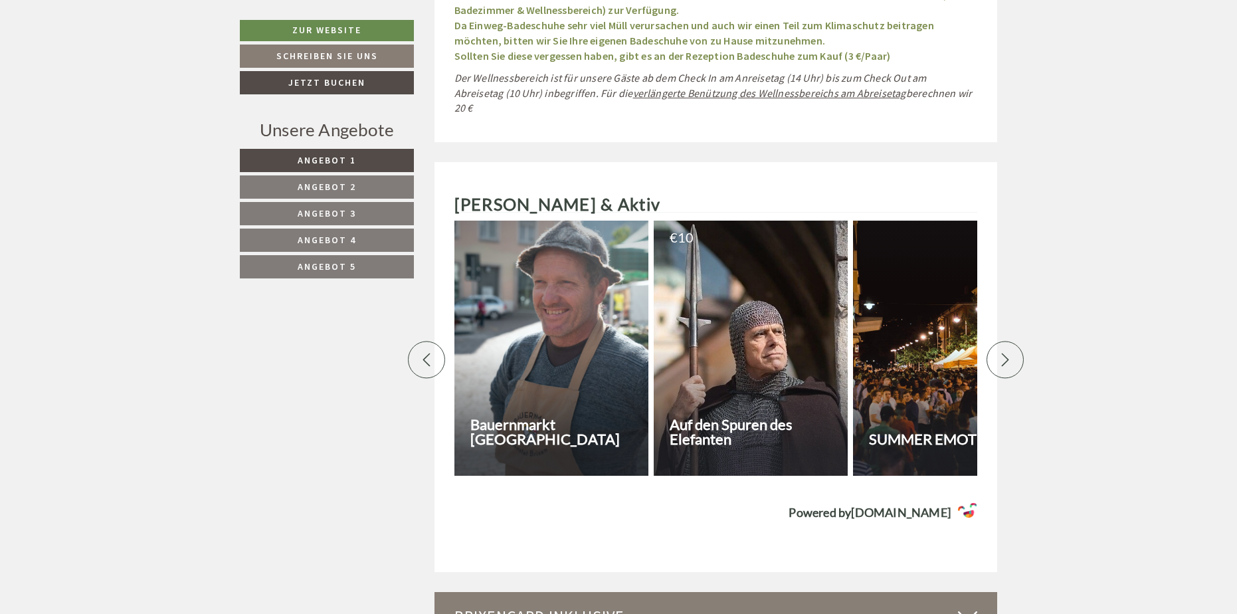
scroll to position [5845, 0]
